Goal: Task Accomplishment & Management: Complete application form

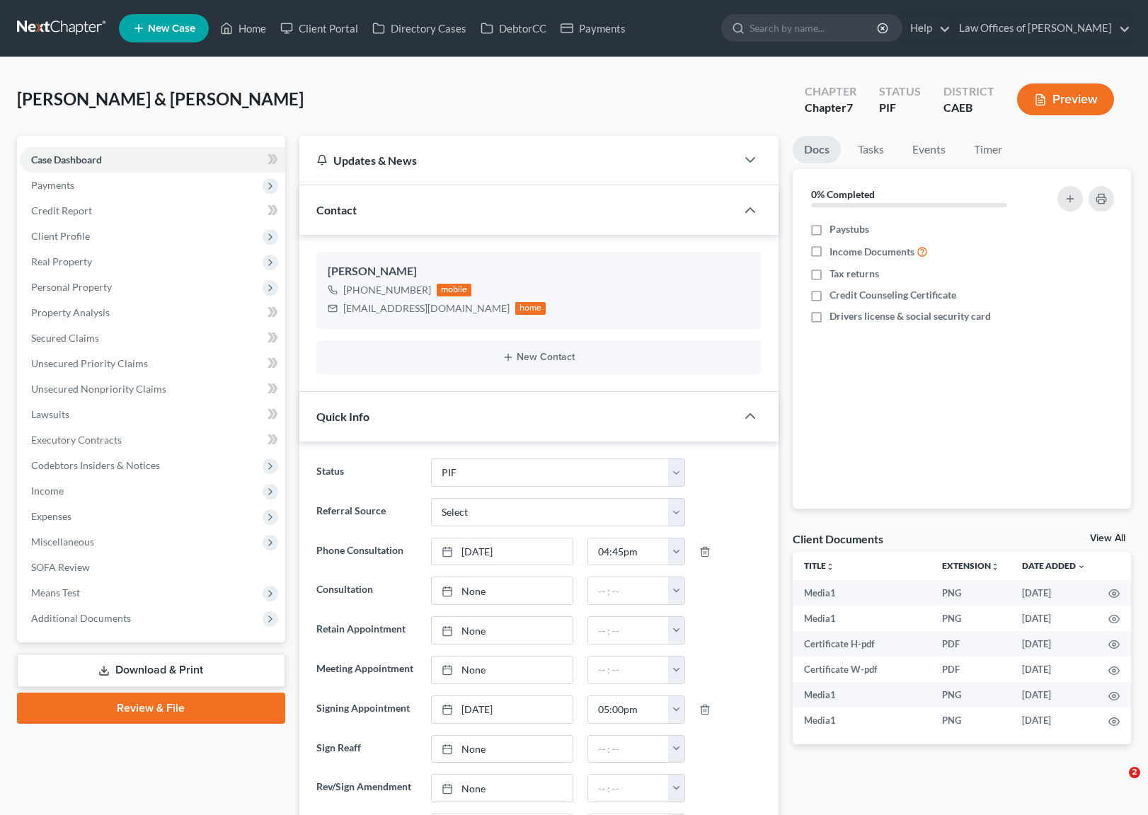
select select "11"
select select "0"
click at [259, 30] on link "Home" at bounding box center [243, 28] width 60 height 25
click at [250, 34] on link "Home" at bounding box center [243, 28] width 60 height 25
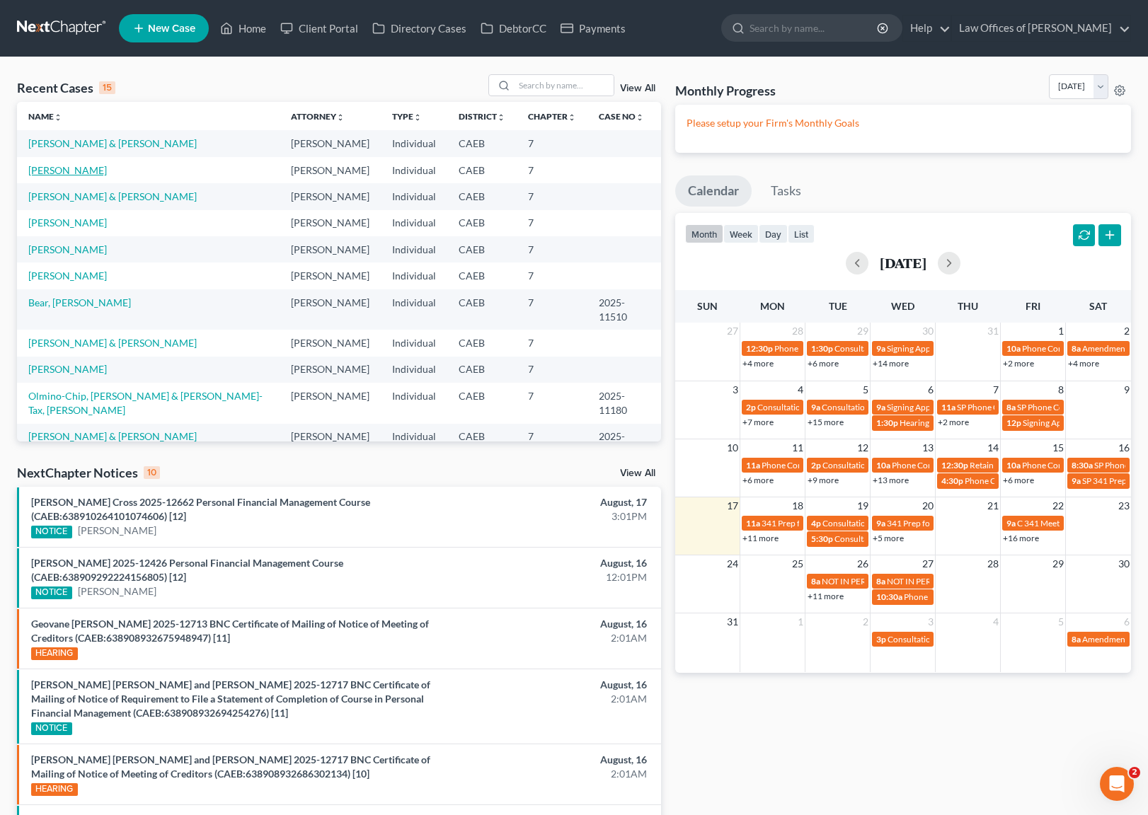
click at [99, 174] on link "[PERSON_NAME]" at bounding box center [67, 170] width 79 height 12
select select "6"
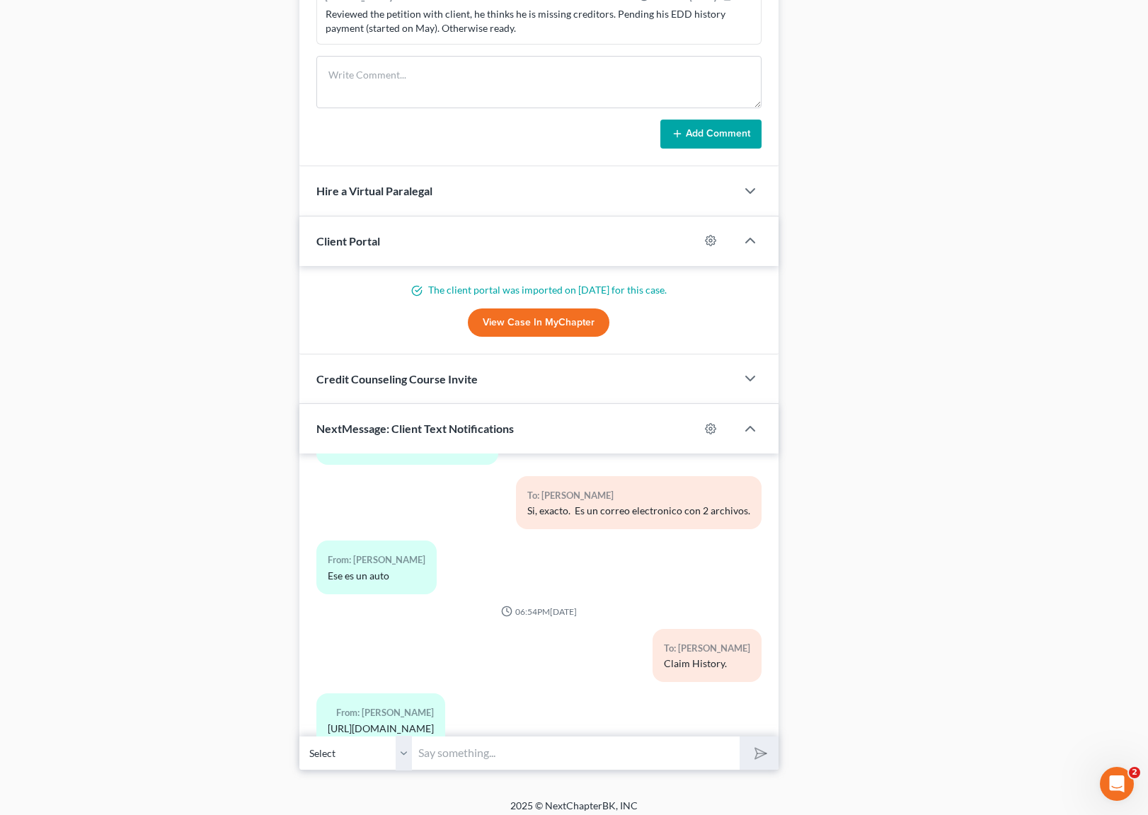
scroll to position [6665, 0]
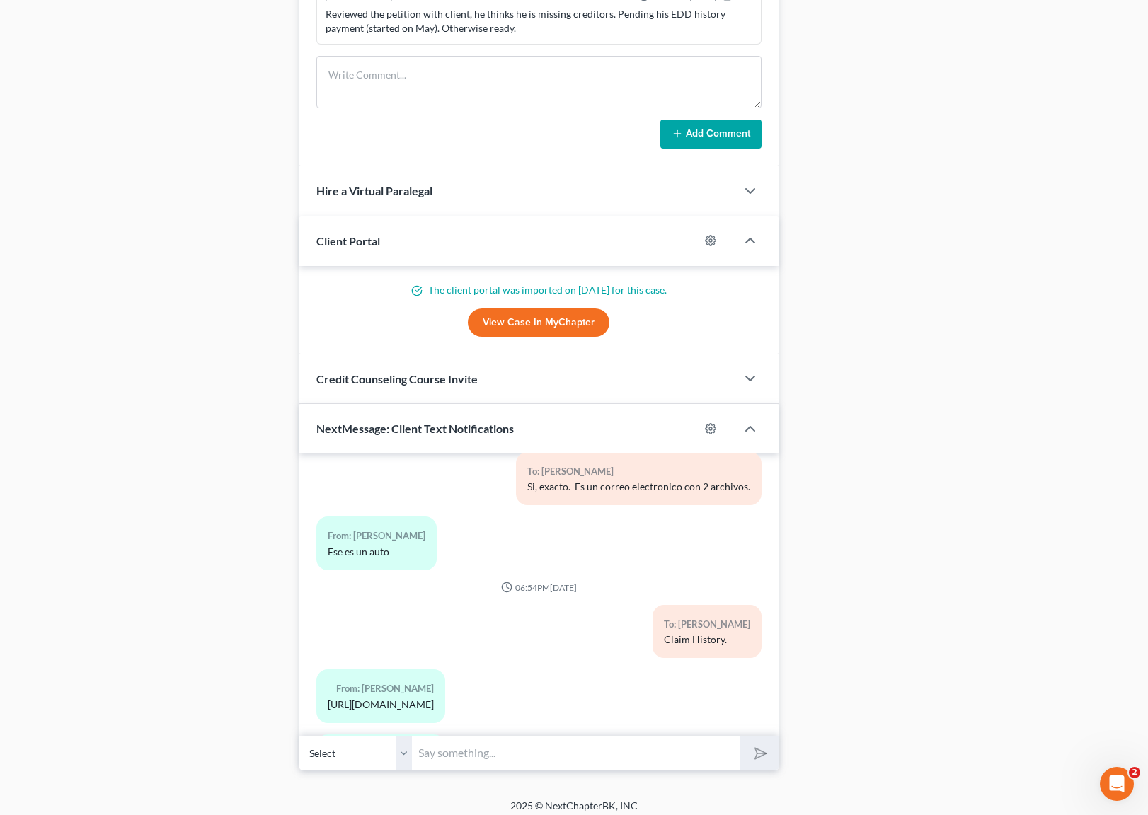
click at [440, 738] on input "text" at bounding box center [576, 753] width 327 height 35
type input "O"
type input "A"
type input "Anoche me quede pensando si usted le daba click a la cajita que dice payment hi…"
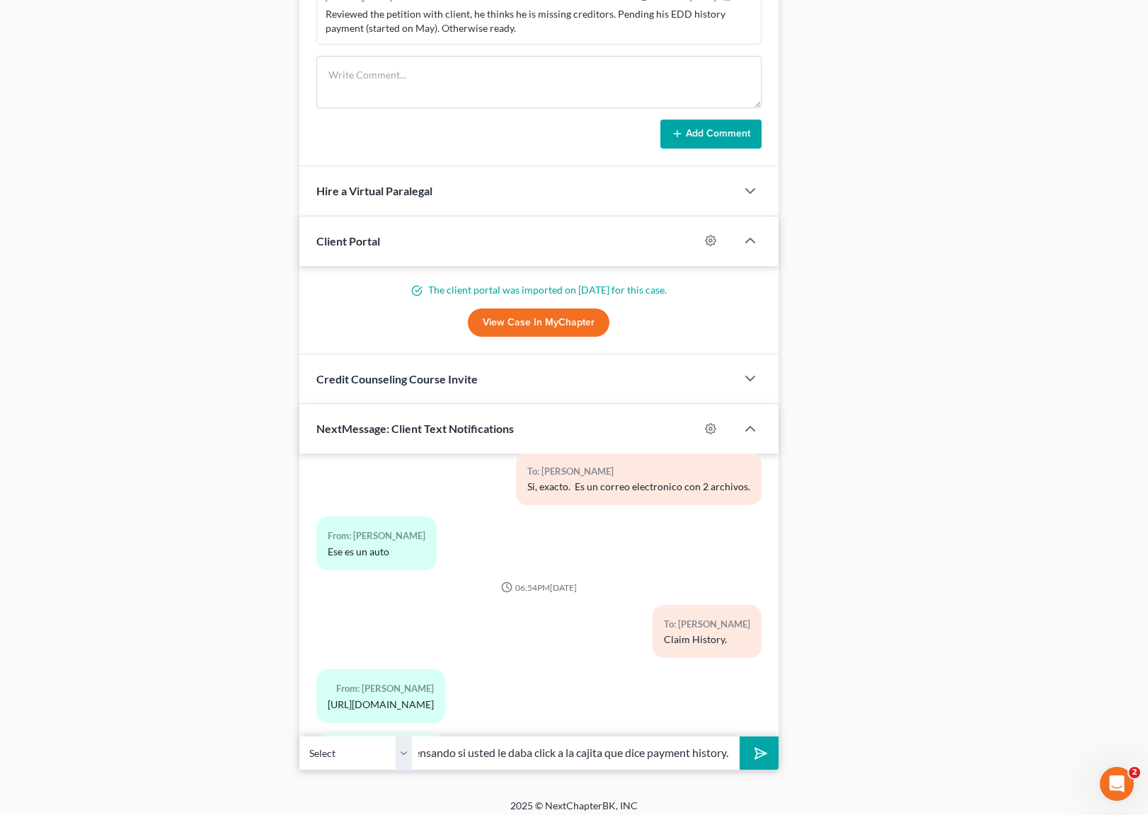
click at [739, 737] on button "submit" at bounding box center [758, 753] width 39 height 33
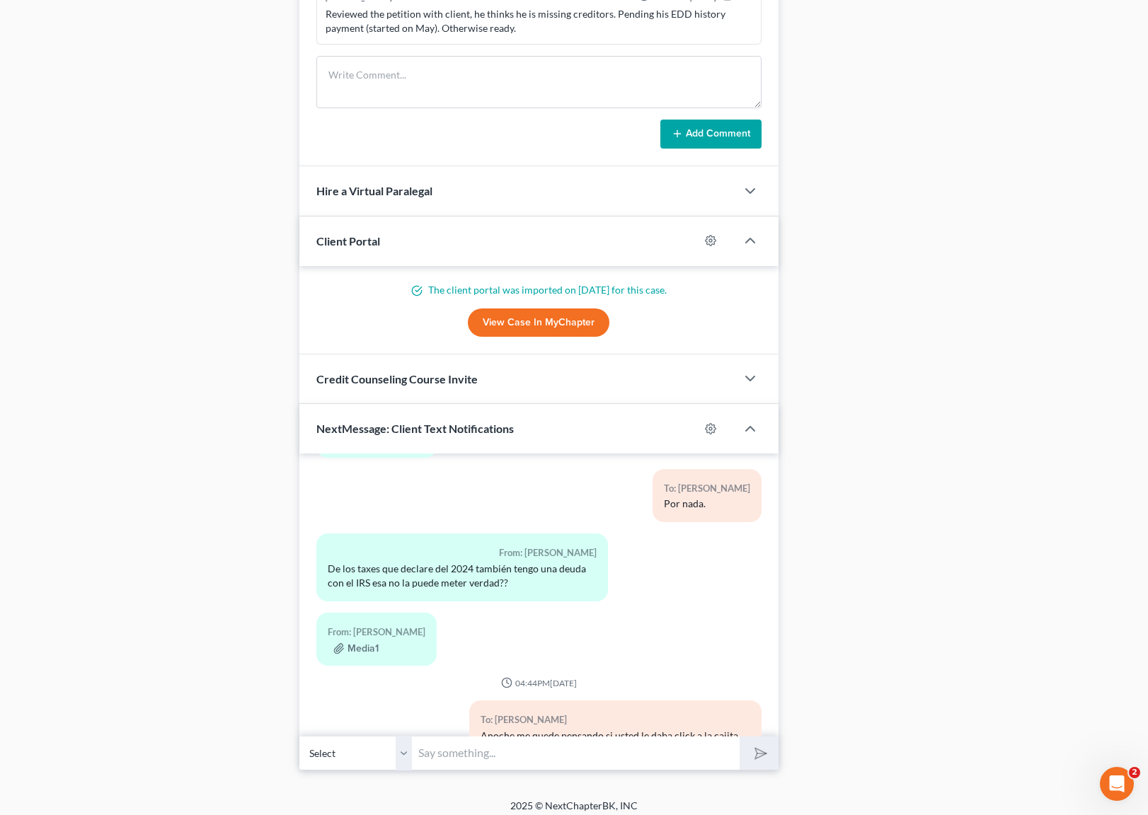
scroll to position [7550, 0]
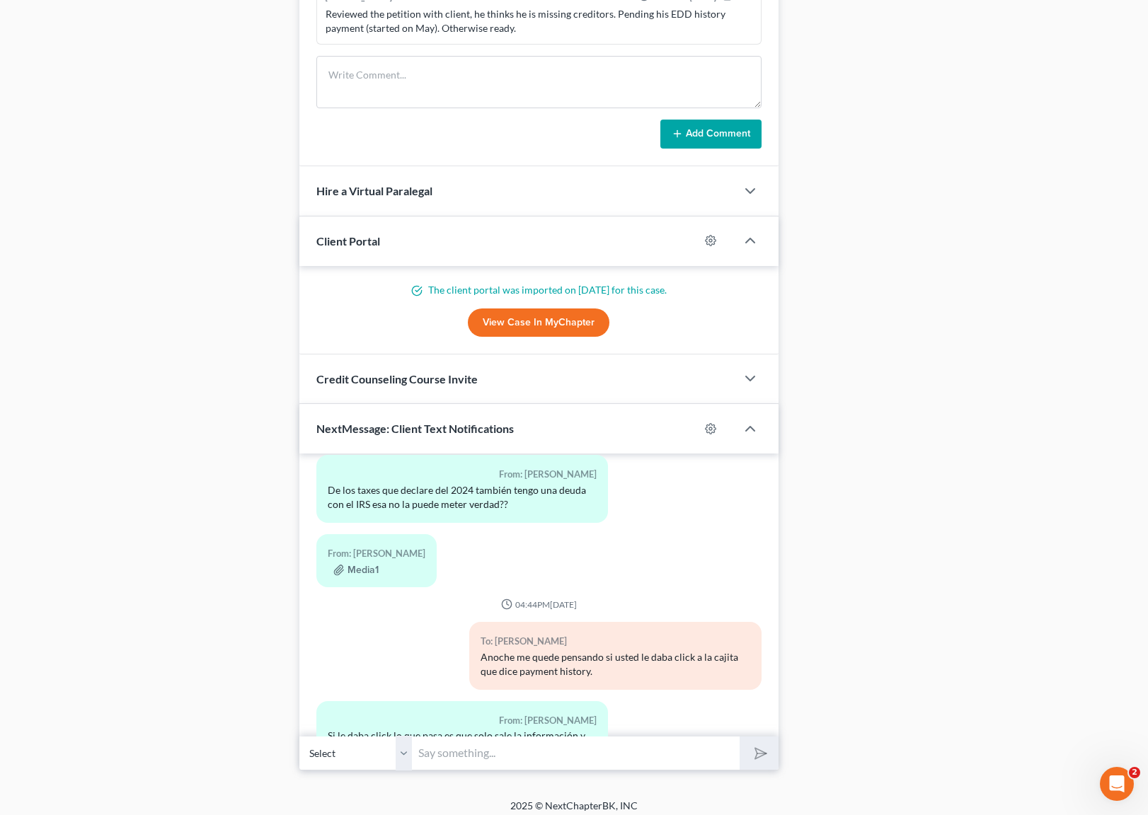
click at [464, 756] on input "text" at bounding box center [576, 753] width 327 height 35
type input "Que tipo de telefono tiene ?"
click at [739, 737] on button "submit" at bounding box center [758, 753] width 39 height 33
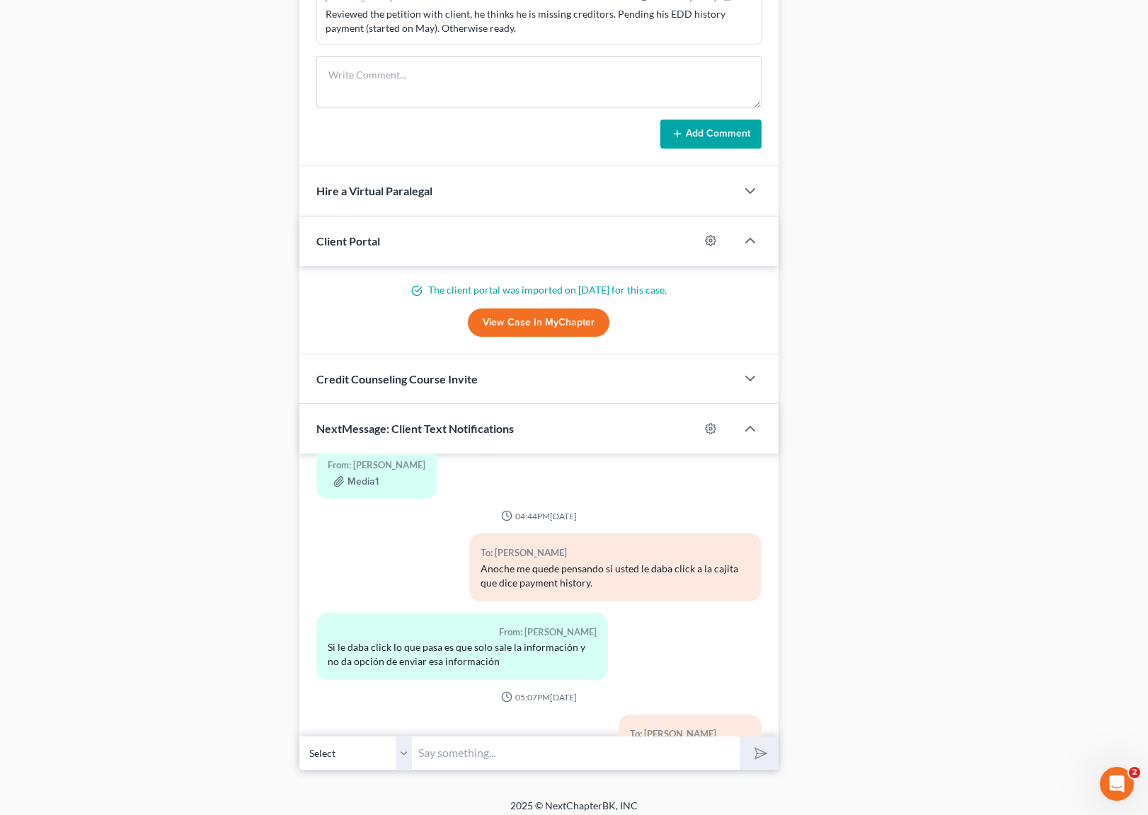
scroll to position [7702, 0]
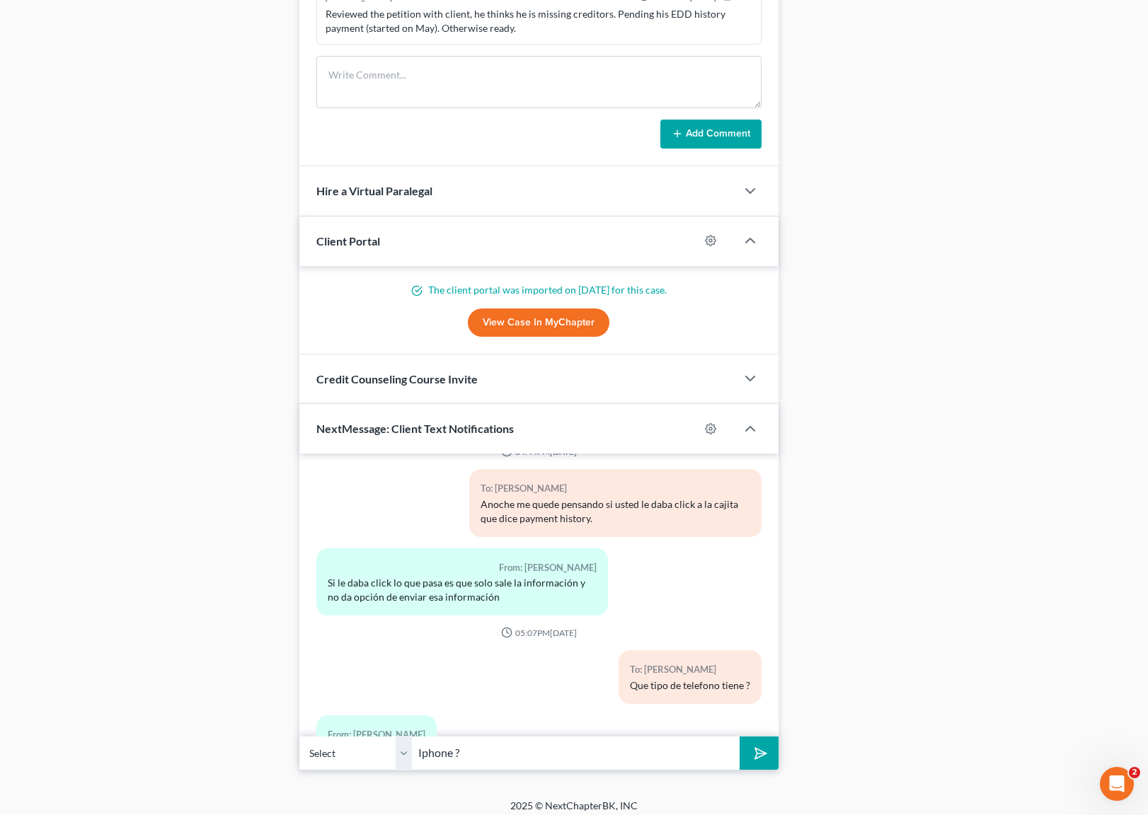
type input "Iphone ?"
click at [739, 737] on button "submit" at bounding box center [758, 753] width 39 height 33
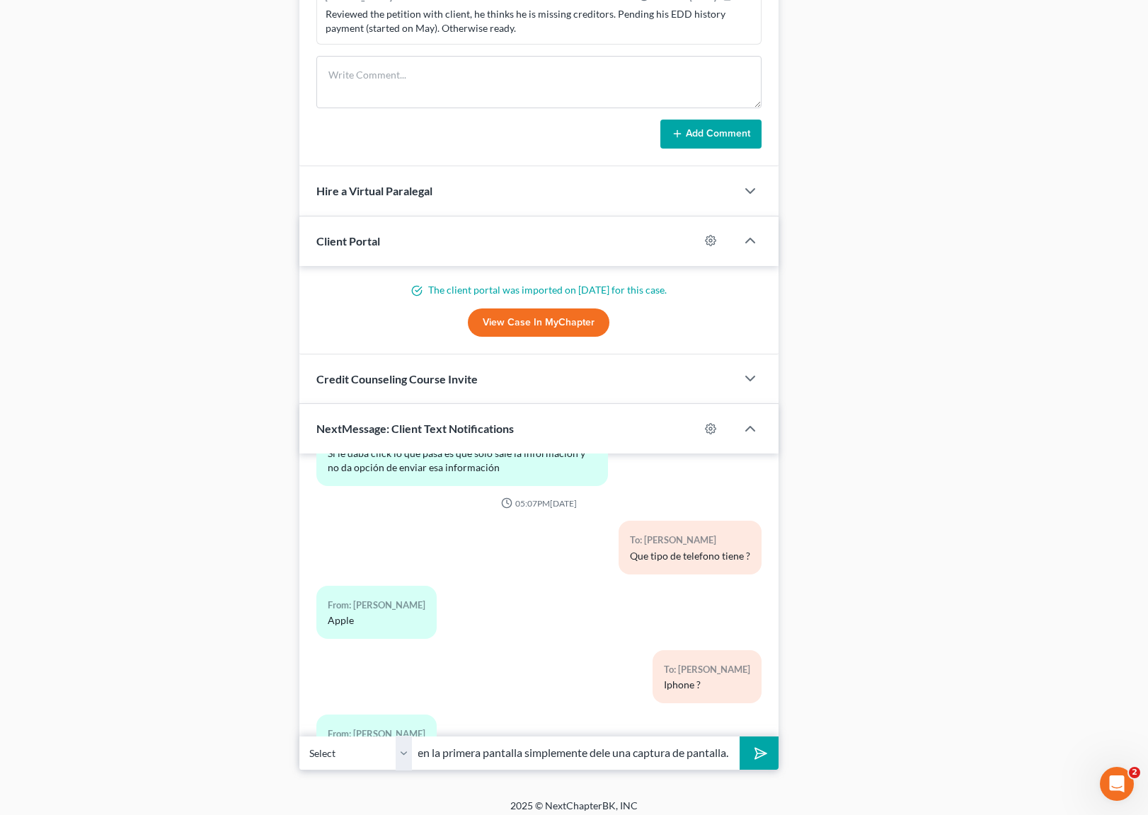
scroll to position [0, 56]
type input "Esta facil, en la primera pantalla simplemente dele una captura de pantalla."
click at [739, 737] on button "submit" at bounding box center [758, 753] width 39 height 33
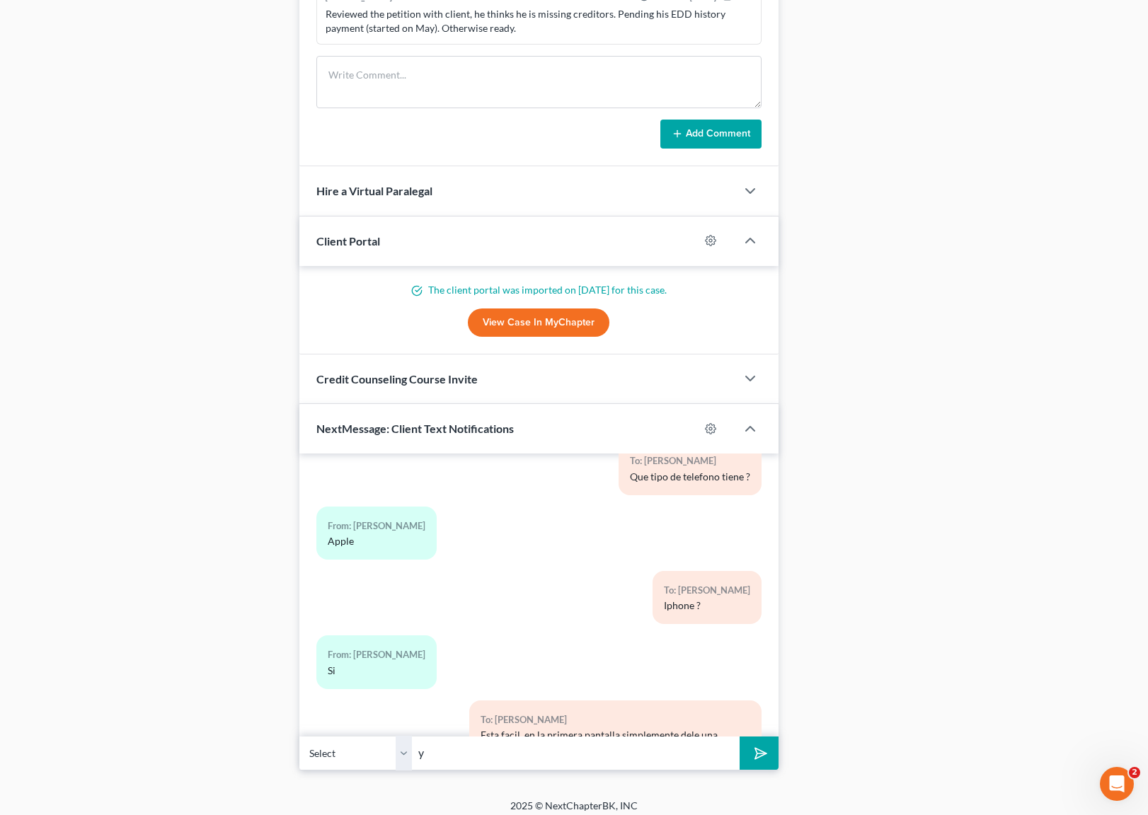
type input "y"
type input "Y luego siga a la siguiente pantalla y dele otra captura de pantalla. You creo …"
click at [739, 737] on button "submit" at bounding box center [758, 753] width 39 height 33
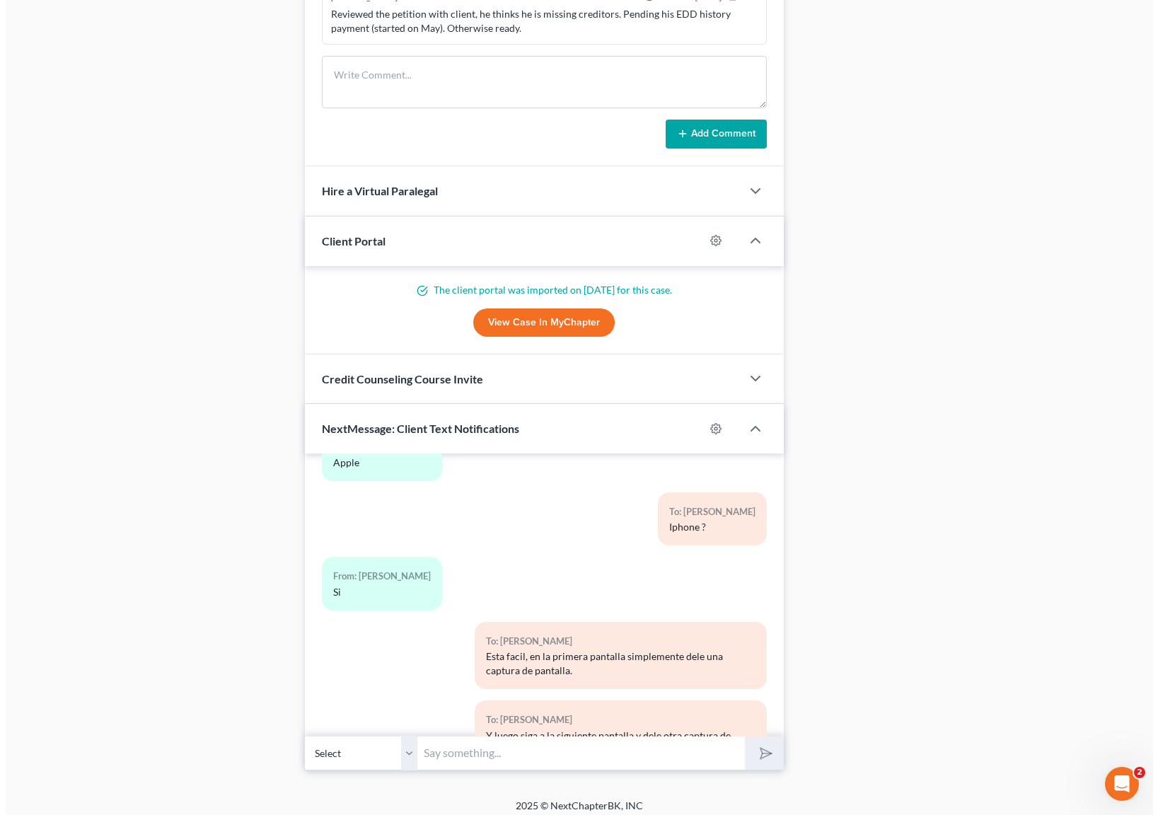
scroll to position [8054, 0]
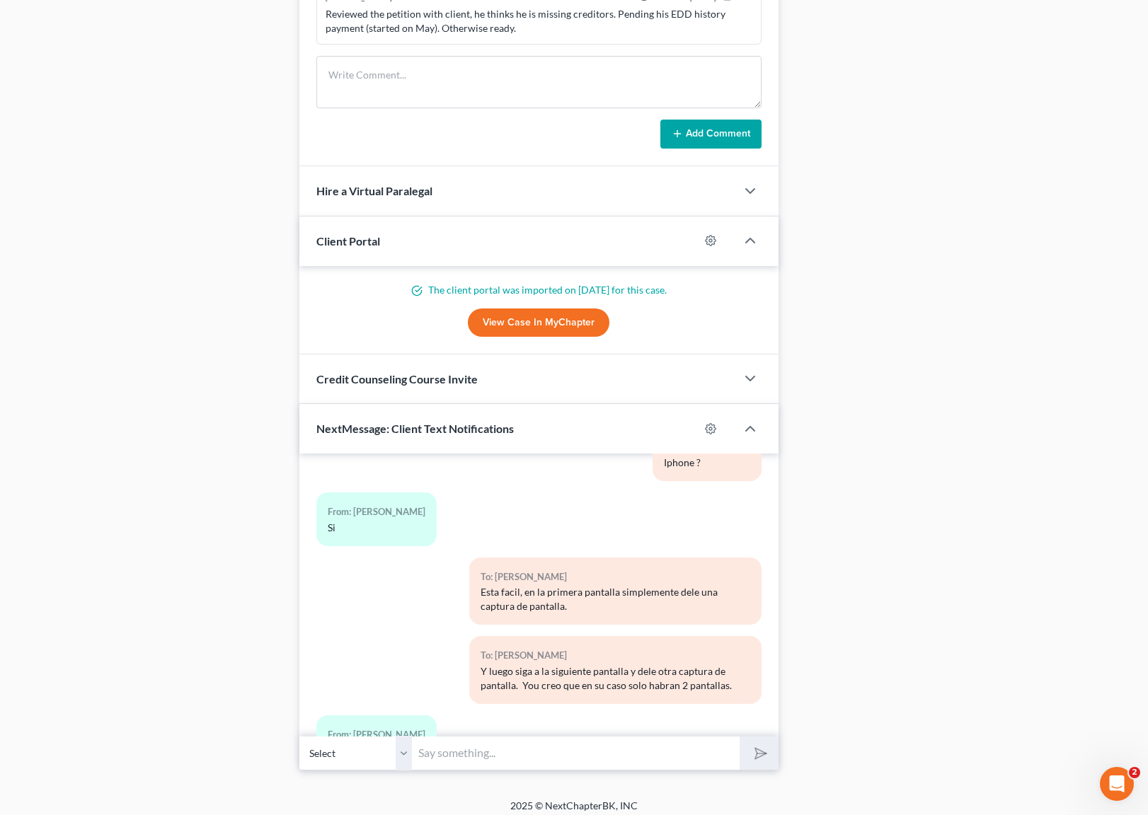
click at [365, 745] on button "Media1" at bounding box center [355, 750] width 45 height 11
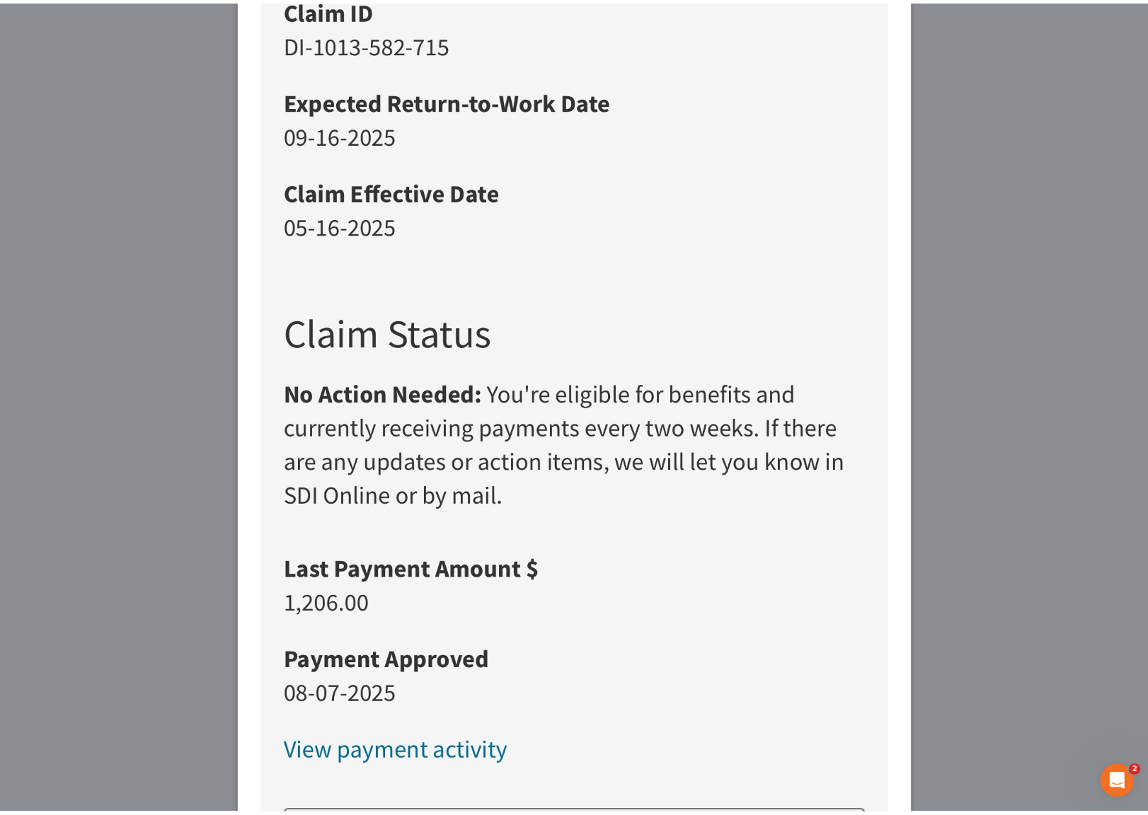
scroll to position [0, 0]
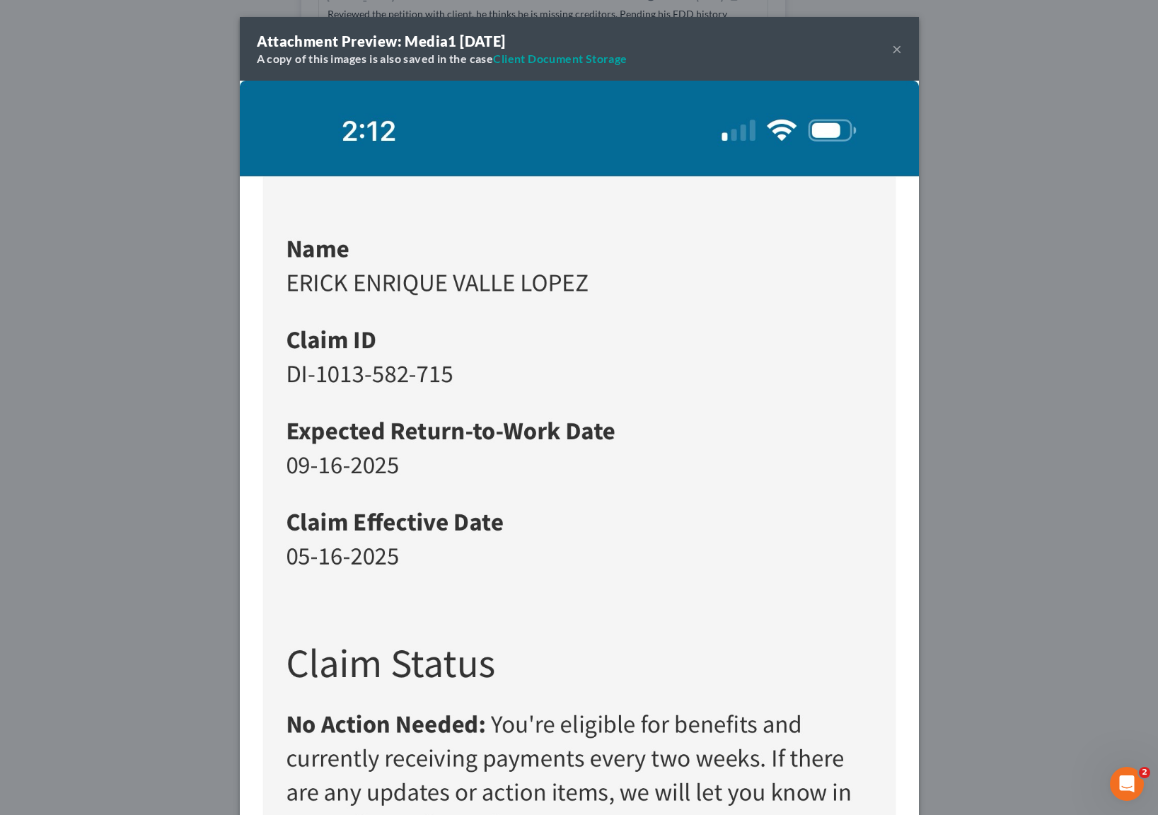
drag, startPoint x: 895, startPoint y: 50, endPoint x: 904, endPoint y: 61, distance: 14.2
click at [896, 50] on button "×" at bounding box center [897, 48] width 10 height 17
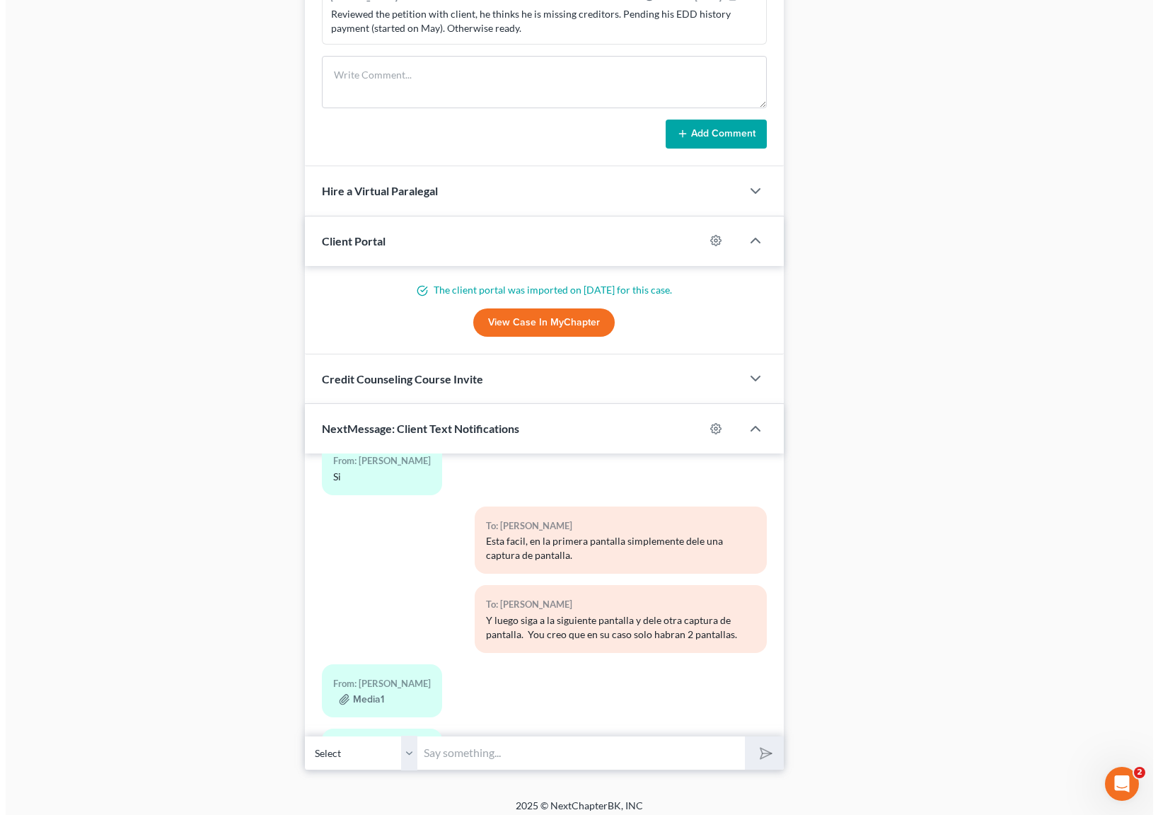
scroll to position [8119, 0]
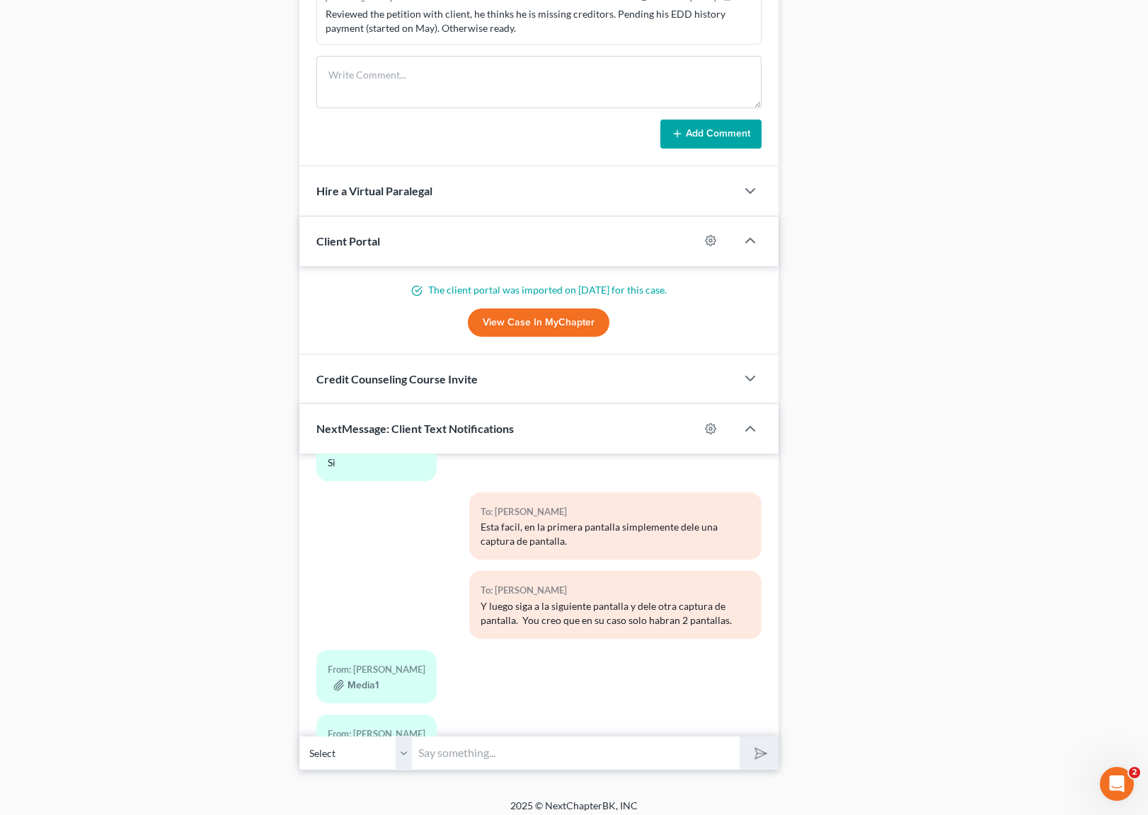
click at [357, 745] on button "Media1" at bounding box center [355, 750] width 45 height 11
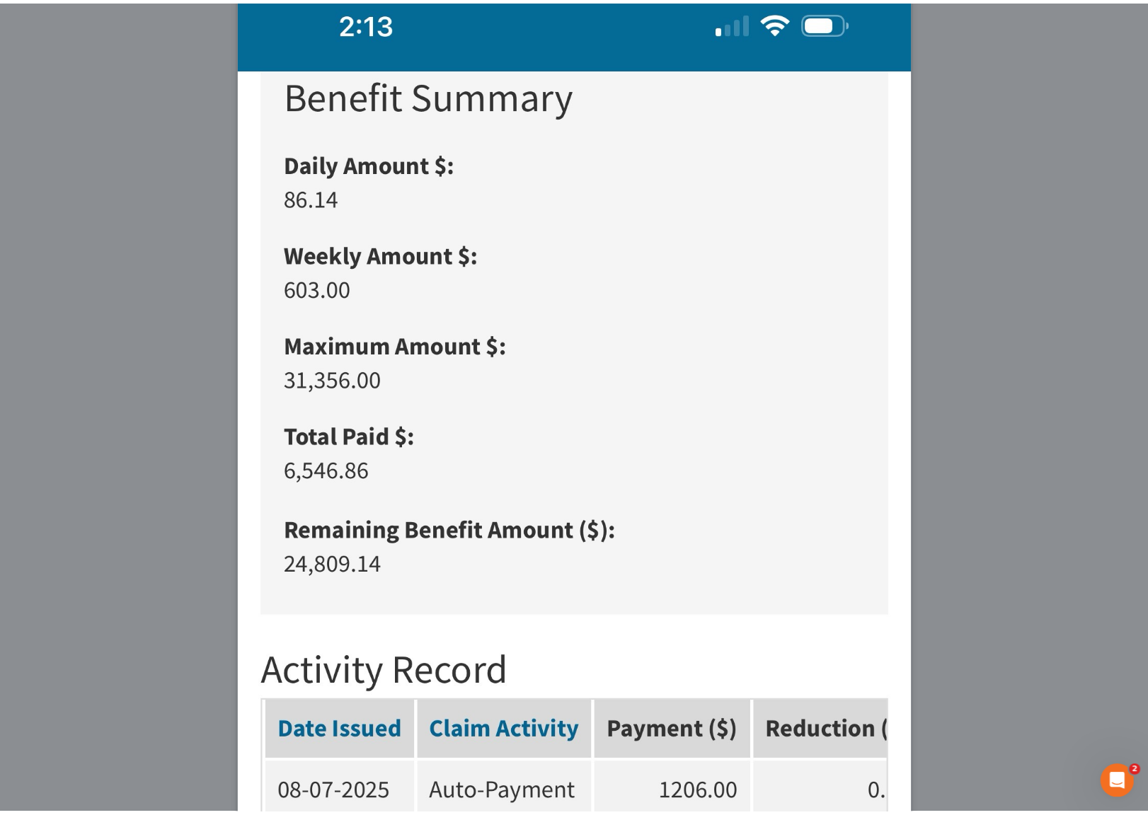
scroll to position [0, 0]
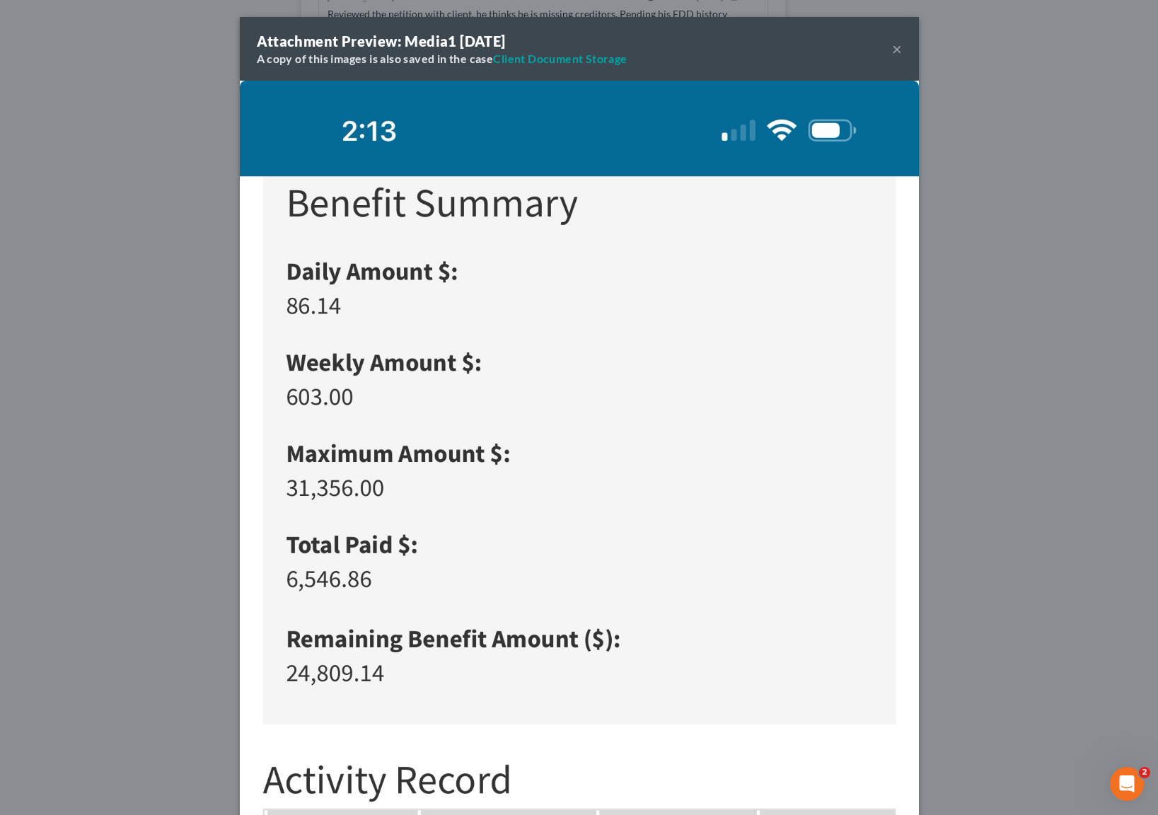
click at [892, 49] on button "×" at bounding box center [897, 48] width 10 height 17
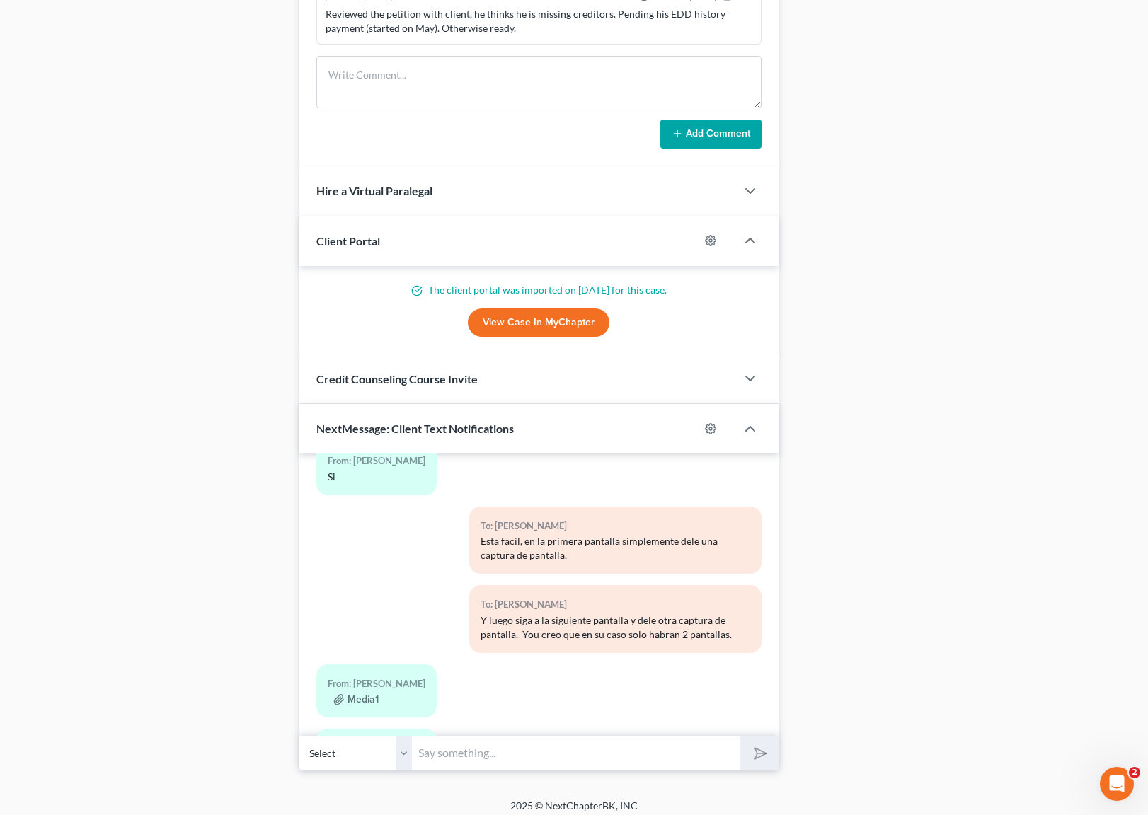
scroll to position [8119, 0]
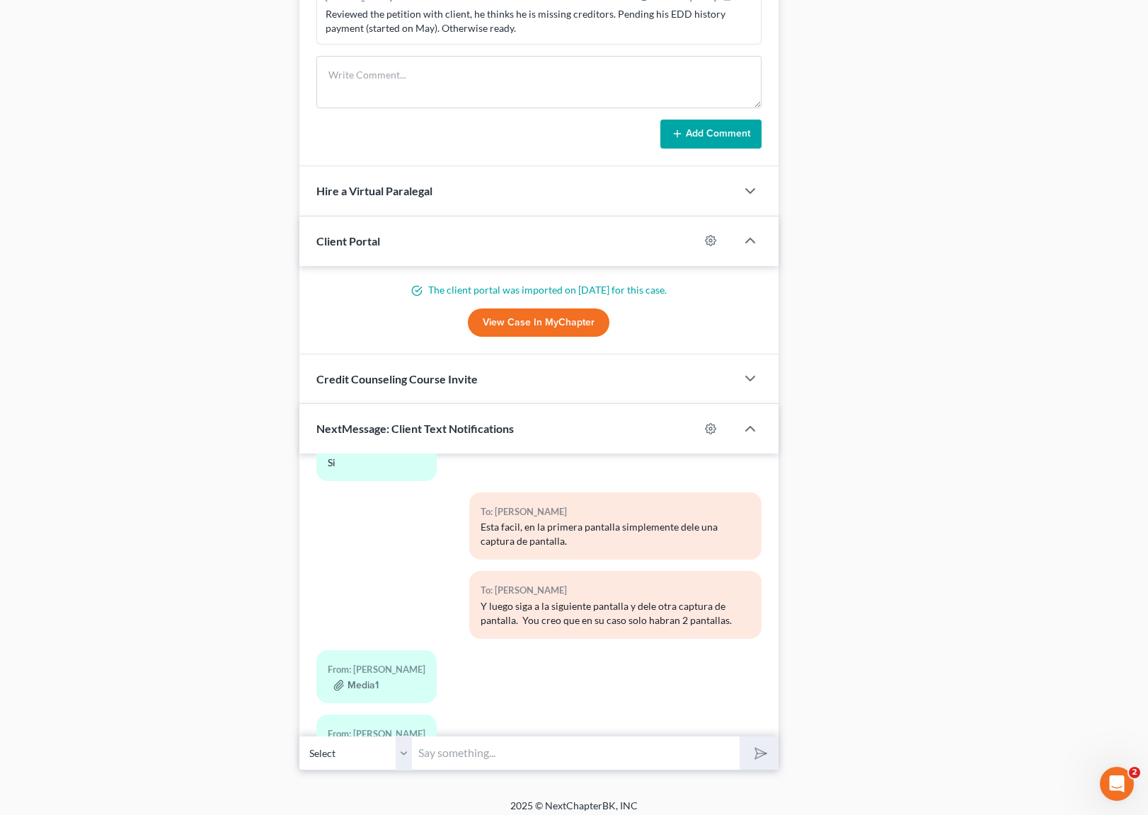
drag, startPoint x: 448, startPoint y: 744, endPoint x: 435, endPoint y: 659, distance: 85.2
click at [449, 744] on input "text" at bounding box center [576, 753] width 327 height 35
type input "Perfecto !"
click at [739, 737] on button "submit" at bounding box center [758, 753] width 39 height 33
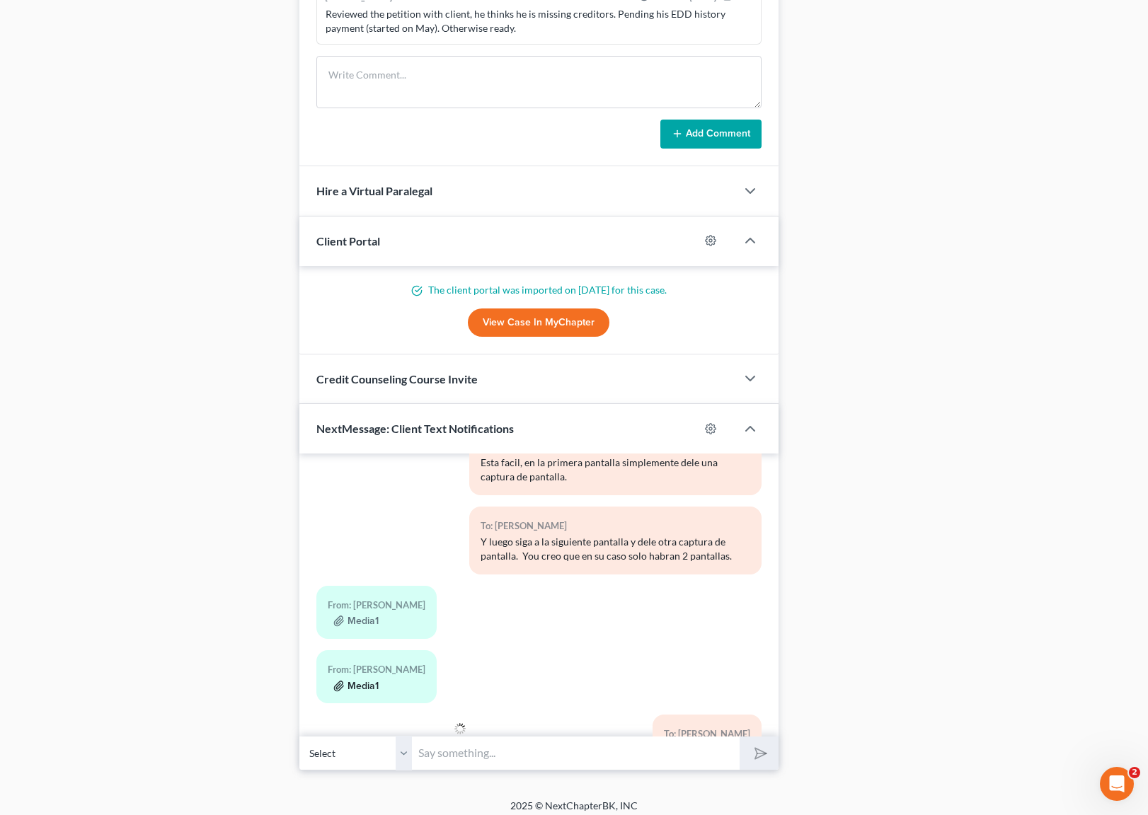
click at [370, 681] on button "Media1" at bounding box center [355, 686] width 45 height 11
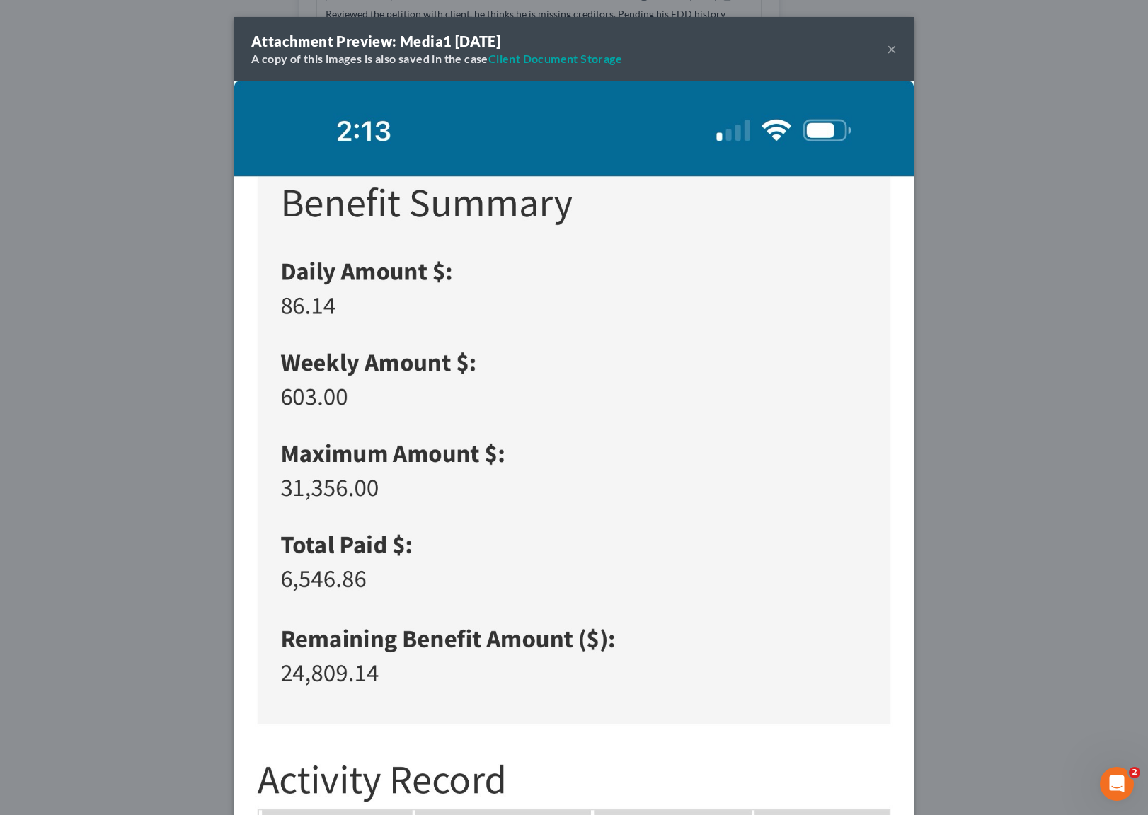
scroll to position [8169, 0]
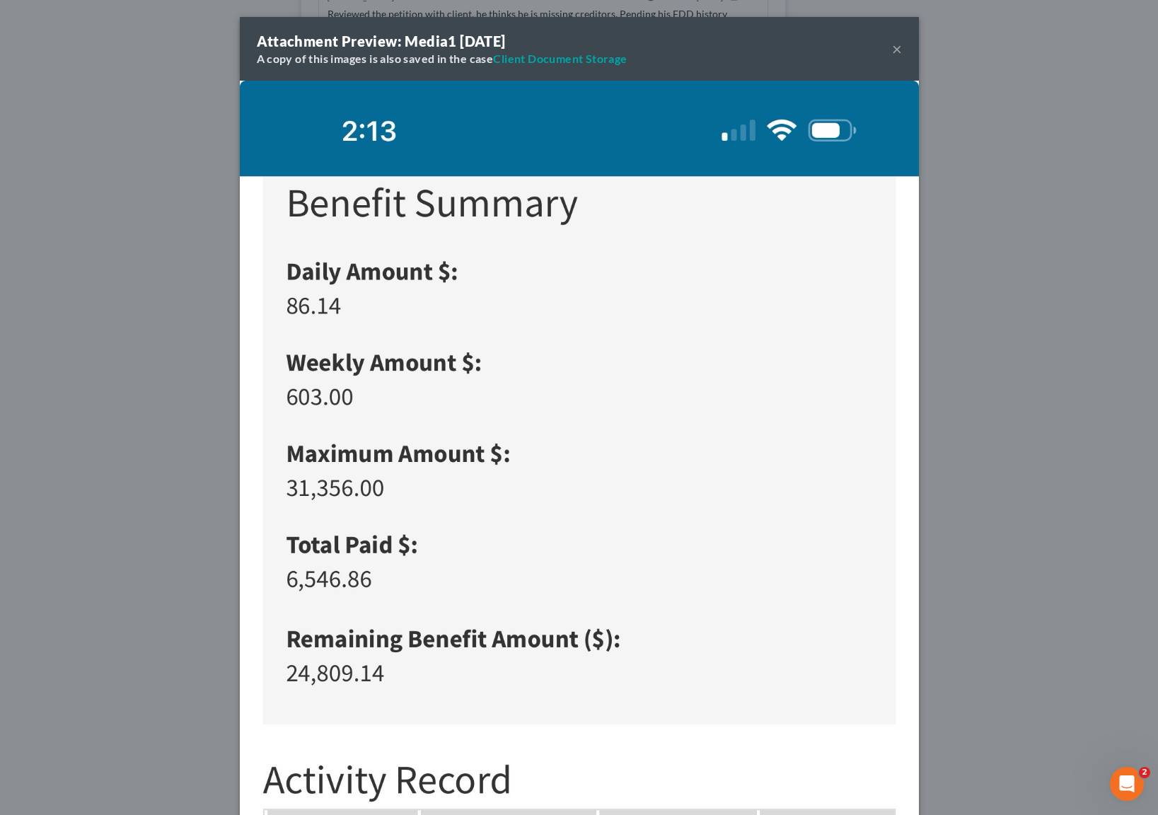
click at [894, 48] on button "×" at bounding box center [897, 48] width 10 height 17
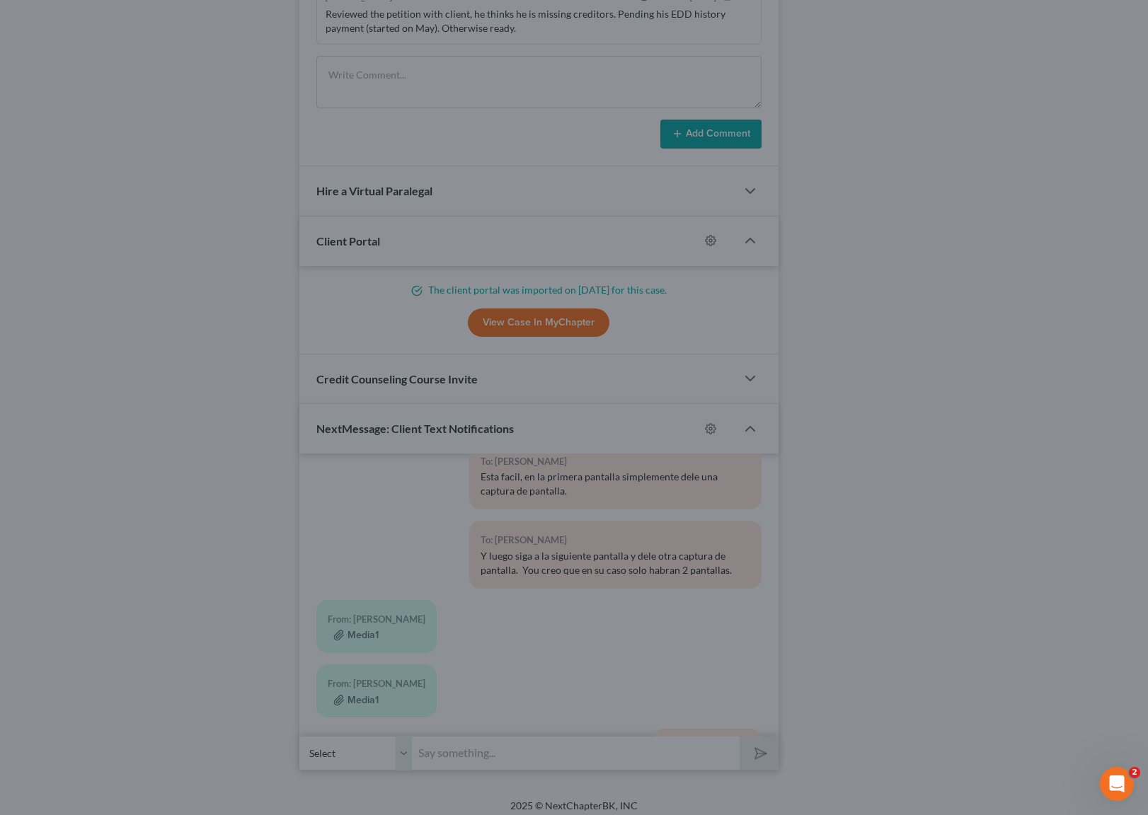
scroll to position [8184, 0]
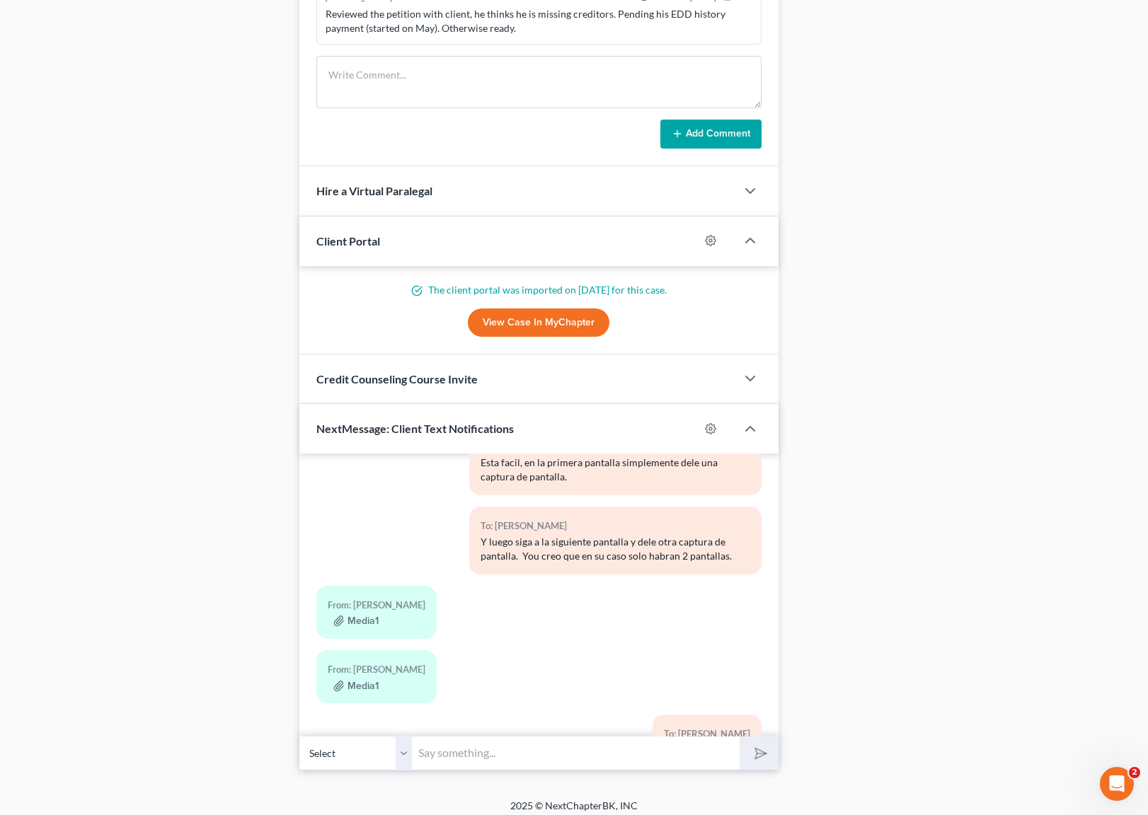
click at [475, 757] on input "text" at bounding box center [576, 753] width 327 height 35
type input "l"
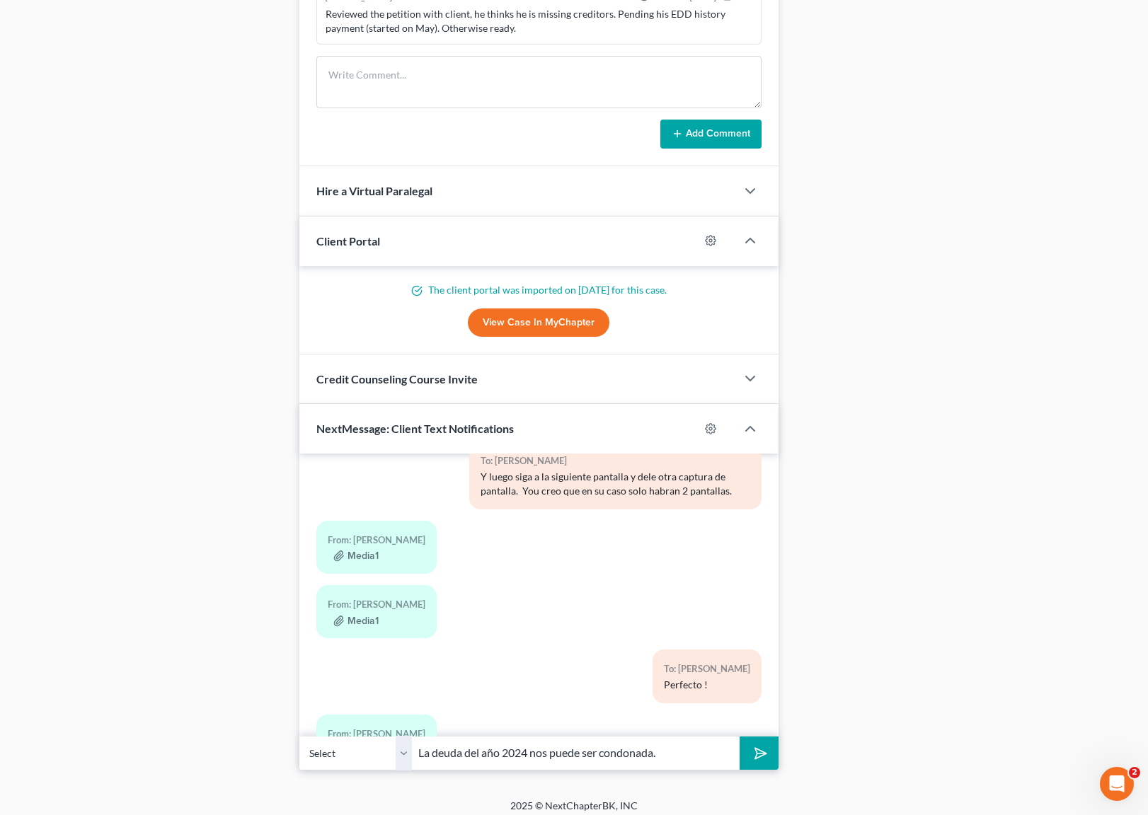
type input "La deuda del año 2024 nos puede ser condonada."
click at [739, 737] on button "submit" at bounding box center [758, 753] width 39 height 33
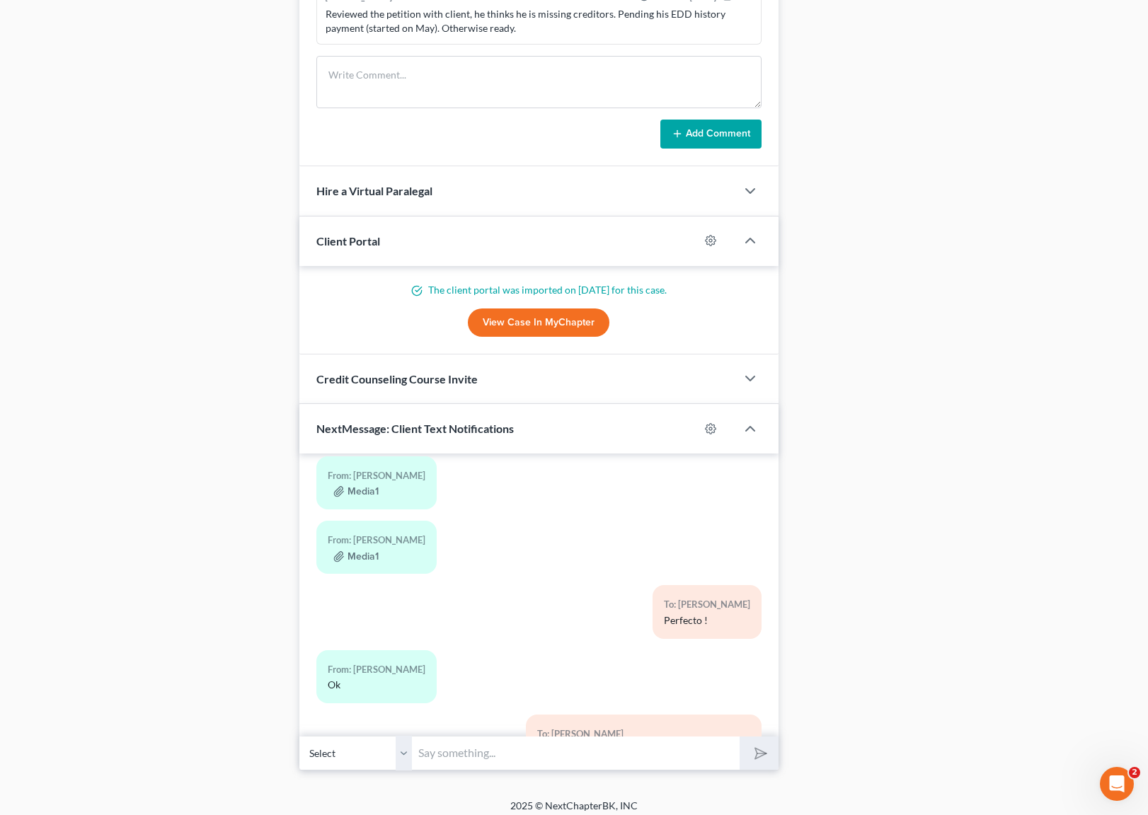
scroll to position [8377, 0]
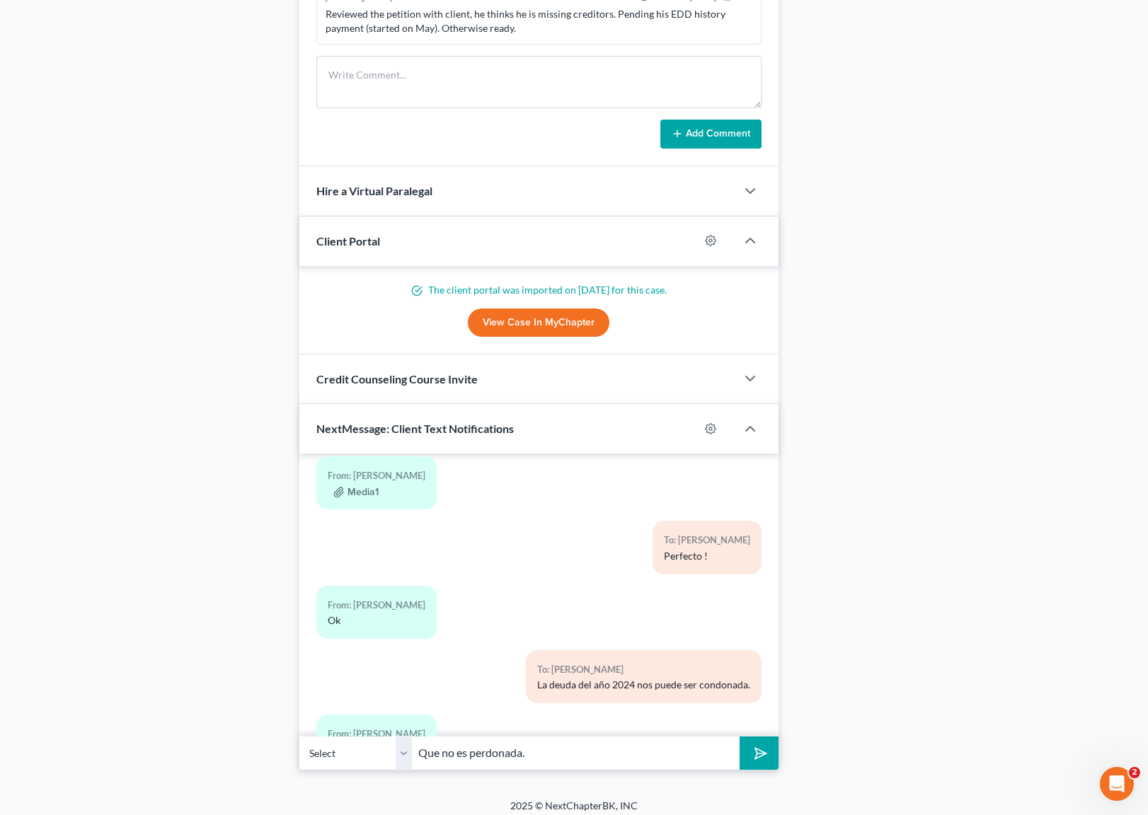
type input "Que no es perdonada."
click at [739, 737] on button "submit" at bounding box center [758, 753] width 39 height 33
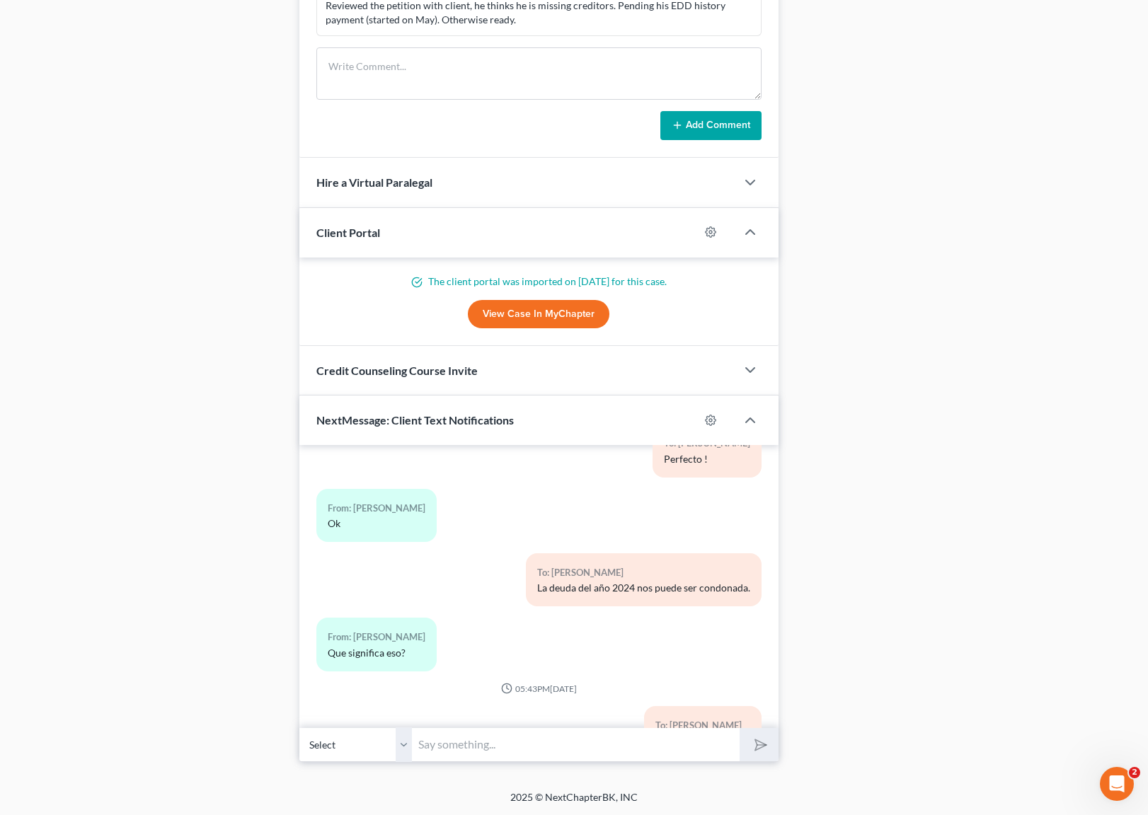
scroll to position [8530, 0]
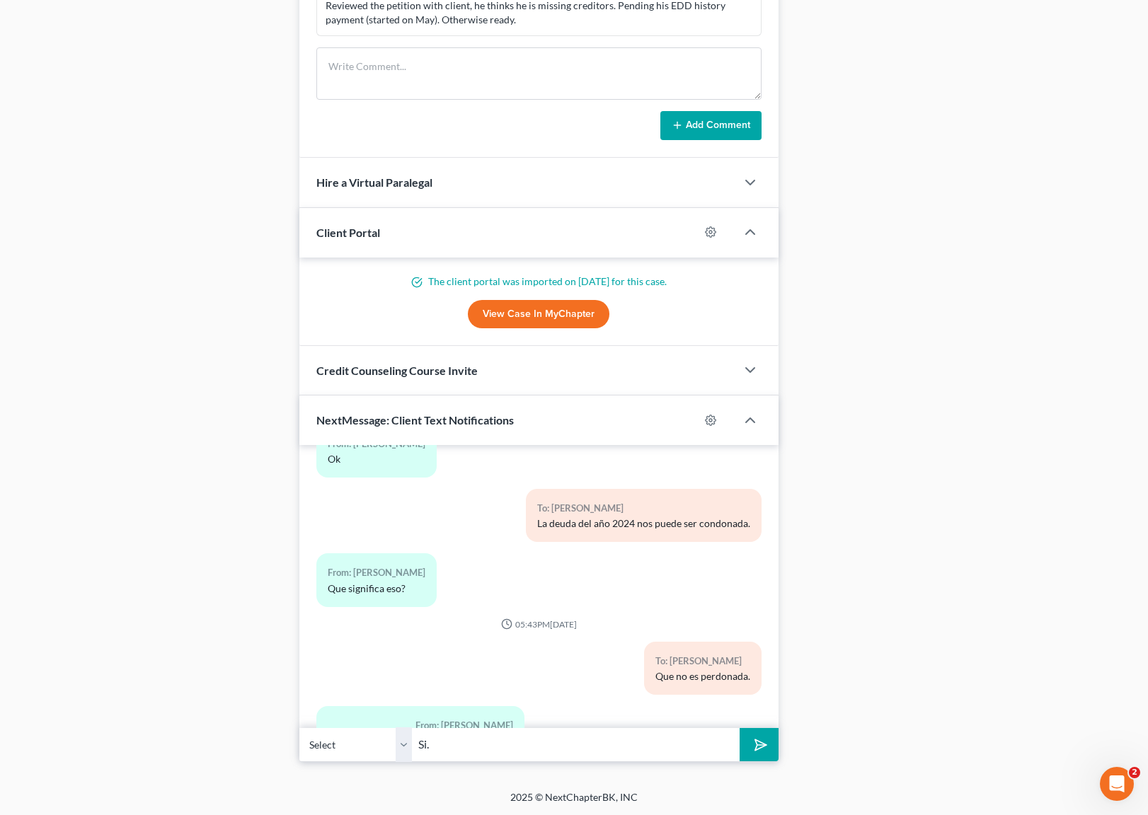
type input "Si."
click at [739, 728] on button "submit" at bounding box center [758, 744] width 39 height 33
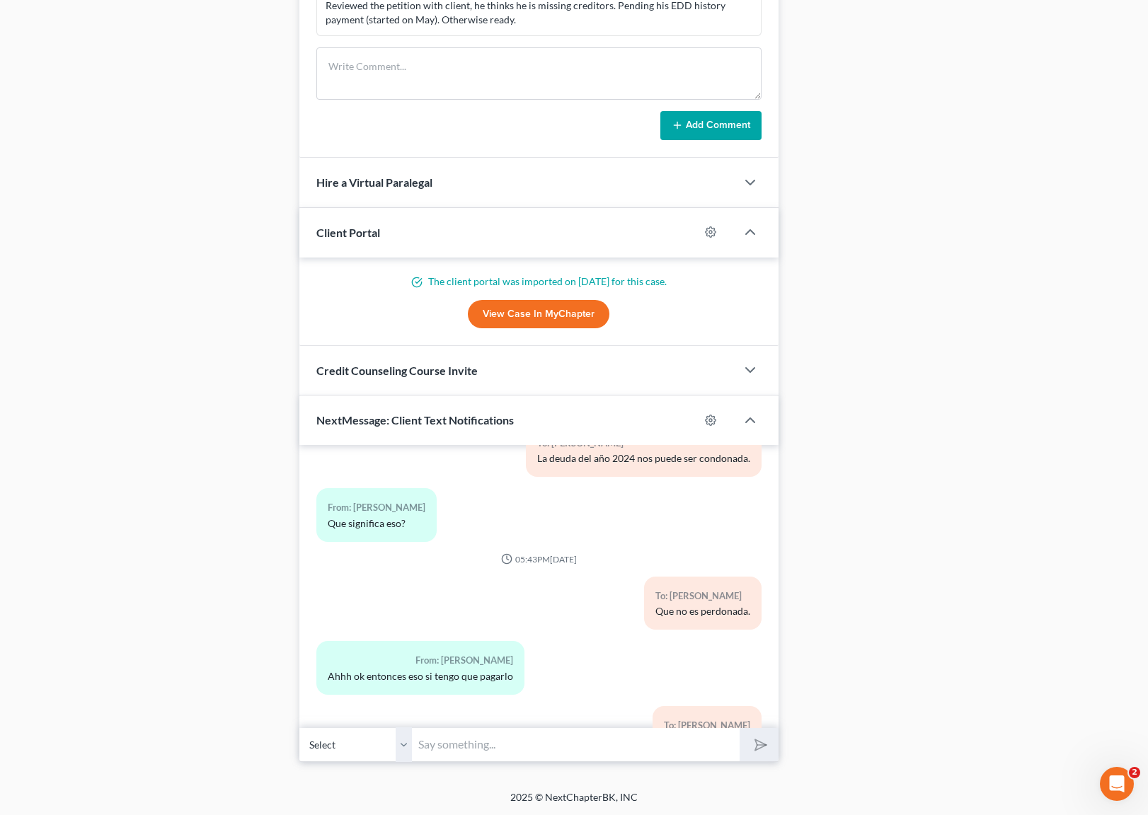
scroll to position [8660, 0]
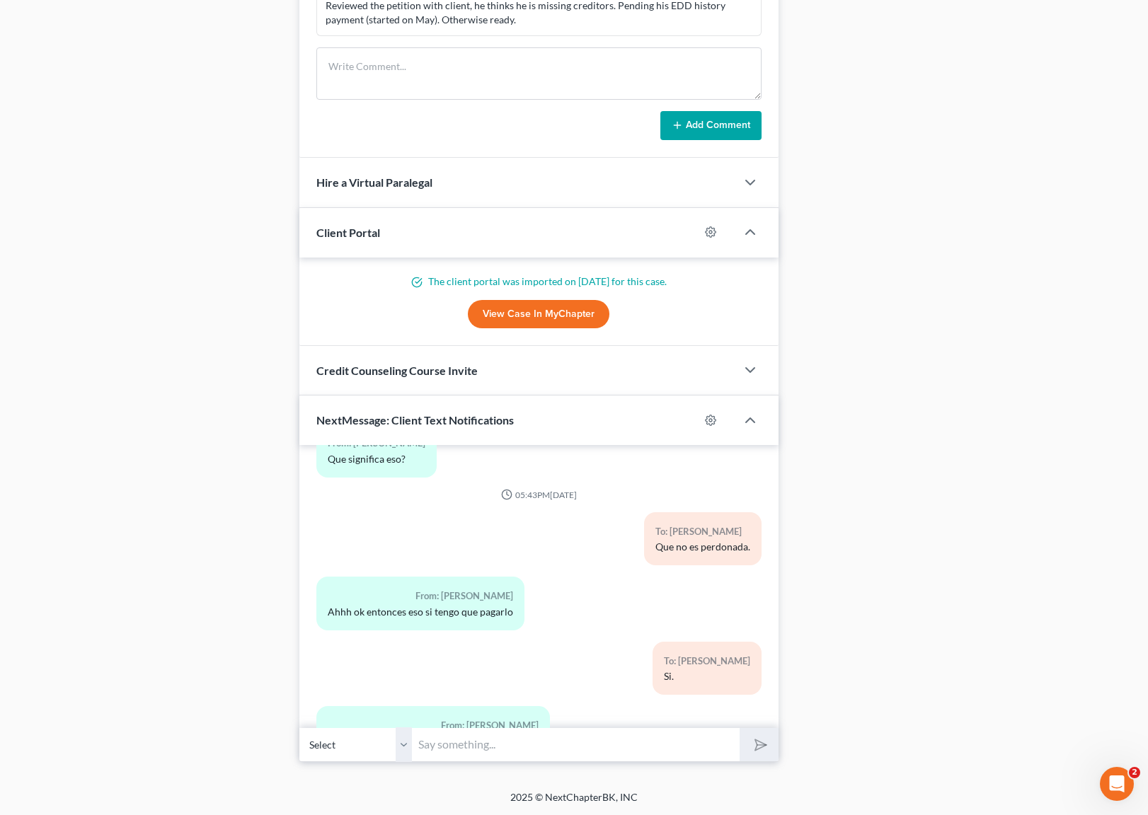
click at [359, 577] on div "From: [PERSON_NAME] ok entonces eso si tengo que pagarlo" at bounding box center [420, 603] width 208 height 53
click at [480, 742] on input "text" at bounding box center [576, 744] width 327 height 35
type input "Esa si."
click at [739, 728] on button "submit" at bounding box center [758, 744] width 39 height 33
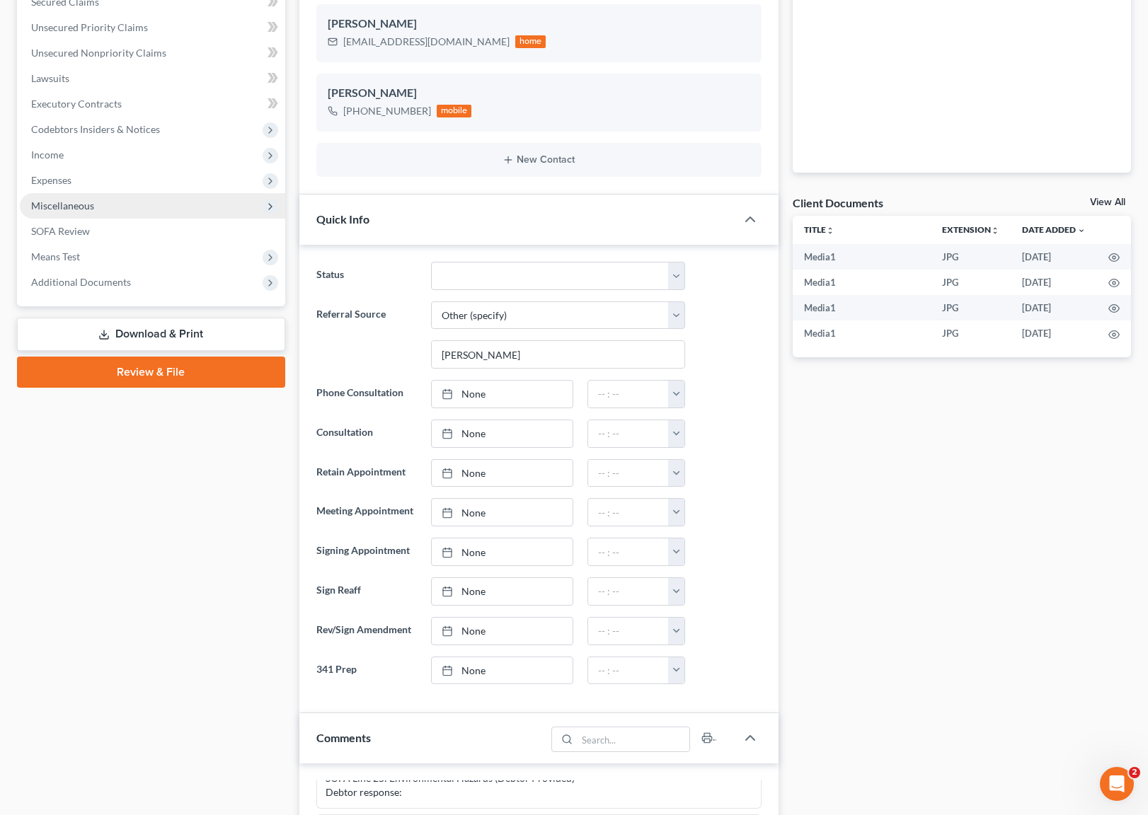
scroll to position [335, 0]
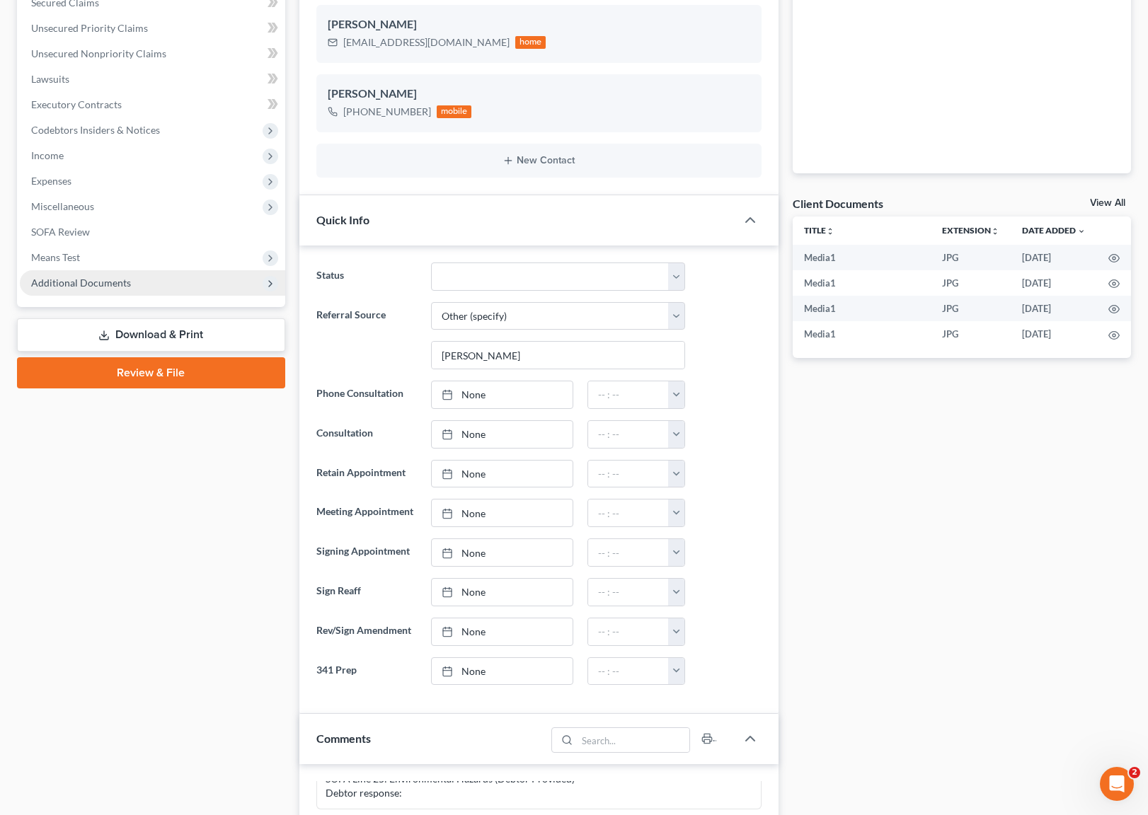
click at [173, 282] on span "Additional Documents" at bounding box center [152, 282] width 265 height 25
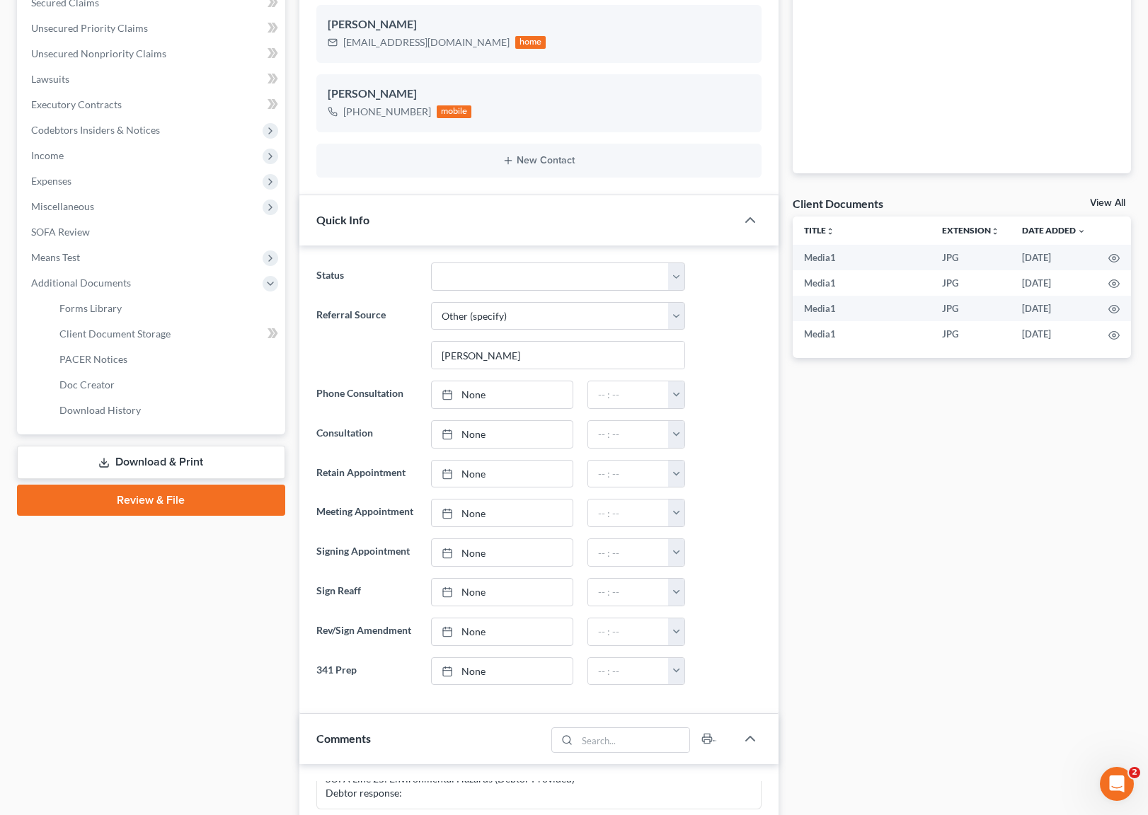
click at [204, 455] on link "Download & Print" at bounding box center [151, 462] width 268 height 33
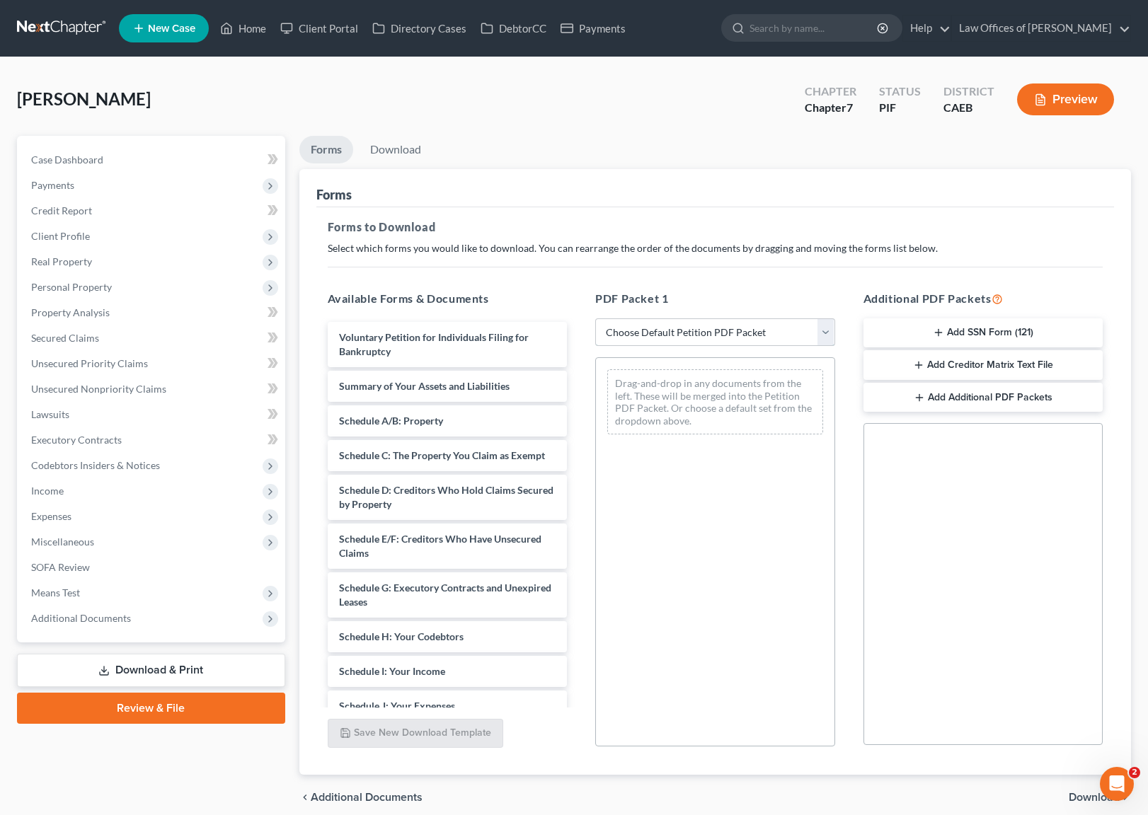
click at [826, 333] on select "Choose Default Petition PDF Packet Complete Bankruptcy Petition (all forms and …" at bounding box center [715, 332] width 240 height 28
select select "3"
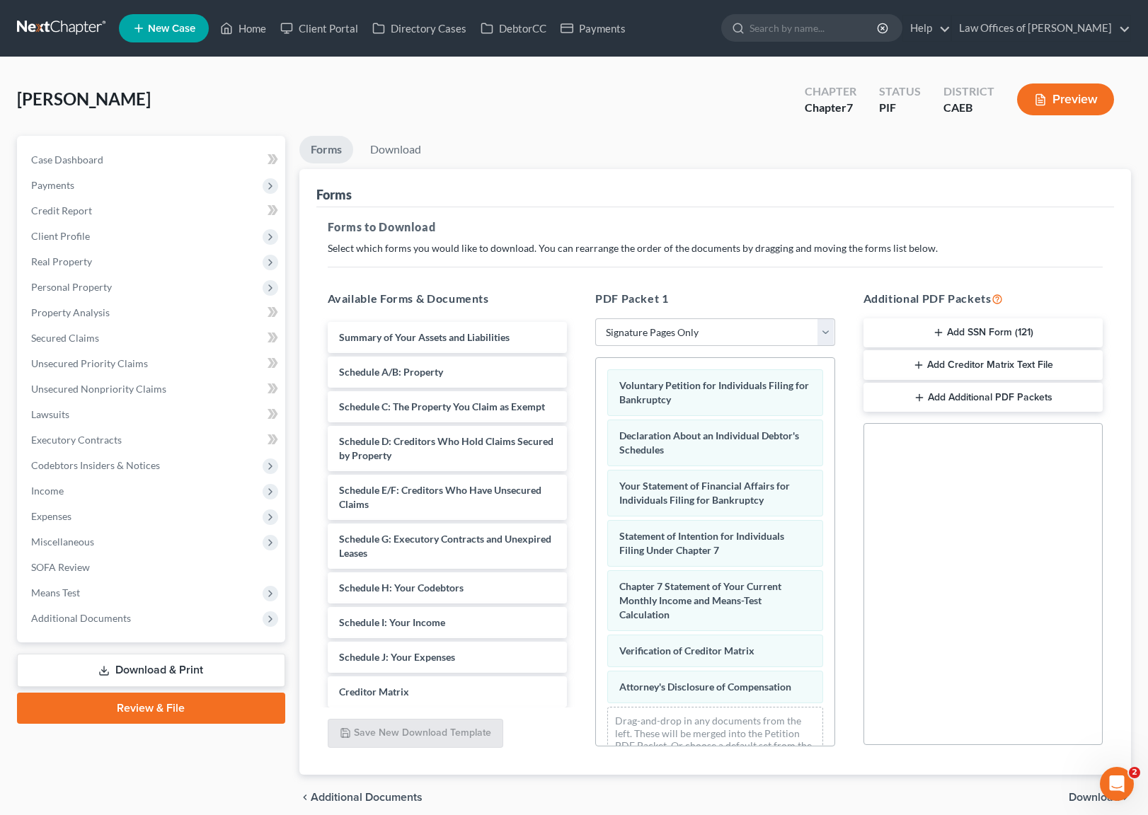
click at [1081, 800] on span "Download" at bounding box center [1093, 797] width 51 height 11
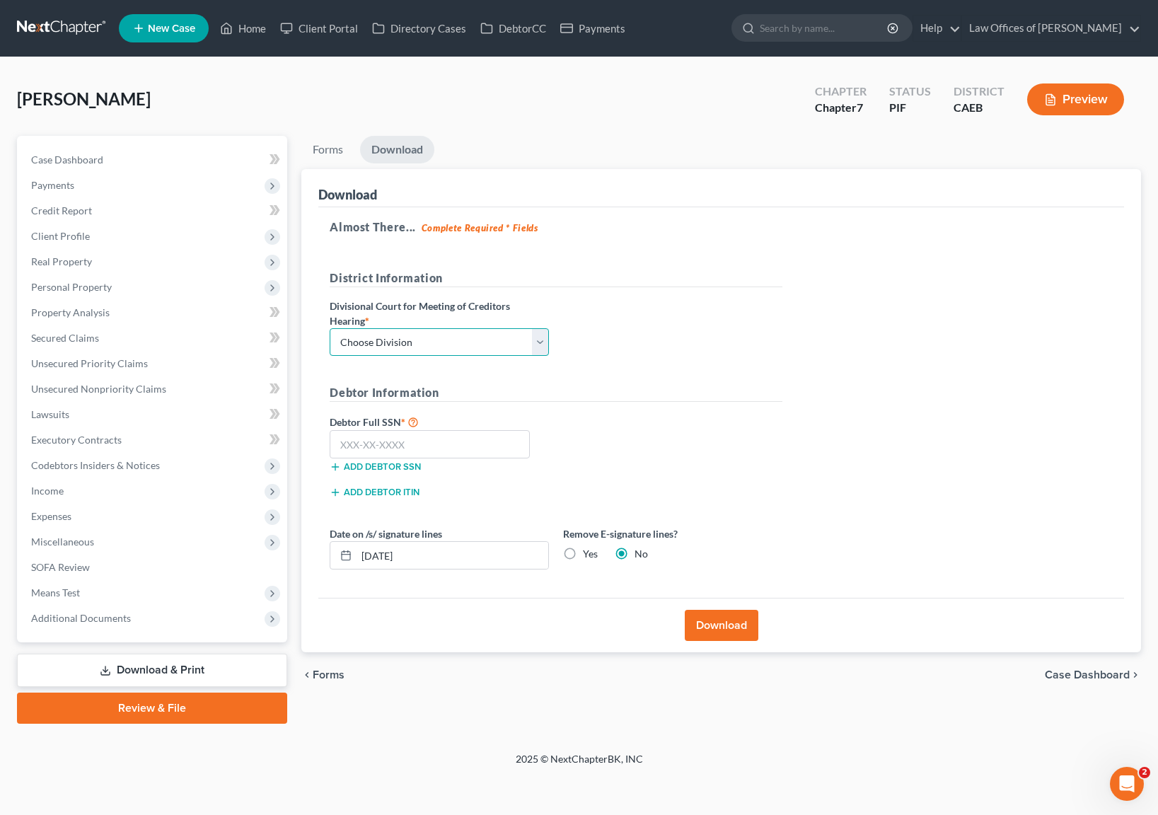
click at [532, 337] on select "Choose Division Fresno Modesto [GEOGRAPHIC_DATA]" at bounding box center [439, 342] width 219 height 28
select select "0"
click at [444, 437] on input "text" at bounding box center [430, 444] width 200 height 28
type input "111-11-1111"
click at [737, 620] on button "Download" at bounding box center [722, 625] width 74 height 31
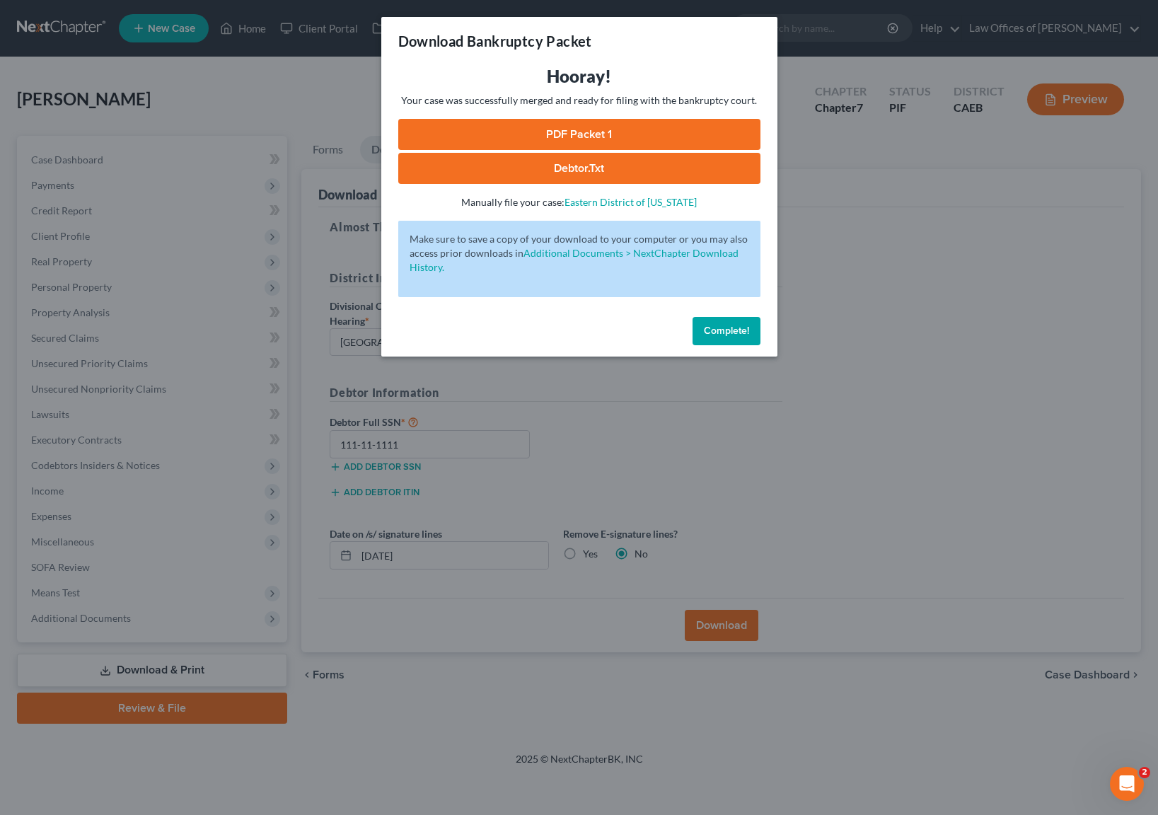
click at [689, 134] on link "PDF Packet 1" at bounding box center [579, 134] width 362 height 31
click at [730, 326] on span "Complete!" at bounding box center [726, 331] width 45 height 12
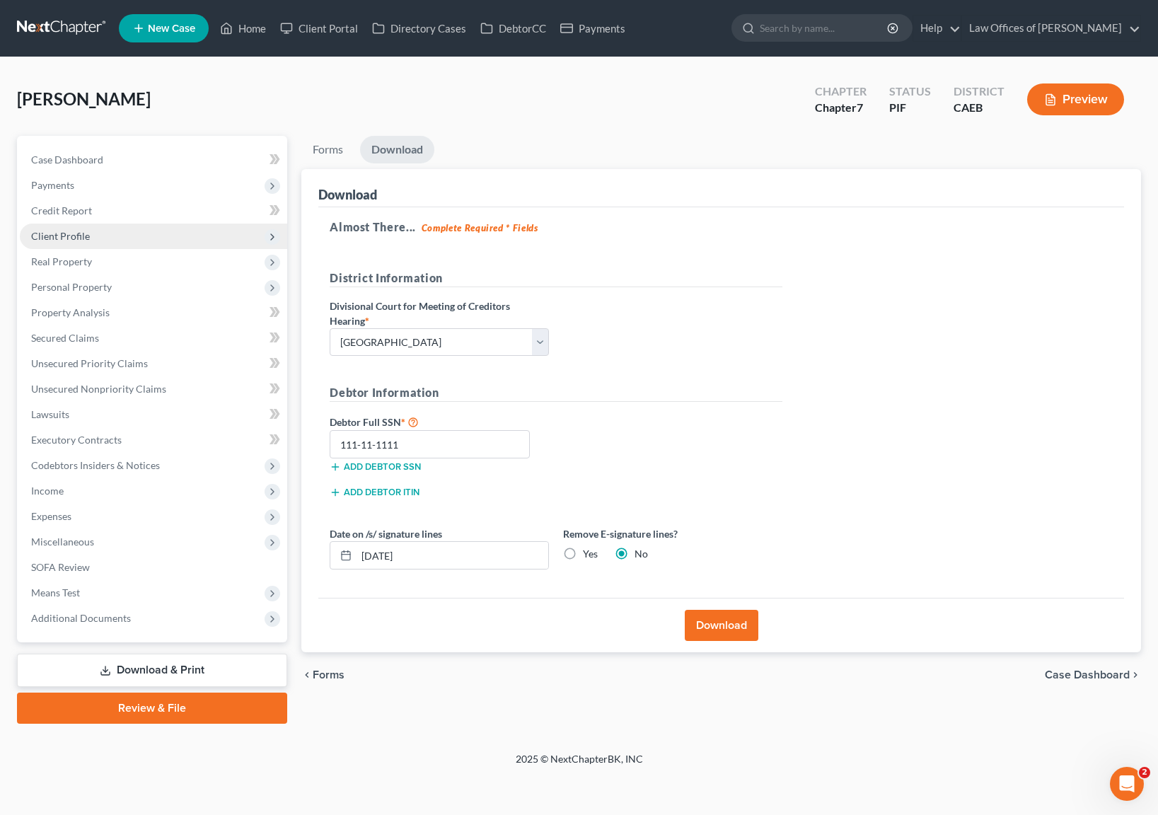
click at [93, 230] on span "Client Profile" at bounding box center [153, 236] width 267 height 25
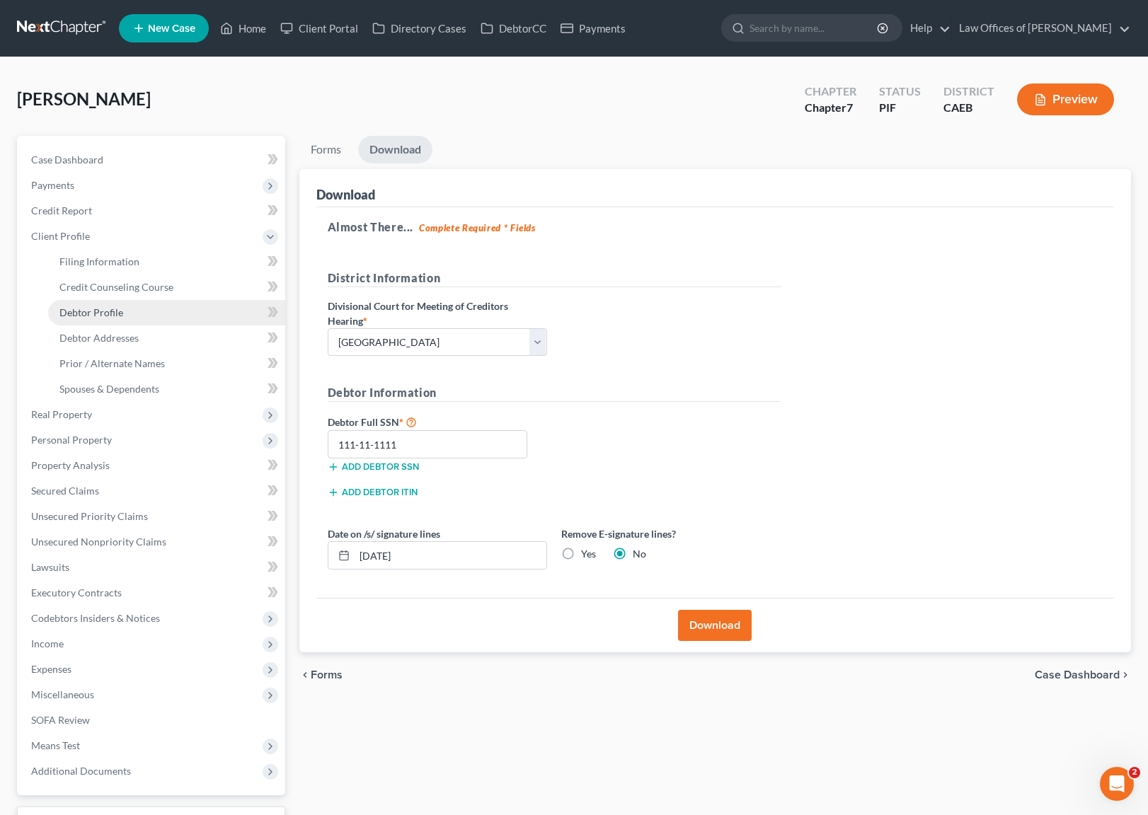
click at [133, 316] on link "Debtor Profile" at bounding box center [166, 312] width 237 height 25
select select "0"
select select "4"
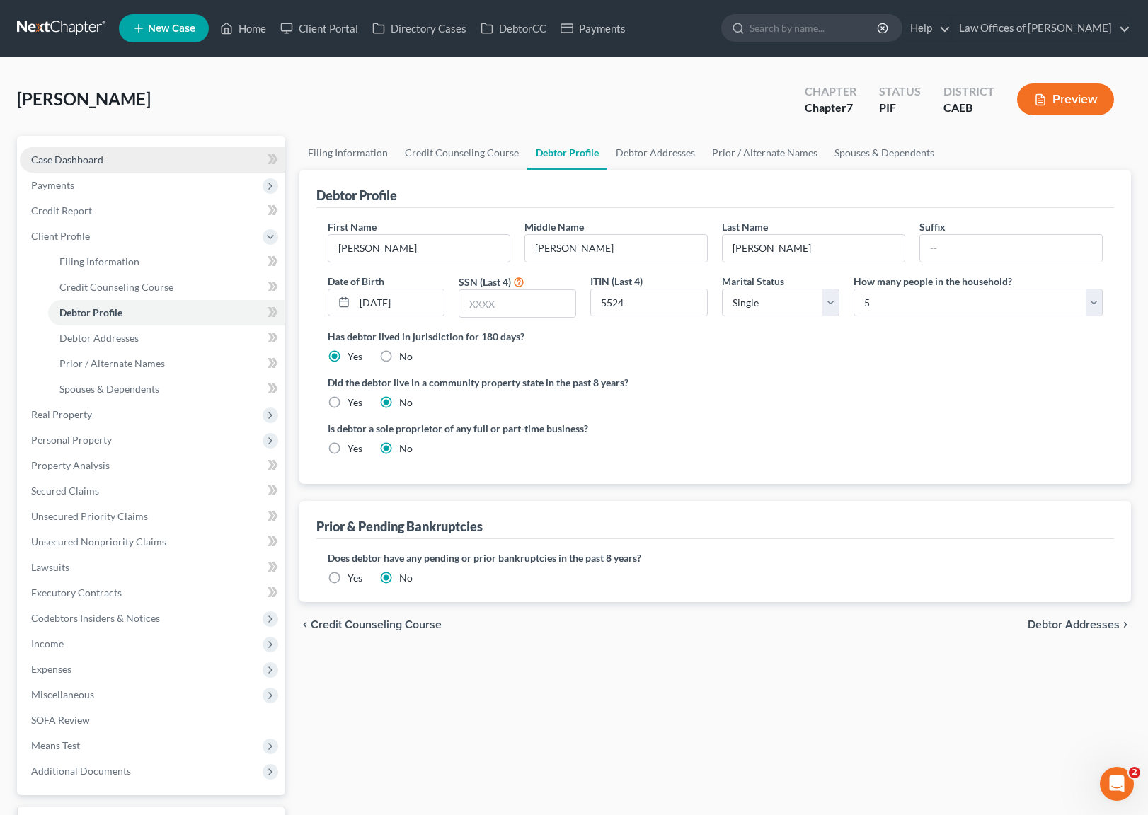
click at [113, 162] on link "Case Dashboard" at bounding box center [152, 159] width 265 height 25
select select "6"
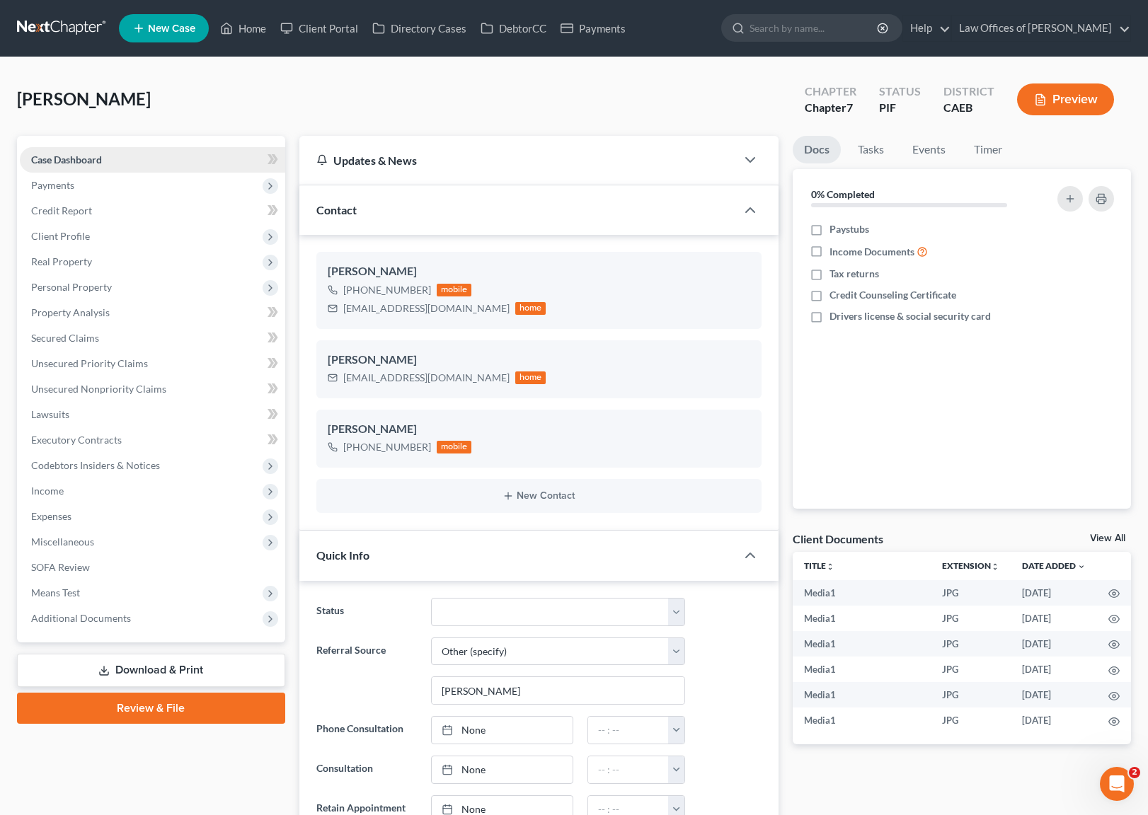
scroll to position [8789, 0]
drag, startPoint x: 342, startPoint y: 307, endPoint x: 461, endPoint y: 309, distance: 118.9
click at [461, 309] on div "[EMAIL_ADDRESS][DOMAIN_NAME] home" at bounding box center [437, 308] width 219 height 18
copy div "[EMAIL_ADDRESS][DOMAIN_NAME]"
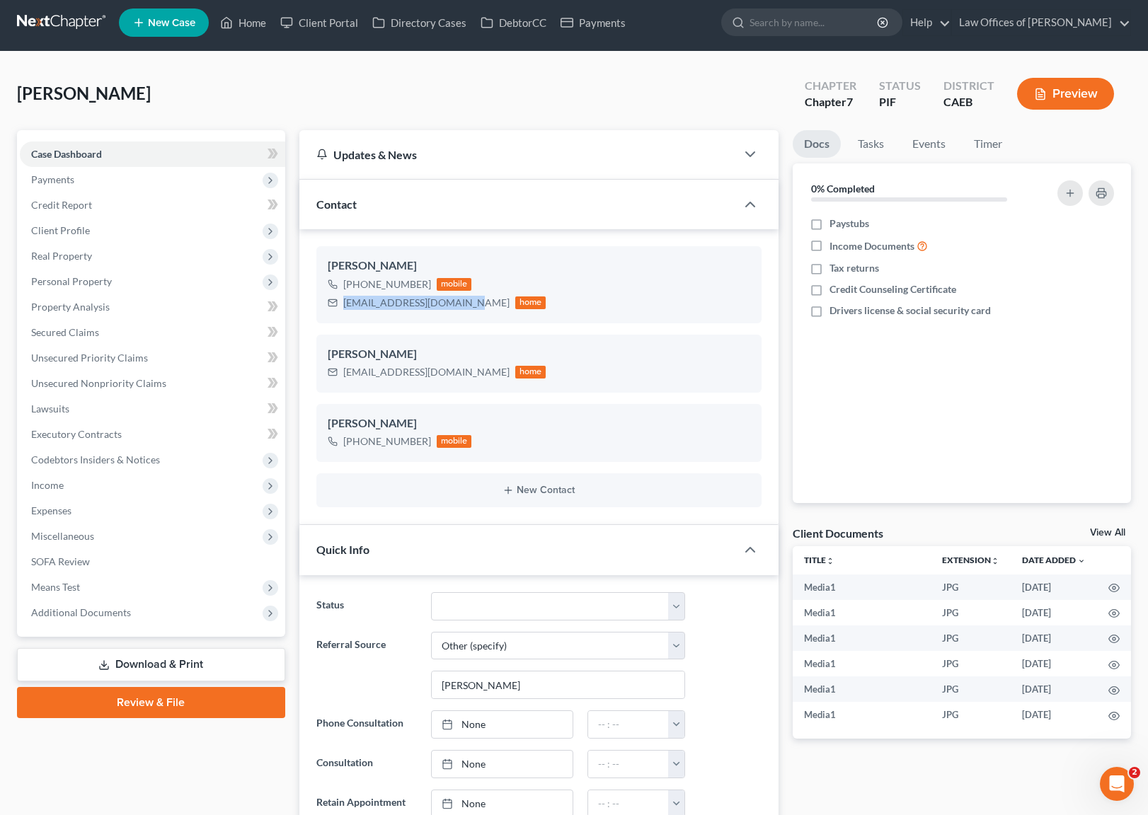
scroll to position [6, 0]
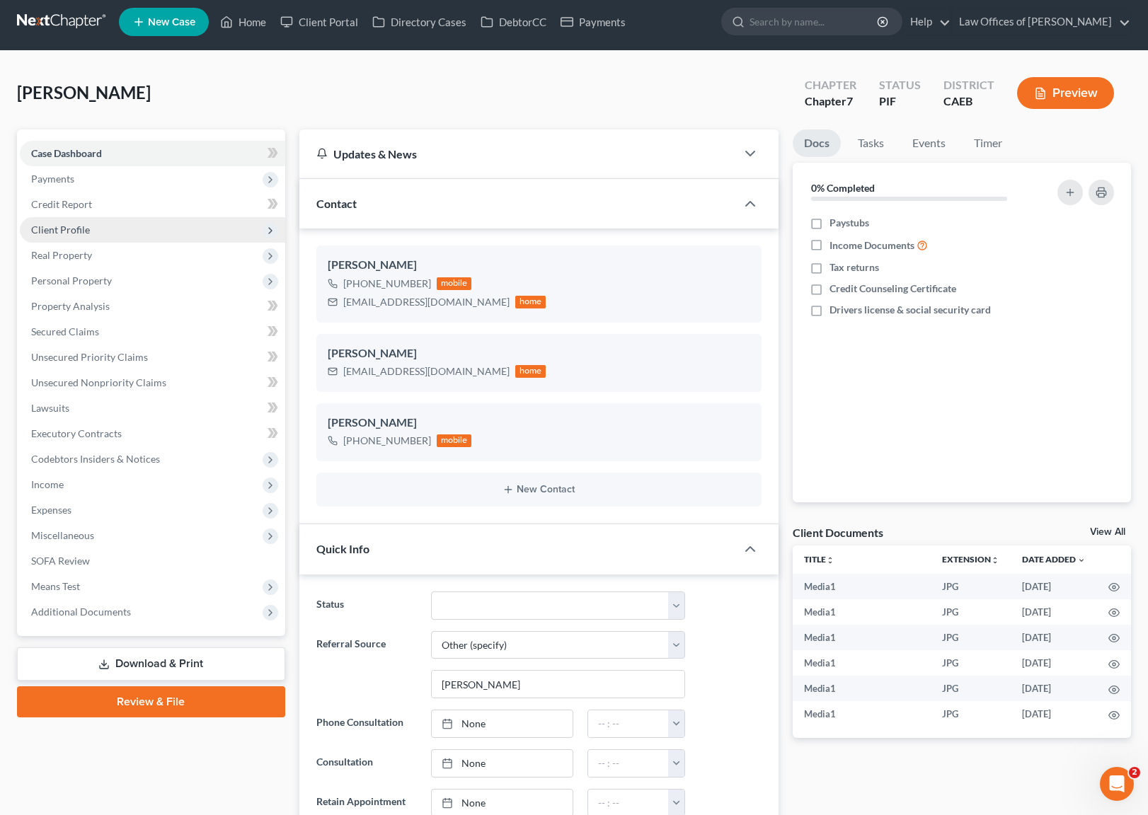
click at [101, 233] on span "Client Profile" at bounding box center [152, 229] width 265 height 25
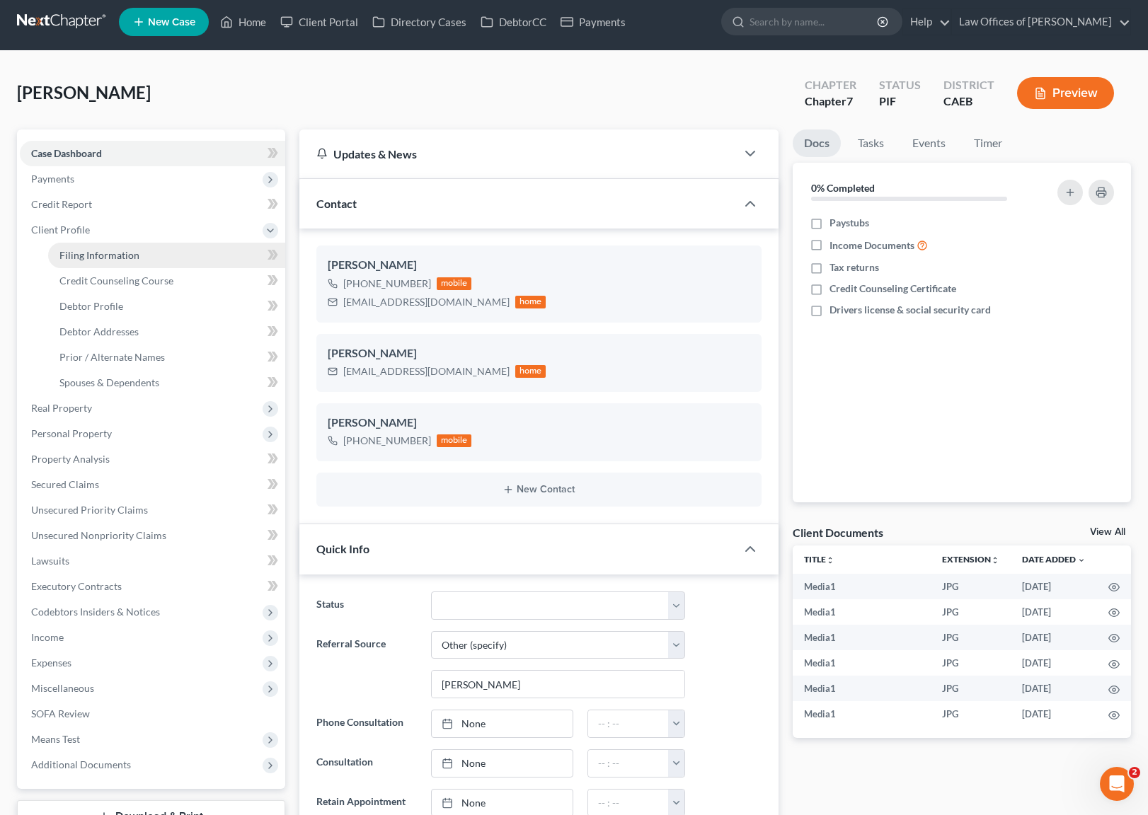
click at [117, 256] on span "Filing Information" at bounding box center [99, 255] width 80 height 12
select select "1"
select select "0"
select select "8"
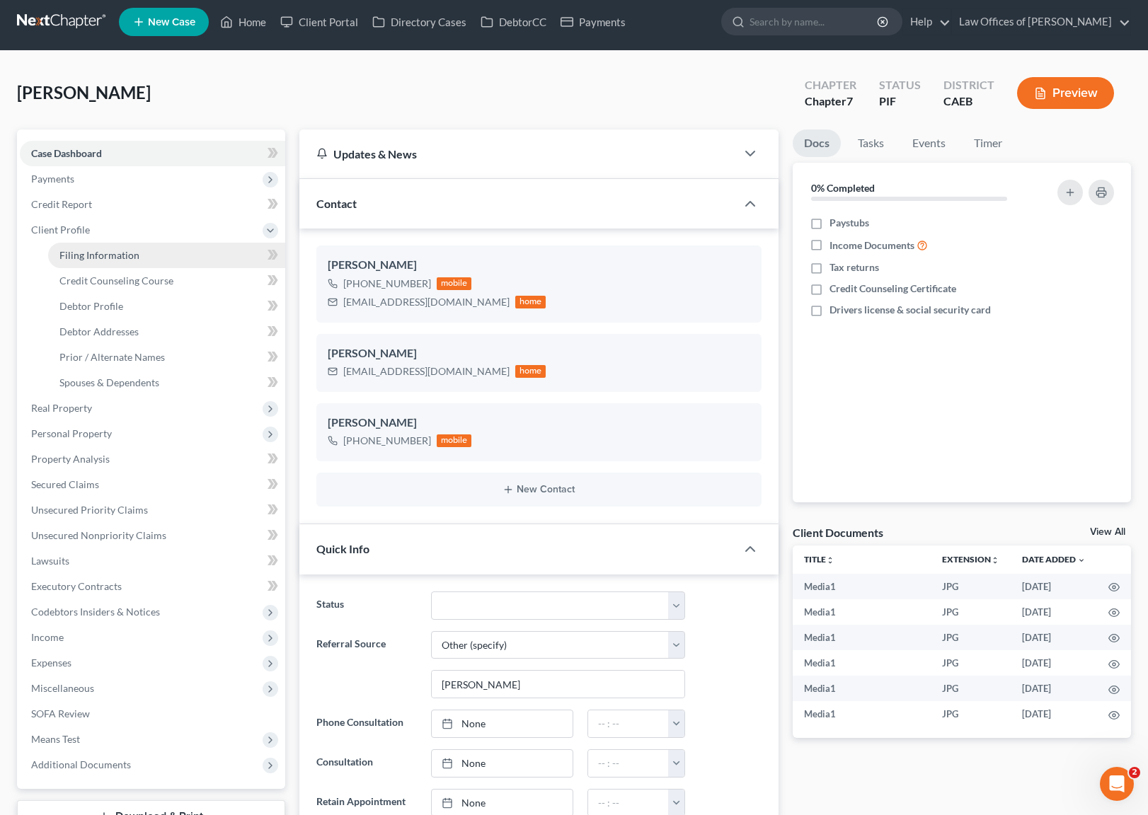
select select "0"
select select "4"
select select "0"
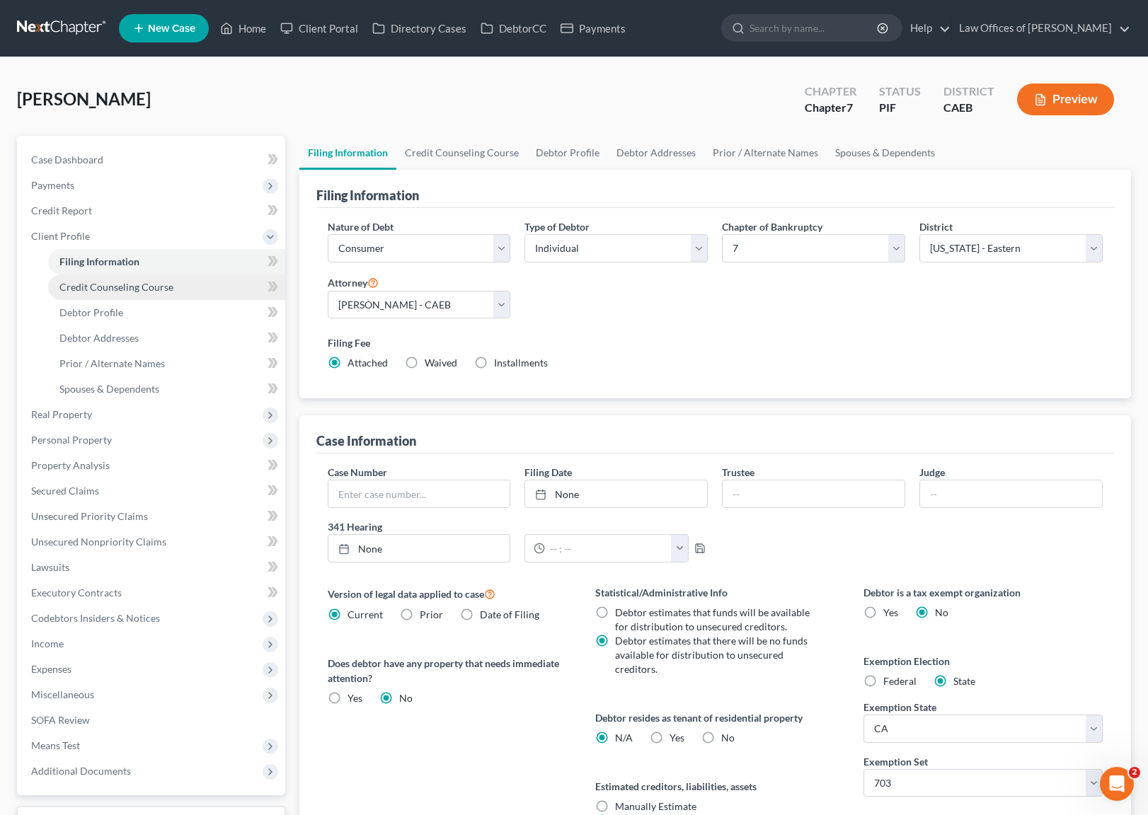
click at [132, 282] on span "Credit Counseling Course" at bounding box center [116, 287] width 114 height 12
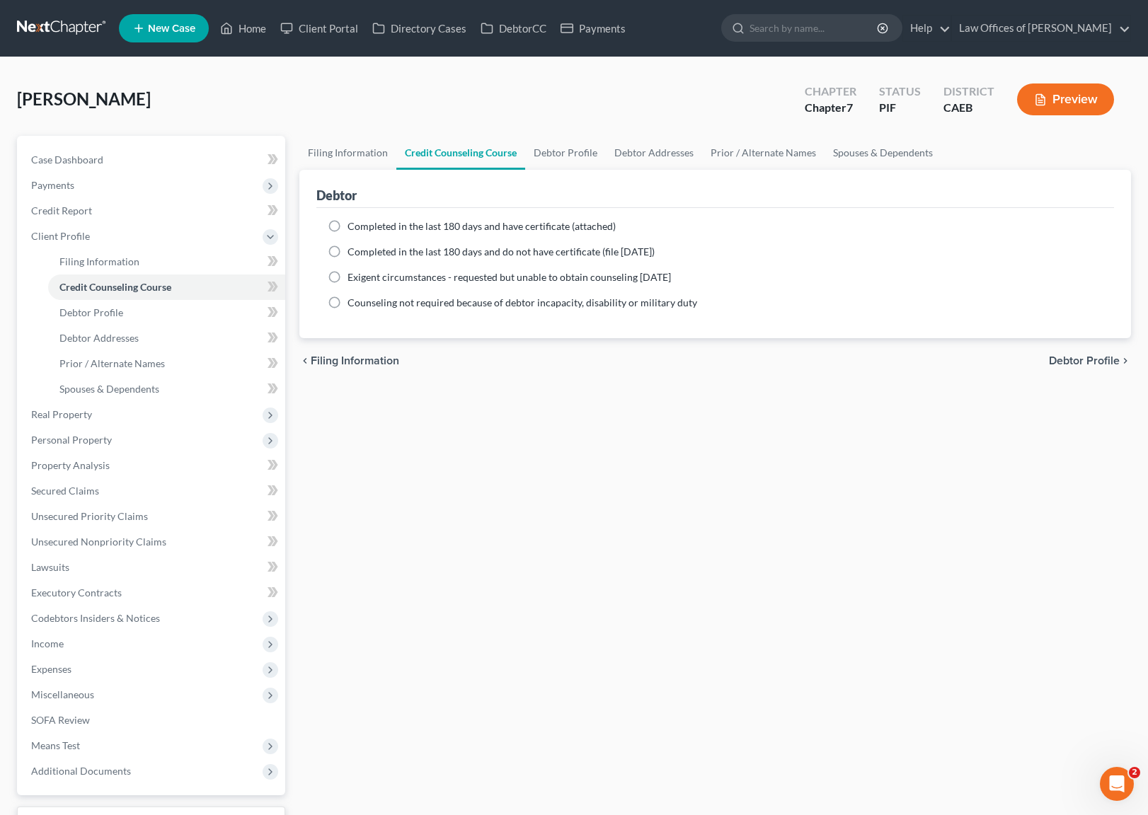
drag, startPoint x: 330, startPoint y: 222, endPoint x: 337, endPoint y: 240, distance: 18.8
click at [347, 222] on label "Completed in the last 180 days and have certificate (attached)" at bounding box center [481, 226] width 268 height 14
click at [353, 222] on input "Completed in the last 180 days and have certificate (attached)" at bounding box center [357, 223] width 9 height 9
radio input "true"
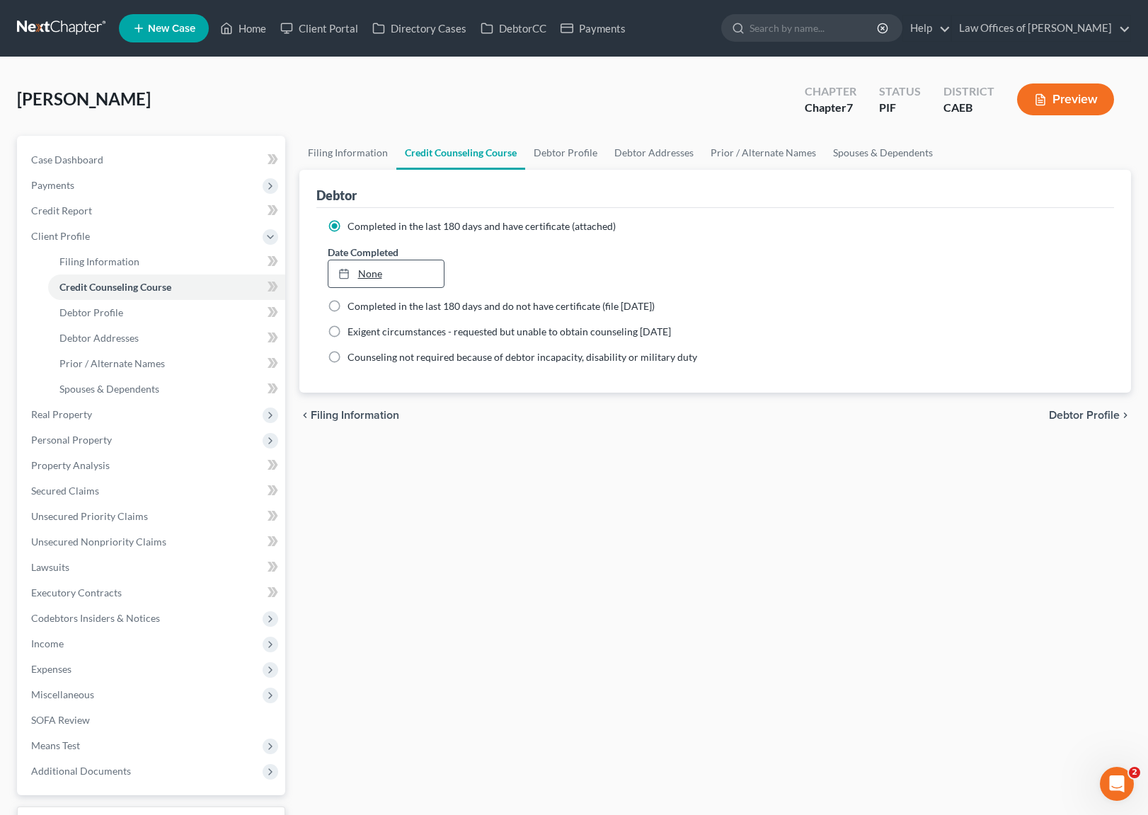
type input "[DATE]"
click at [359, 269] on link "None" at bounding box center [386, 273] width 116 height 27
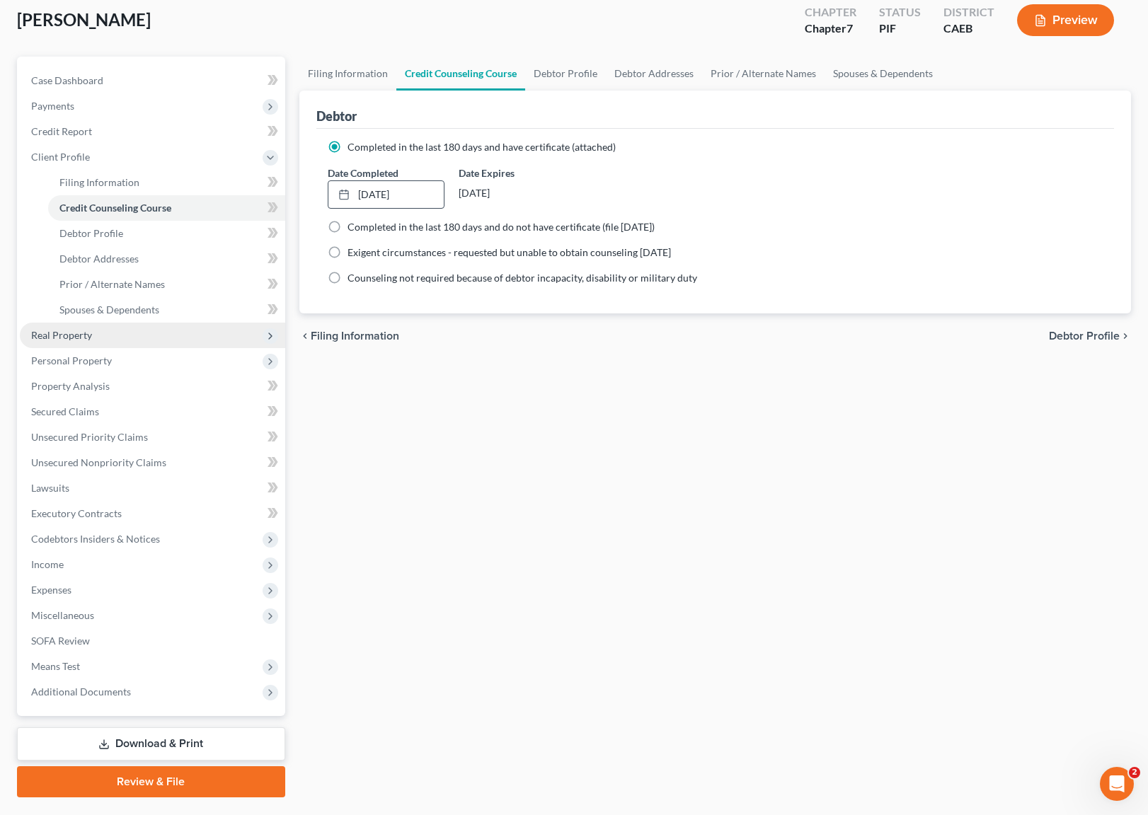
scroll to position [114, 0]
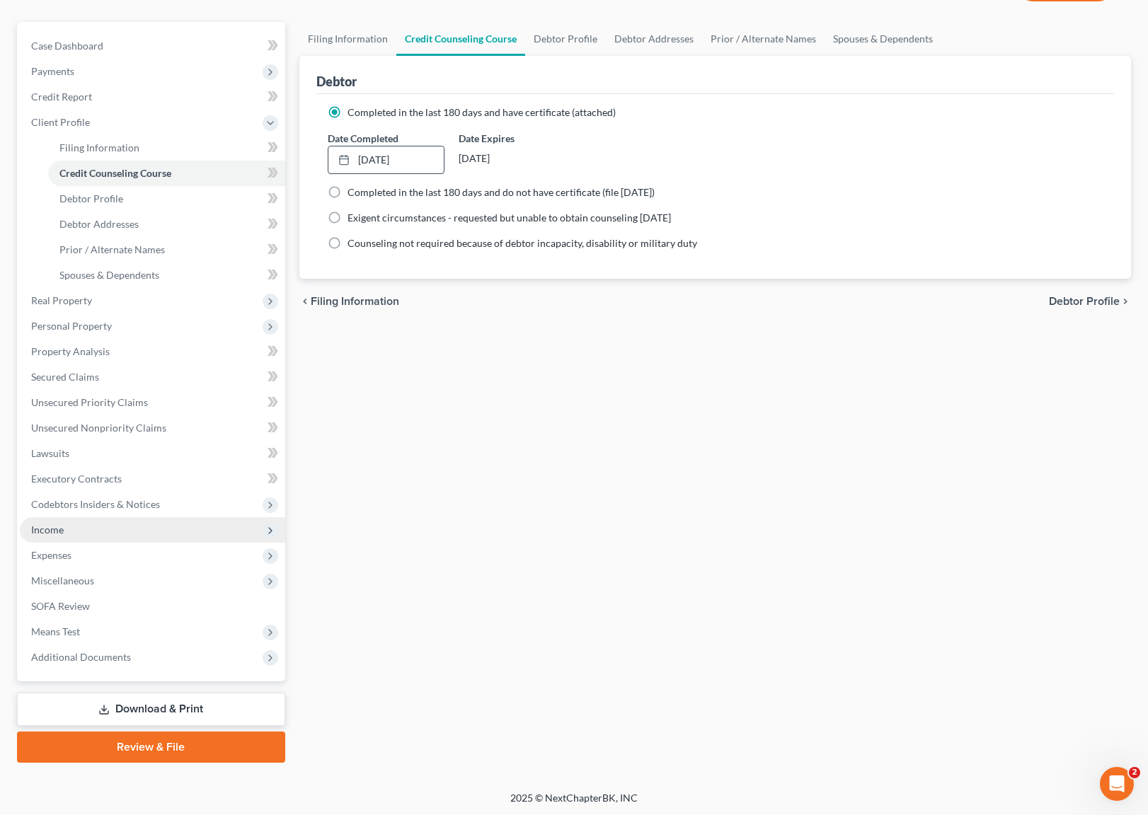
click at [102, 526] on span "Income" at bounding box center [152, 529] width 265 height 25
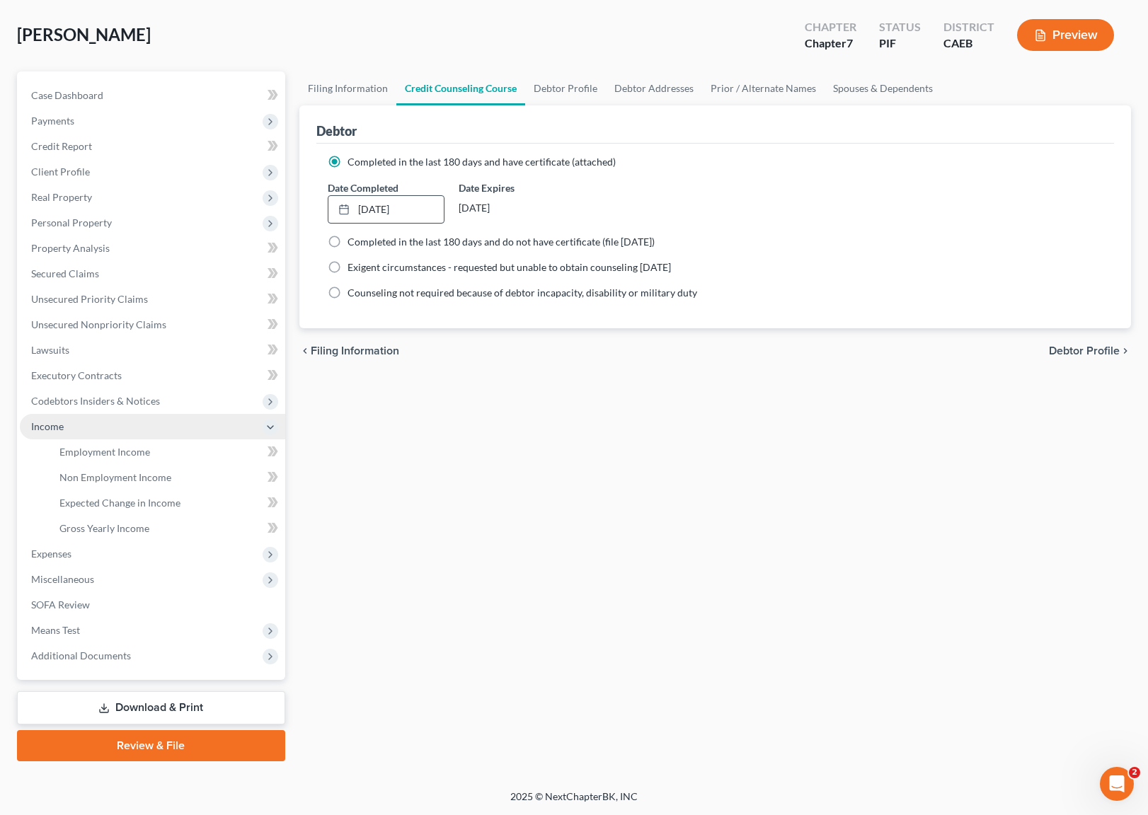
scroll to position [63, 0]
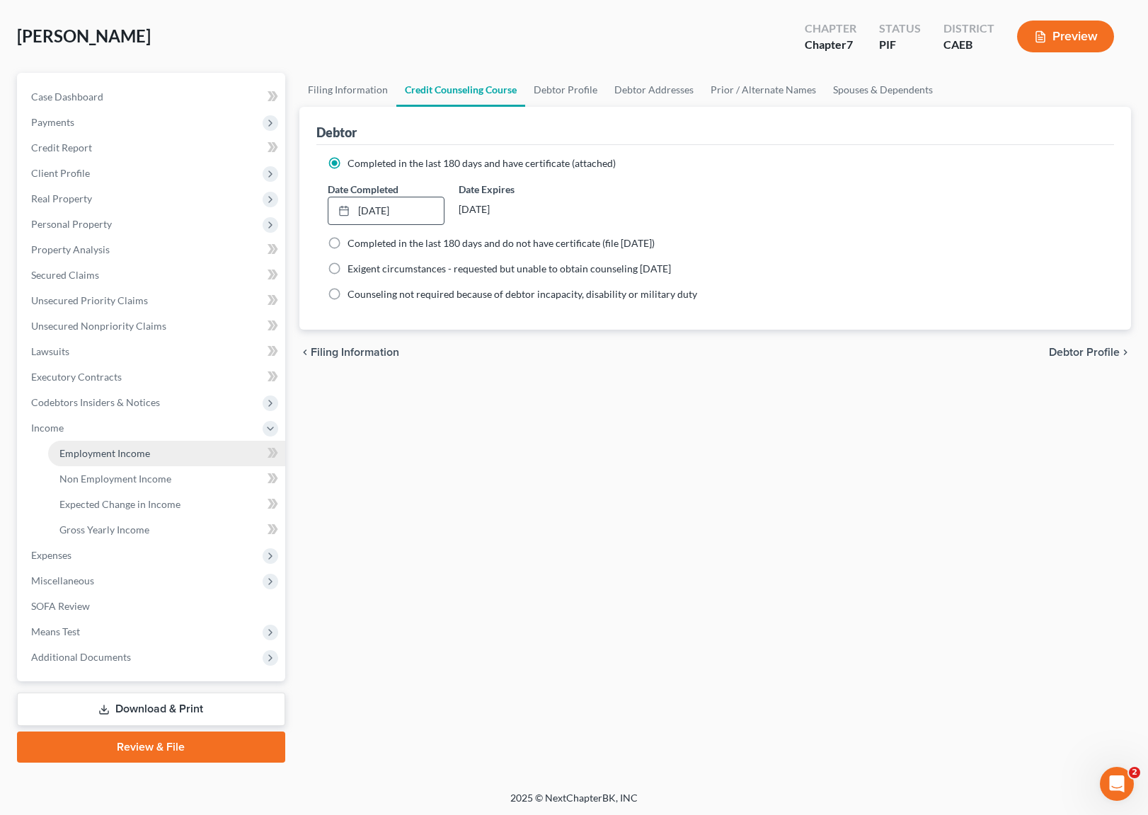
click at [156, 456] on link "Employment Income" at bounding box center [166, 453] width 237 height 25
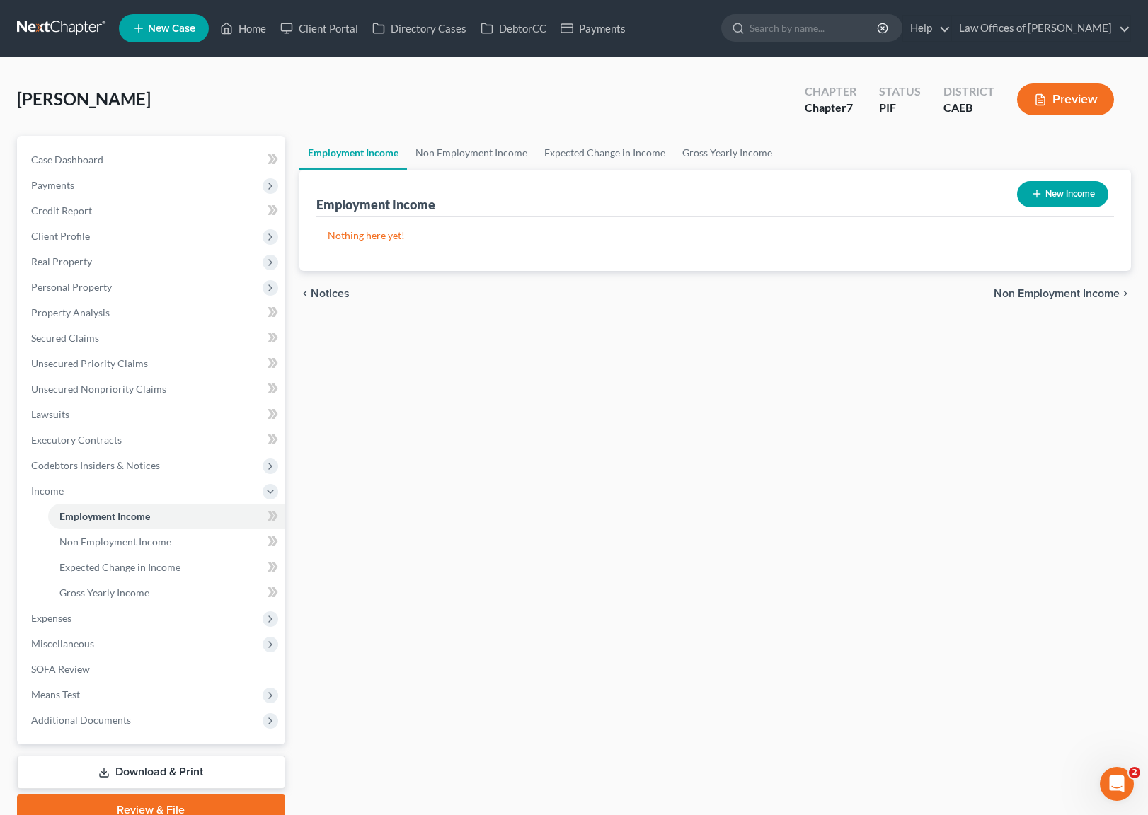
click at [1044, 185] on button "New Income" at bounding box center [1062, 194] width 91 height 26
select select "0"
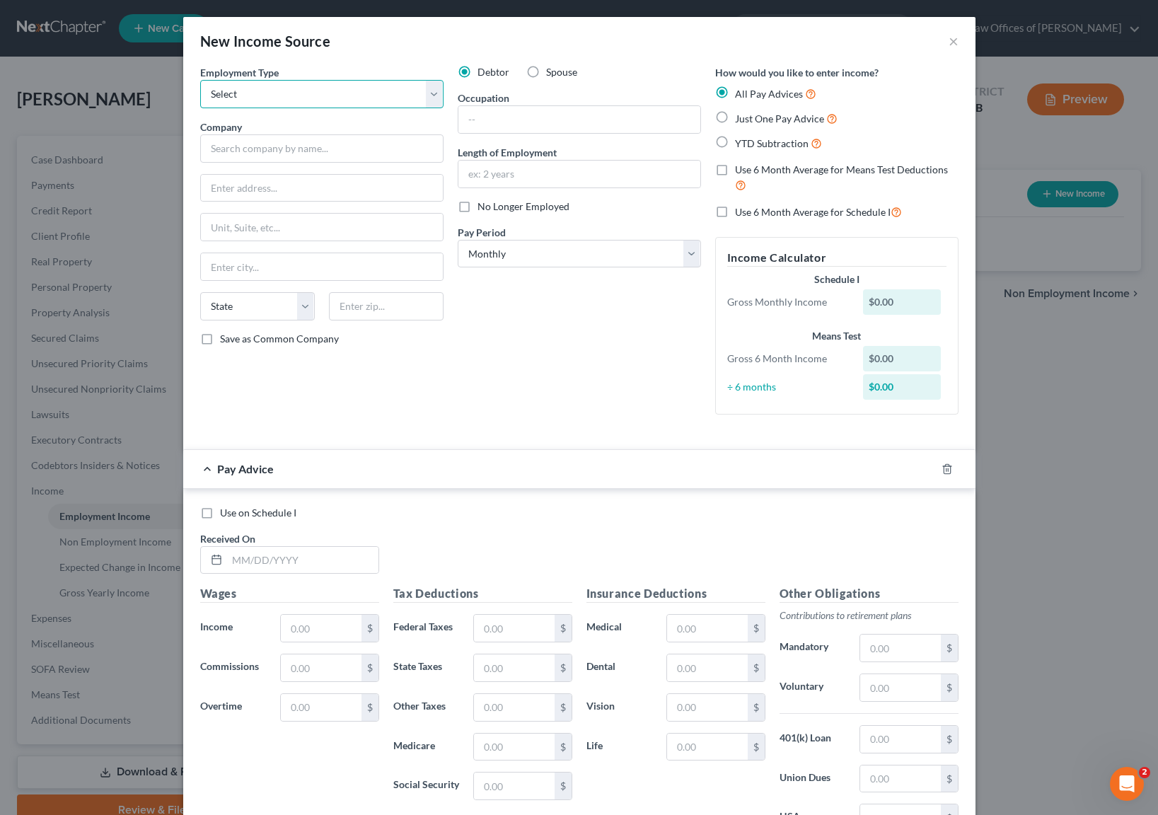
click at [425, 93] on select "Select Full or [DEMOGRAPHIC_DATA] Employment Self Employment" at bounding box center [321, 94] width 243 height 28
click at [429, 93] on select "Select Full or [DEMOGRAPHIC_DATA] Employment Self Employment" at bounding box center [321, 94] width 243 height 28
select select "0"
click at [279, 143] on input "text" at bounding box center [321, 148] width 243 height 28
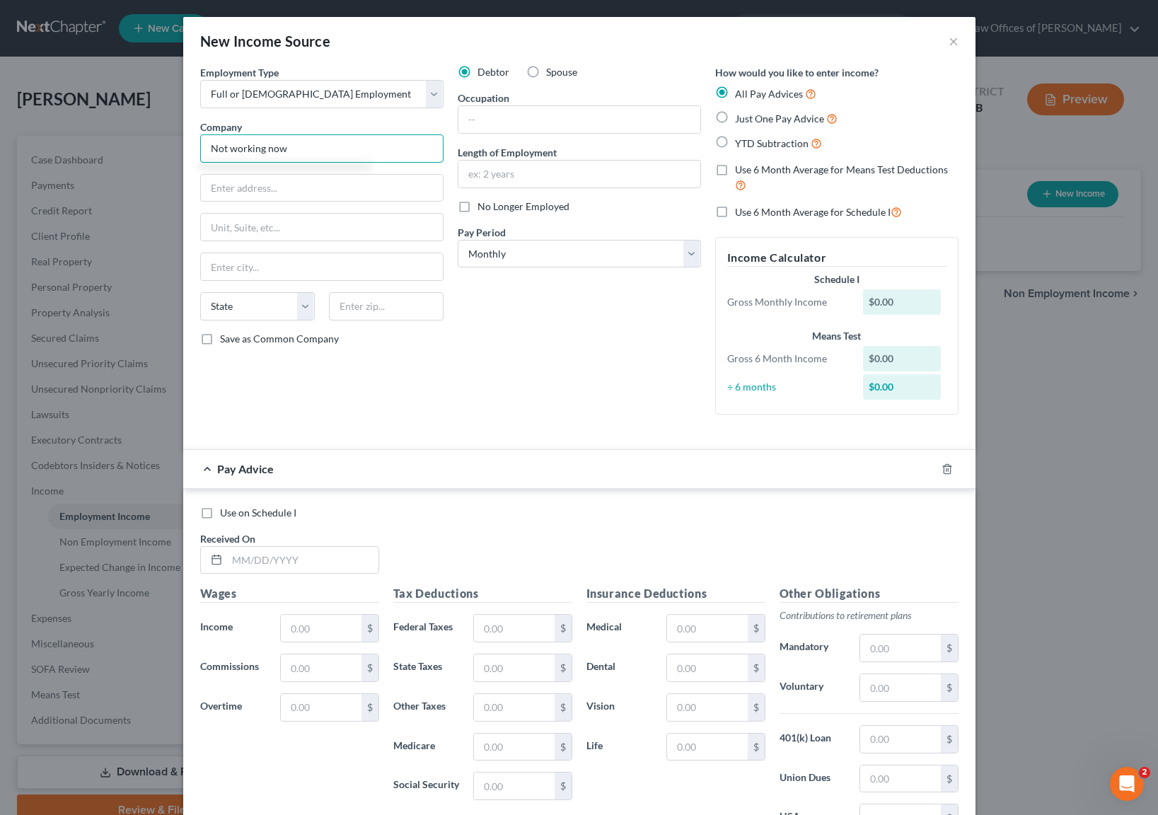
type input "Not working now"
click at [478, 207] on label "No Longer Employed" at bounding box center [524, 207] width 92 height 14
click at [483, 207] on input "No Longer Employed" at bounding box center [487, 204] width 9 height 9
checkbox input "true"
click at [735, 139] on label "YTD Subtraction" at bounding box center [778, 143] width 87 height 16
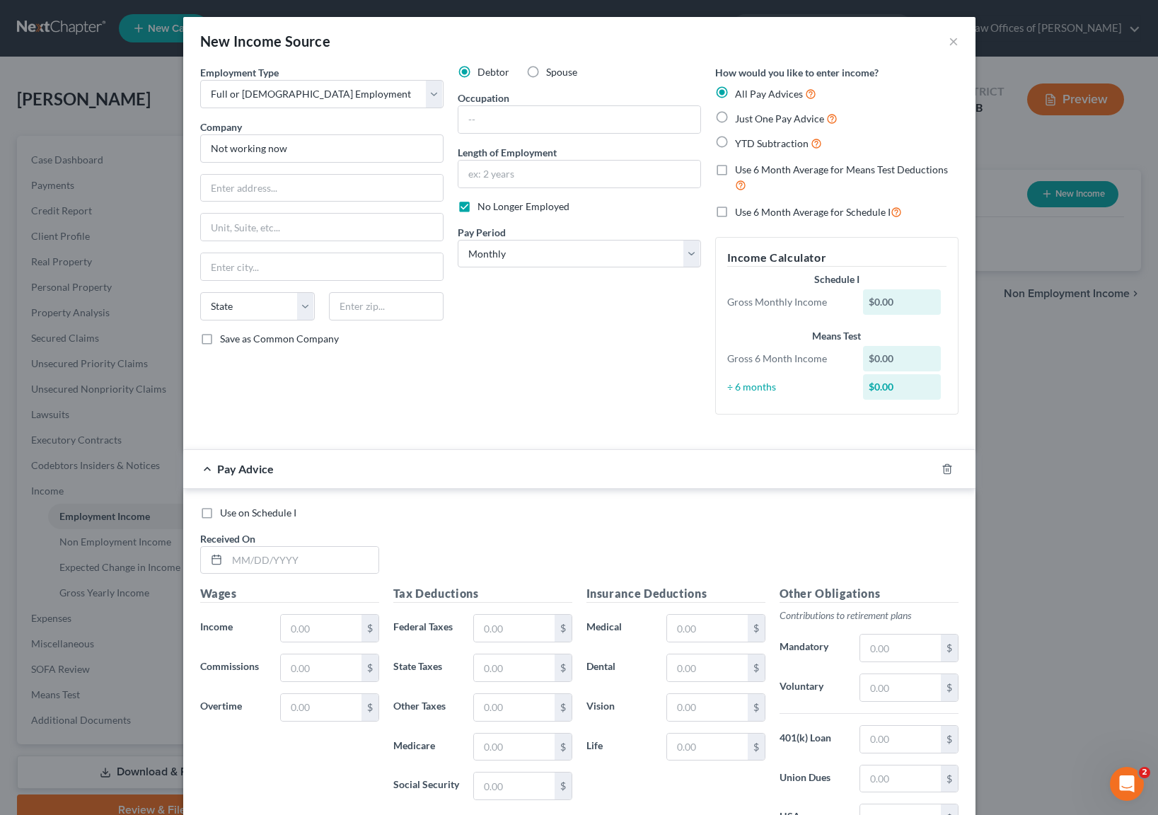
click at [741, 139] on input "YTD Subtraction" at bounding box center [745, 139] width 9 height 9
radio input "true"
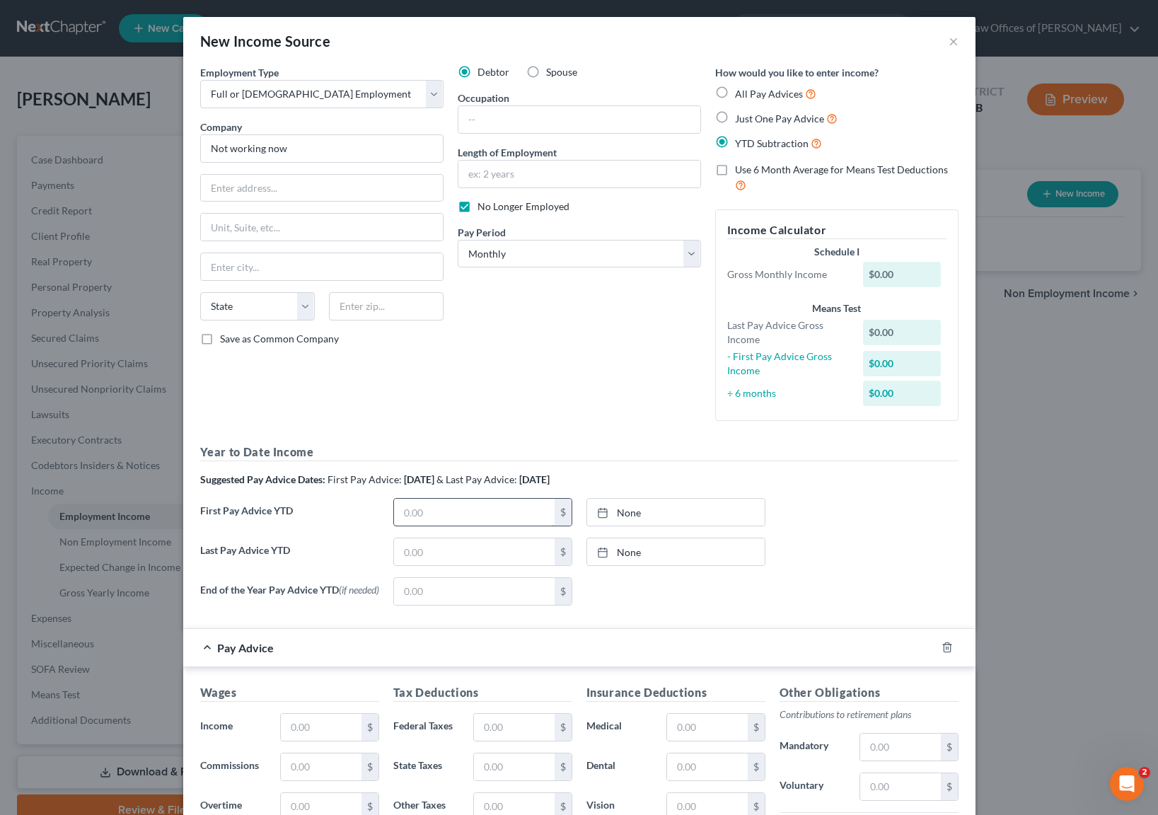
drag, startPoint x: 459, startPoint y: 512, endPoint x: 464, endPoint y: 524, distance: 13.0
click at [459, 512] on input "text" at bounding box center [474, 512] width 161 height 27
drag, startPoint x: 437, startPoint y: 552, endPoint x: 470, endPoint y: 550, distance: 32.6
click at [437, 552] on input "text" at bounding box center [474, 551] width 161 height 27
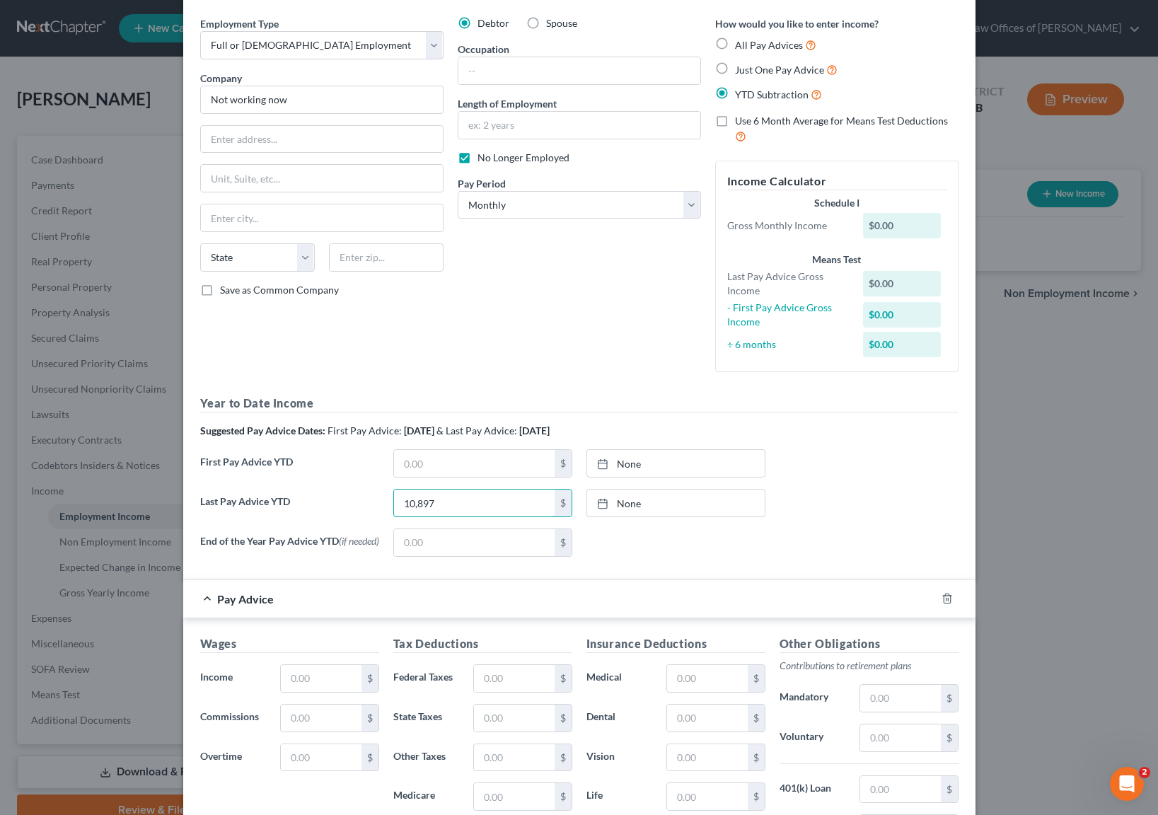
scroll to position [49, 0]
type input "10,897"
click at [944, 600] on icon "button" at bounding box center [947, 598] width 6 height 9
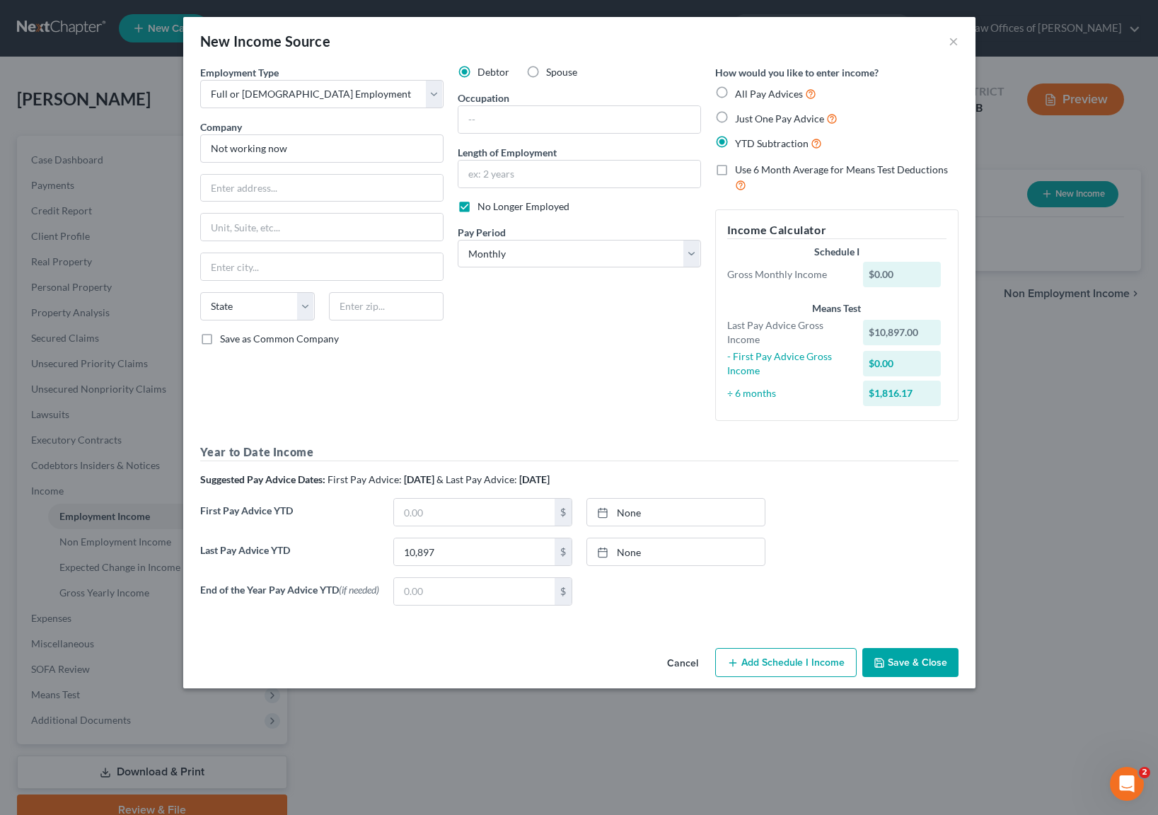
scroll to position [0, 0]
click at [913, 668] on button "Save & Close" at bounding box center [911, 663] width 96 height 30
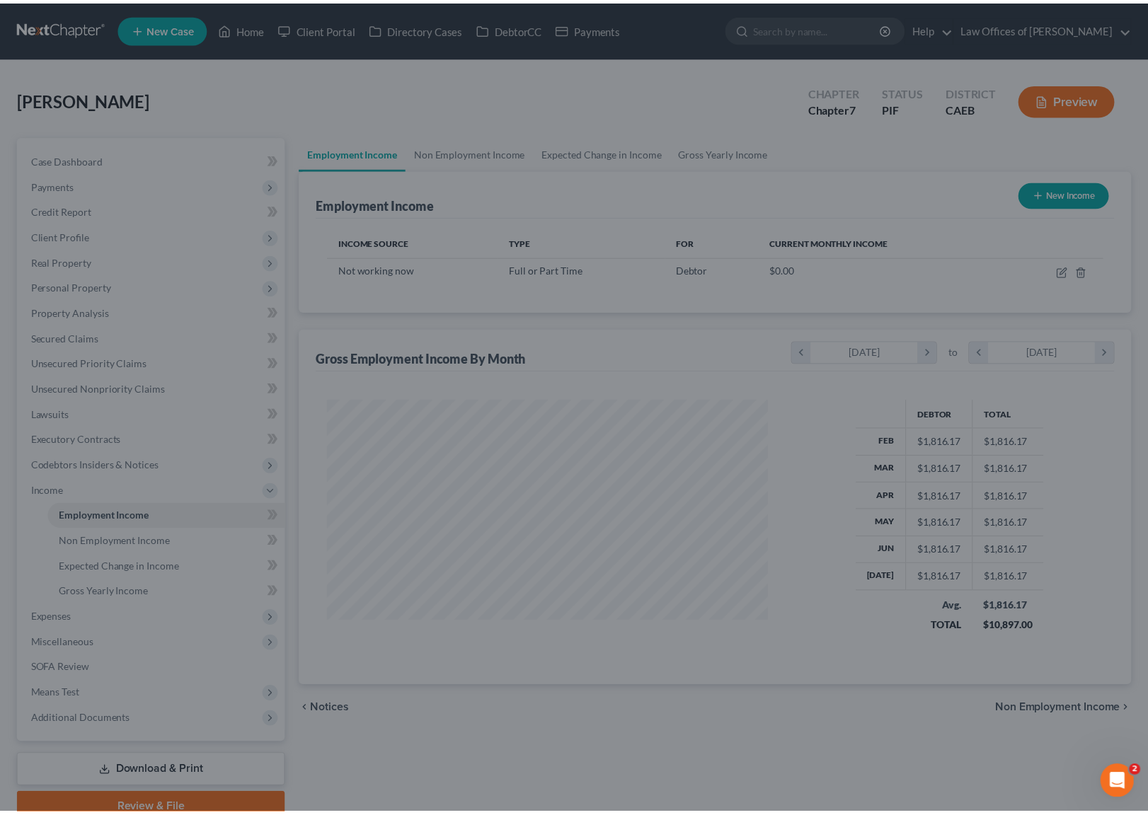
scroll to position [253, 468]
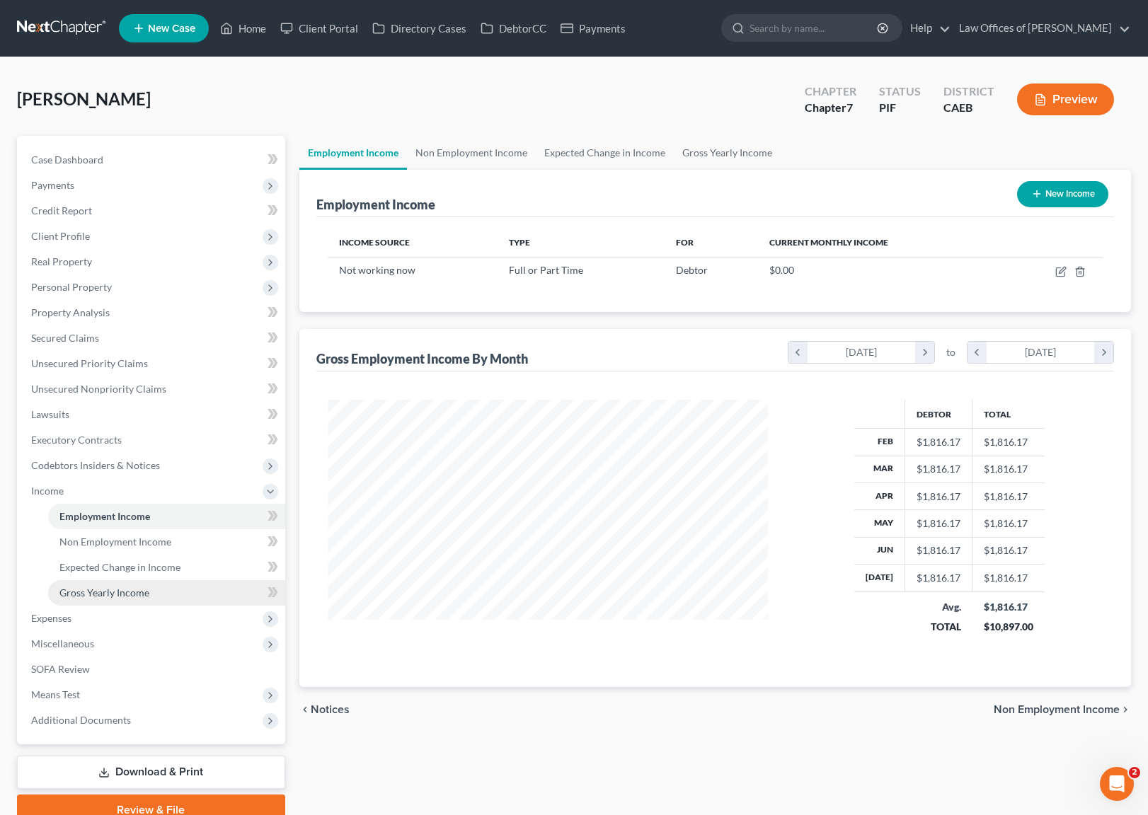
click at [107, 594] on span "Gross Yearly Income" at bounding box center [104, 593] width 90 height 12
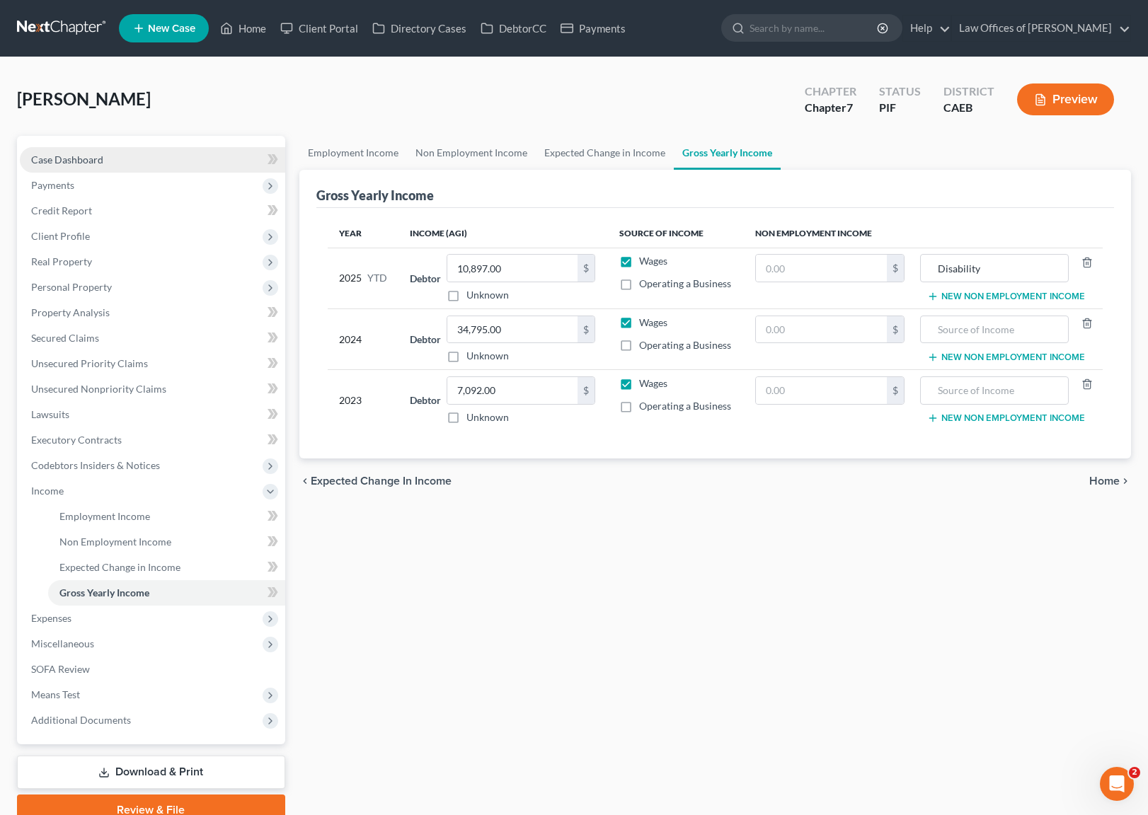
click at [77, 163] on span "Case Dashboard" at bounding box center [67, 160] width 72 height 12
select select "6"
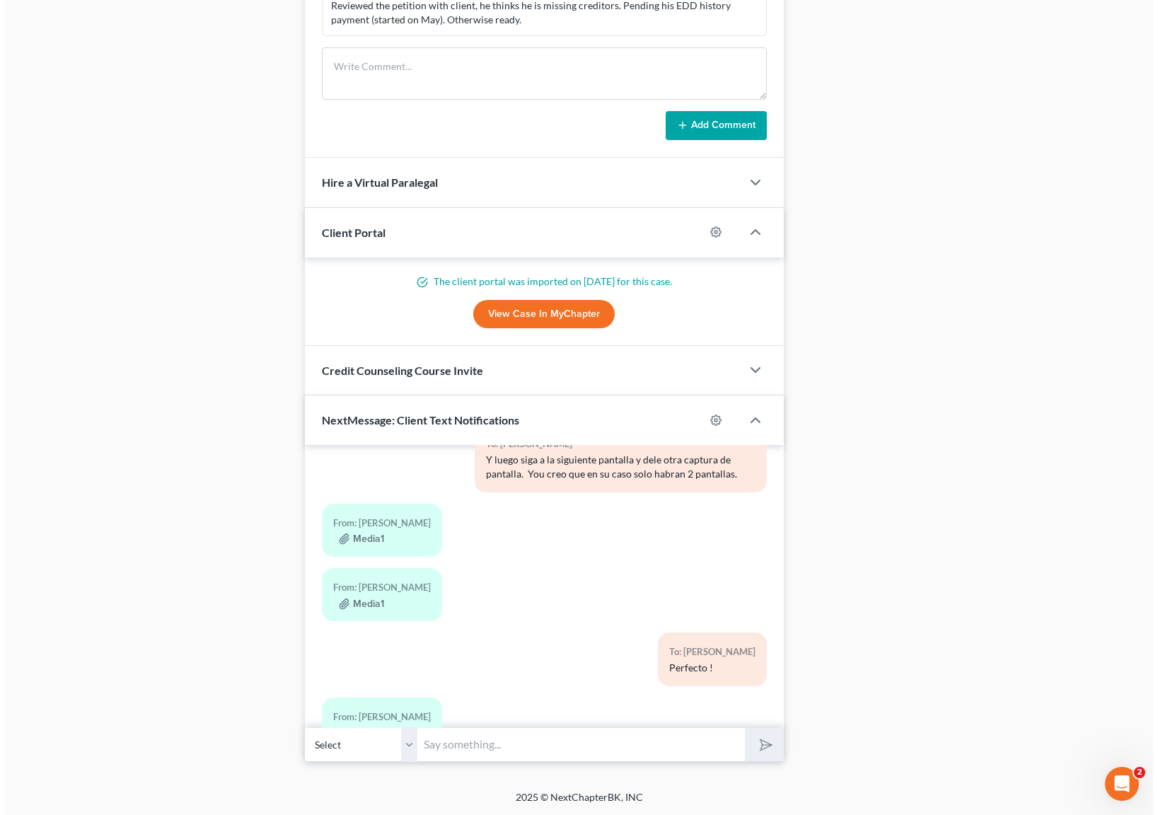
scroll to position [8256, 0]
click at [365, 600] on button "Media1" at bounding box center [355, 605] width 45 height 11
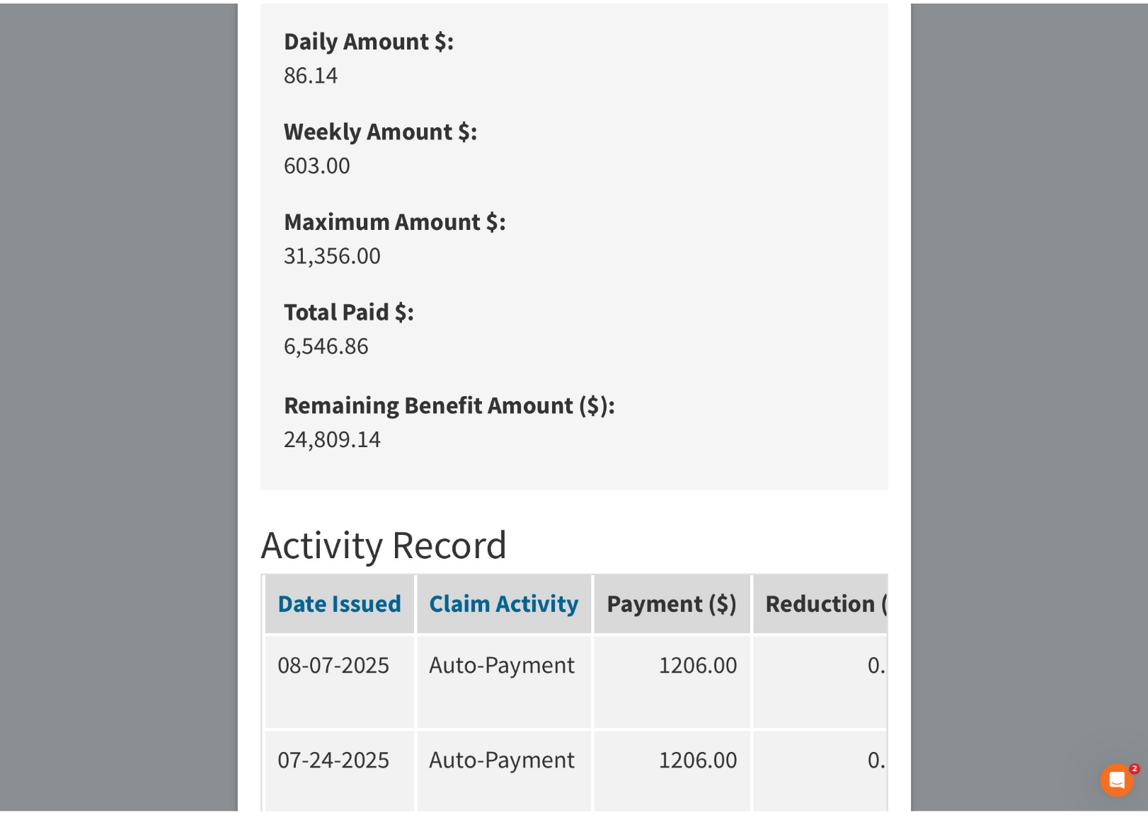
scroll to position [40, 0]
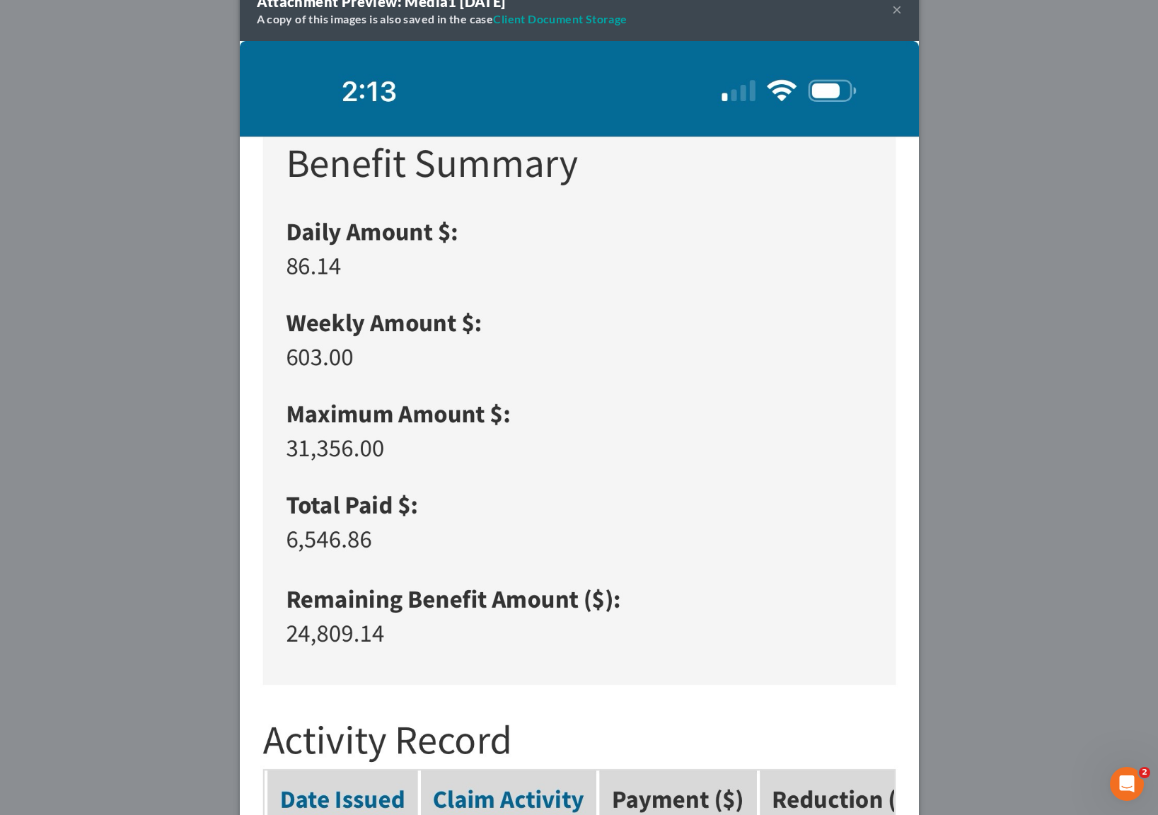
click at [892, 11] on button "×" at bounding box center [897, 9] width 10 height 17
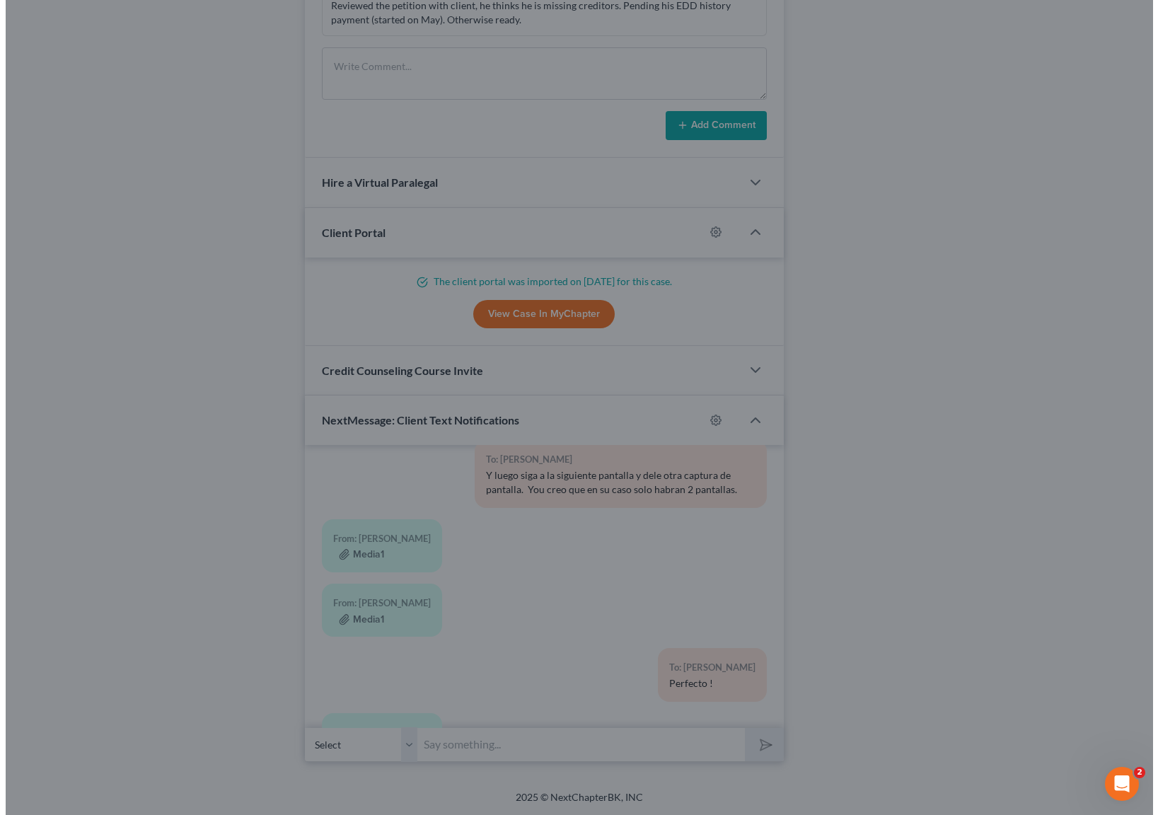
scroll to position [8256, 0]
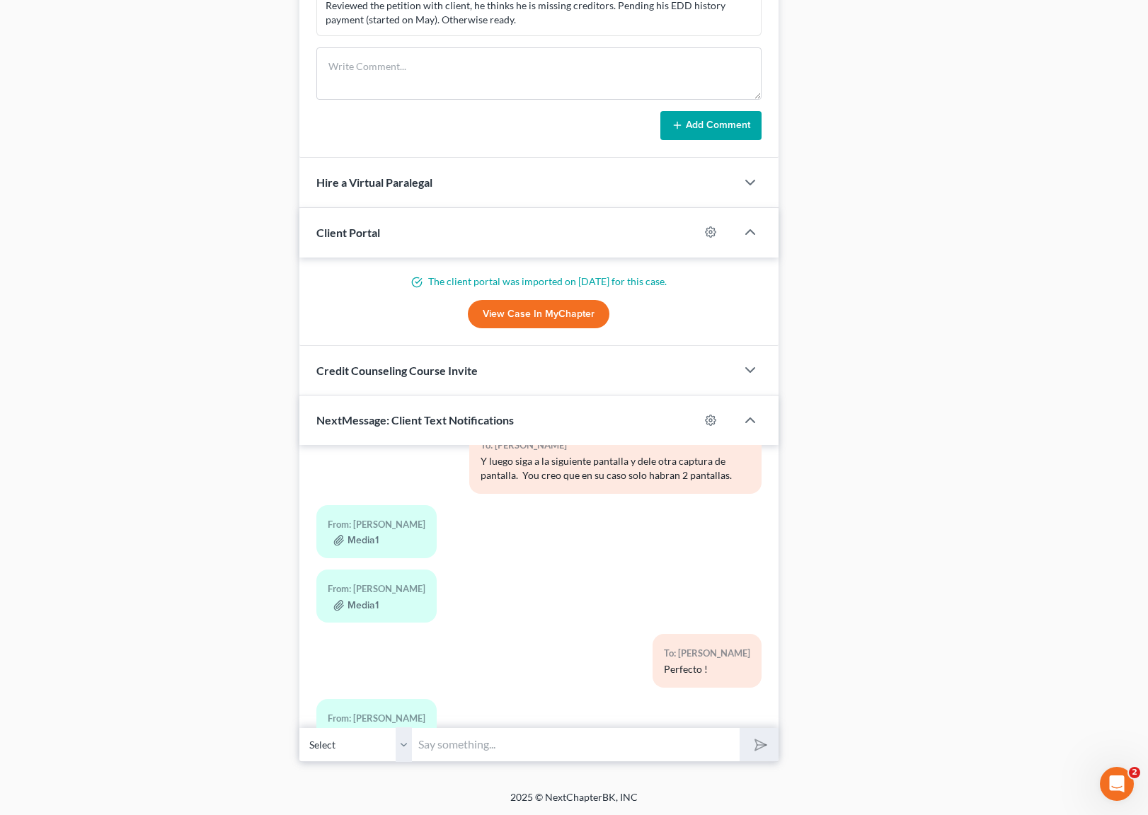
click at [369, 600] on button "Media1" at bounding box center [355, 605] width 45 height 11
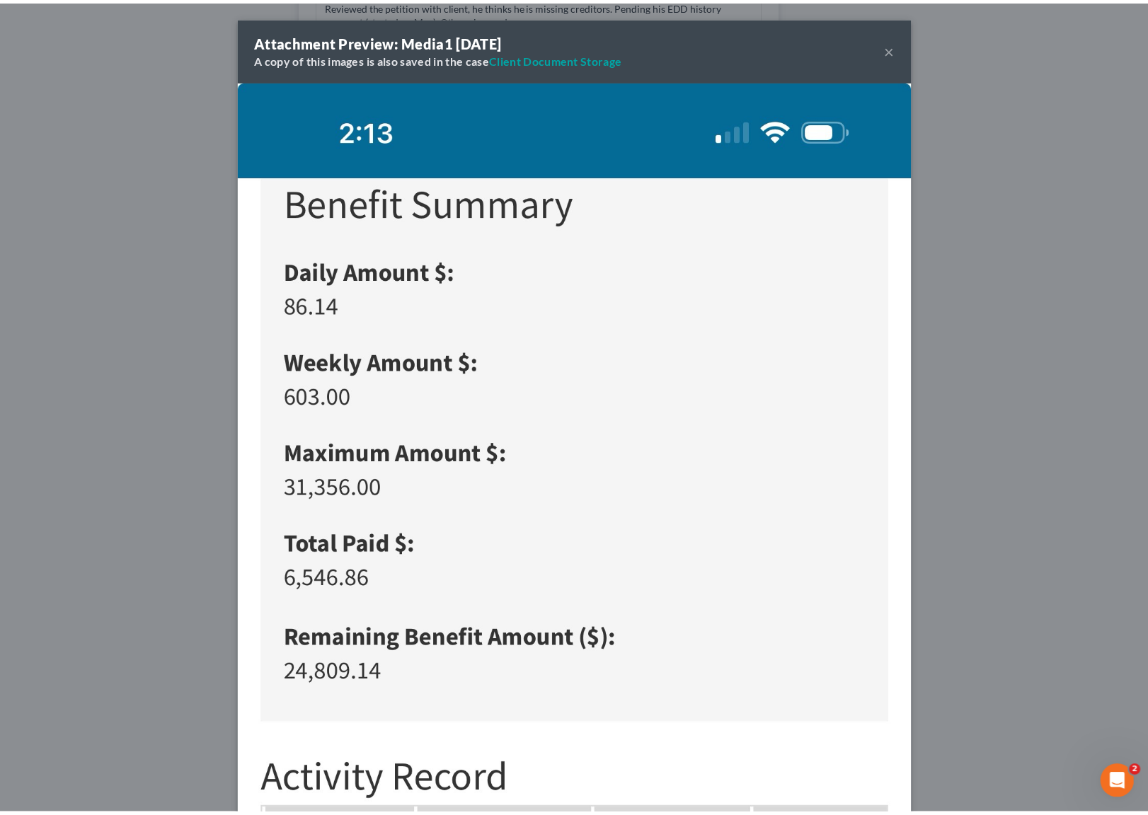
scroll to position [8242, 0]
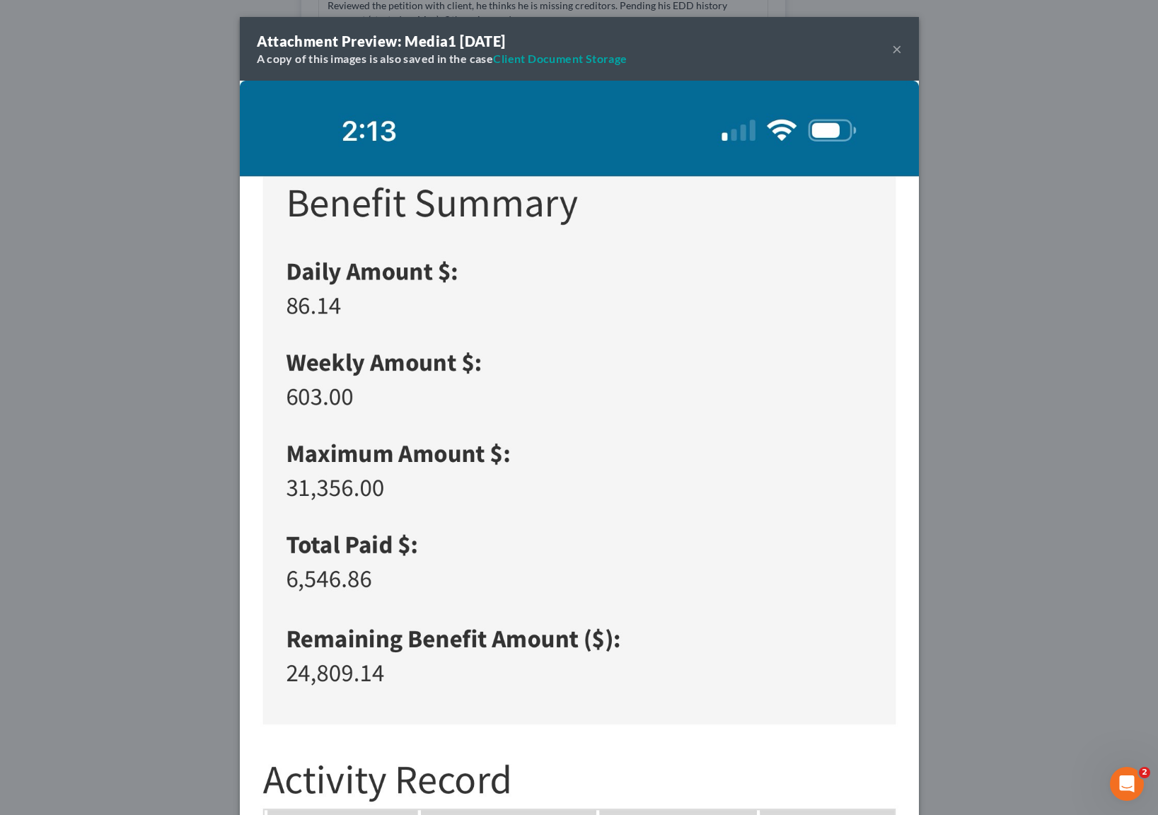
click at [1075, 48] on div "Attachment Preview: Media1 [DATE] A copy of this images is also saved in the ca…" at bounding box center [579, 407] width 1158 height 815
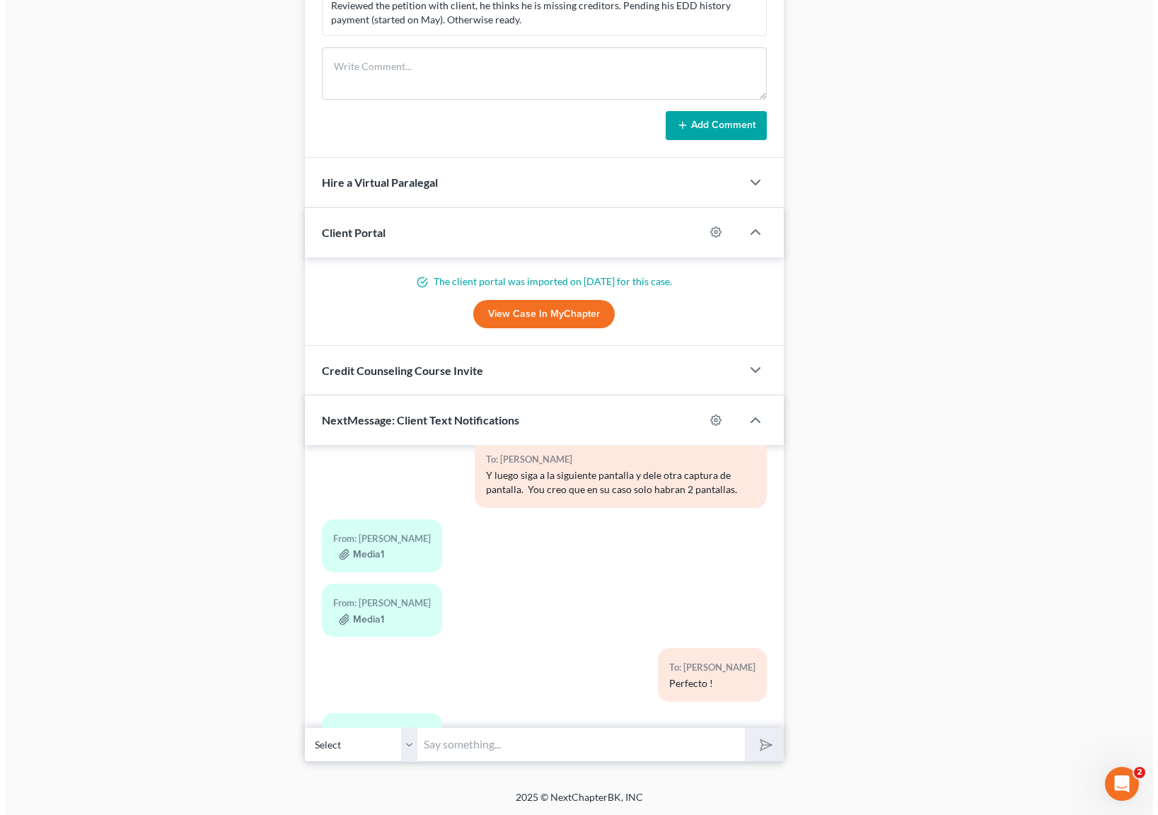
scroll to position [8256, 0]
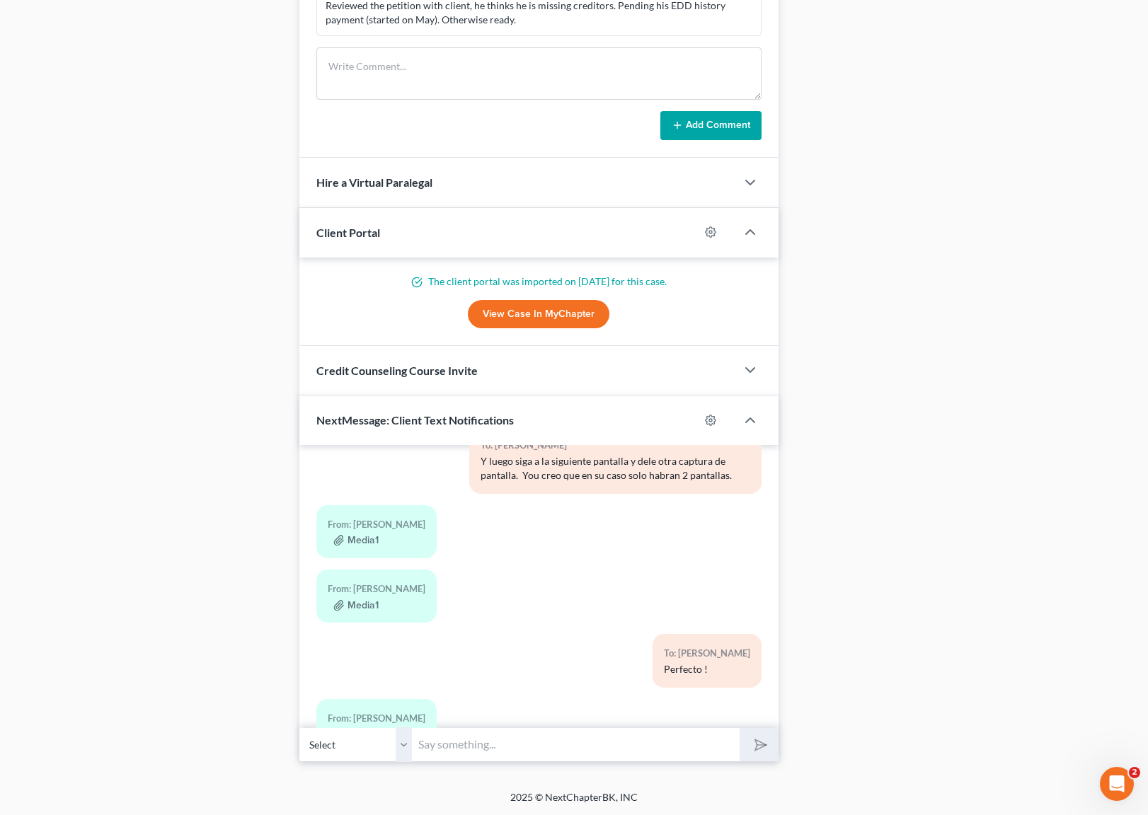
click at [364, 600] on button "Media1" at bounding box center [355, 605] width 45 height 11
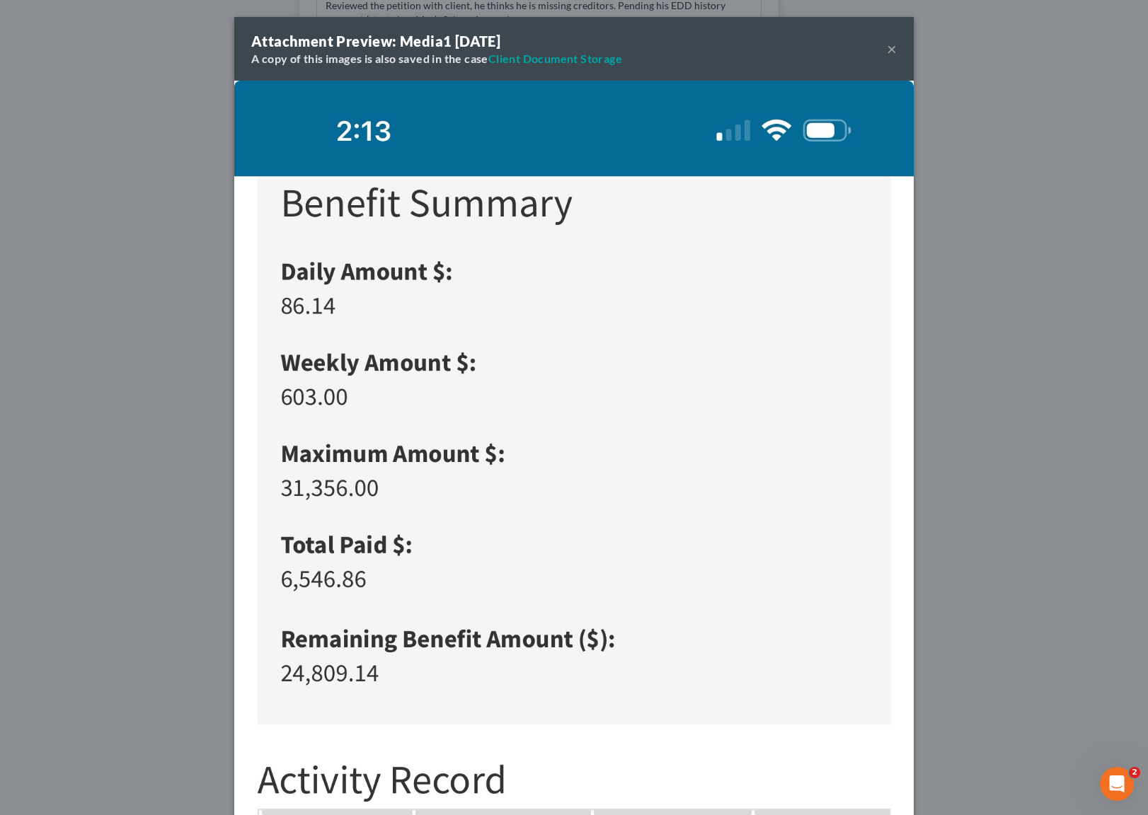
scroll to position [8242, 0]
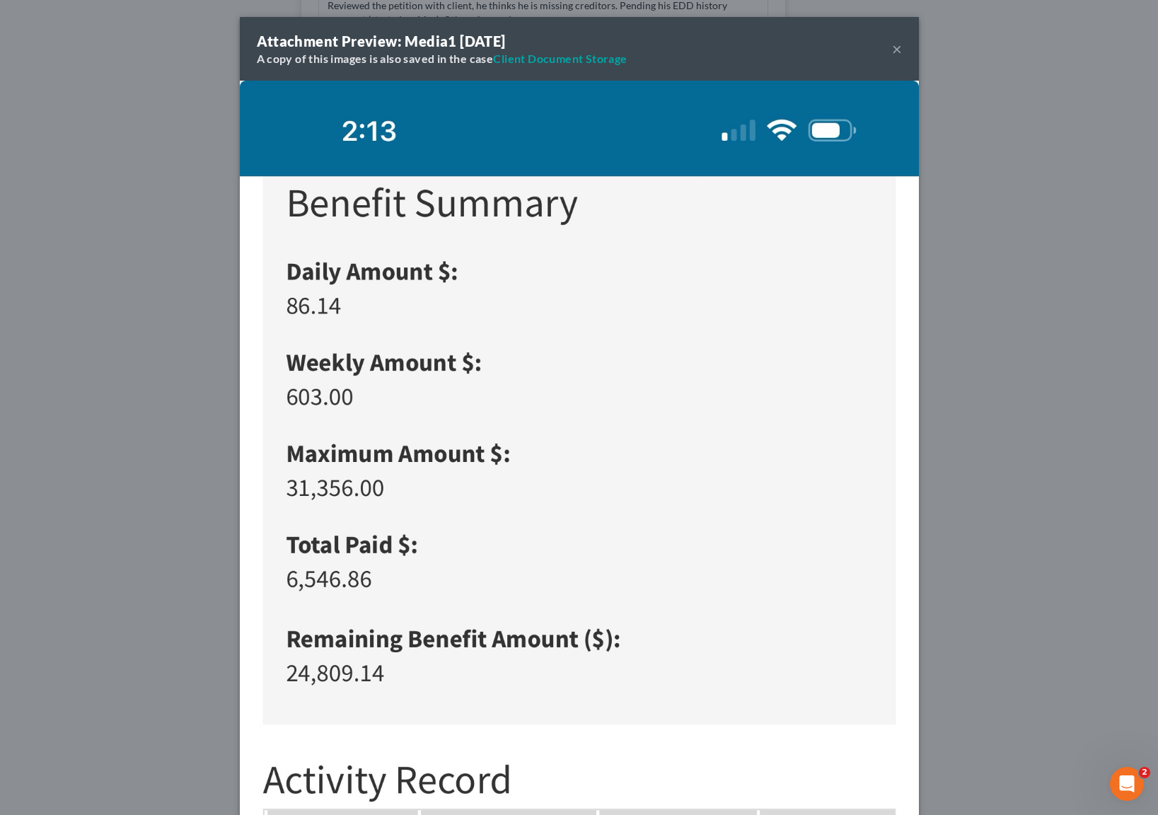
click at [892, 46] on button "×" at bounding box center [897, 48] width 10 height 17
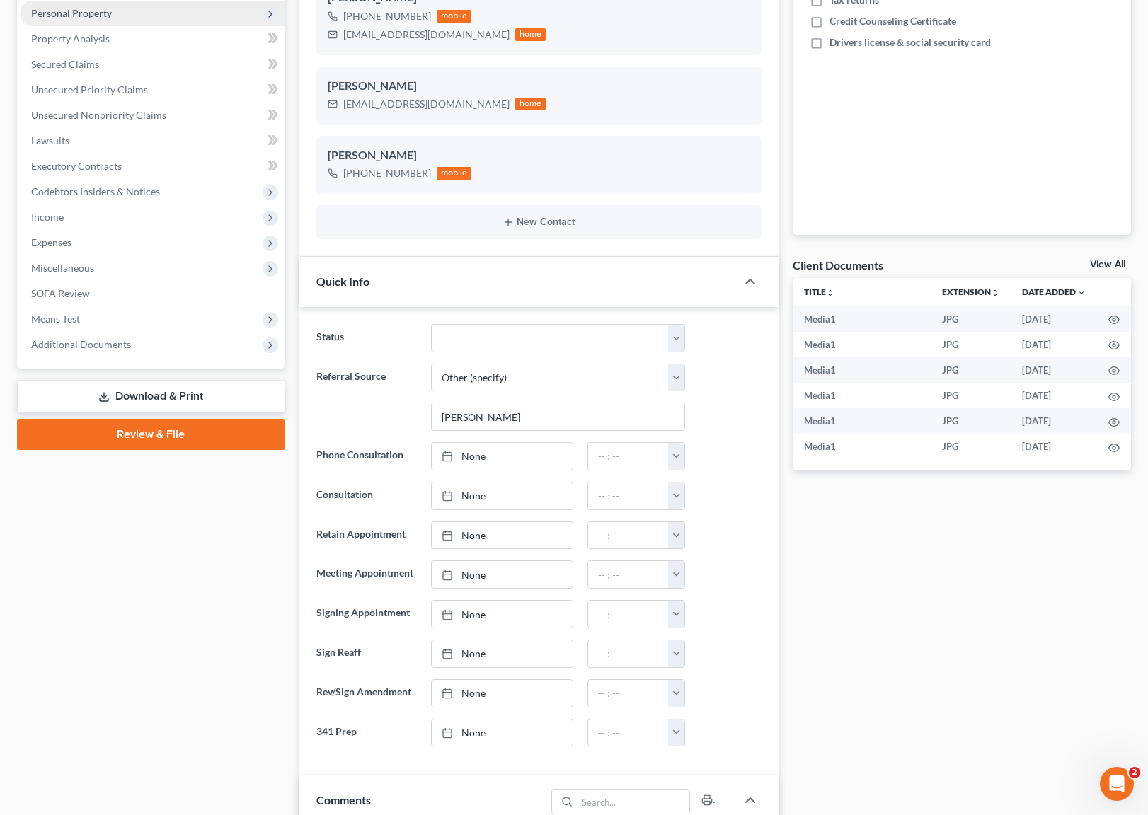
scroll to position [0, 0]
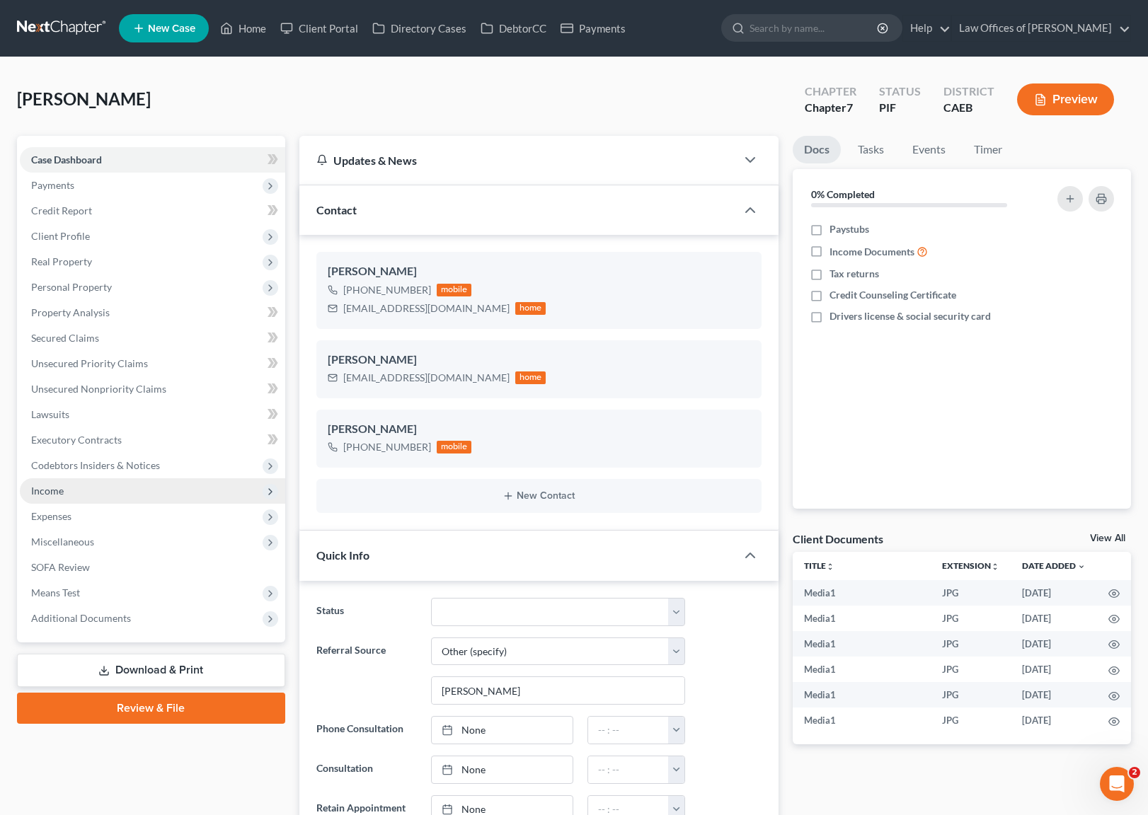
click at [72, 496] on span "Income" at bounding box center [152, 490] width 265 height 25
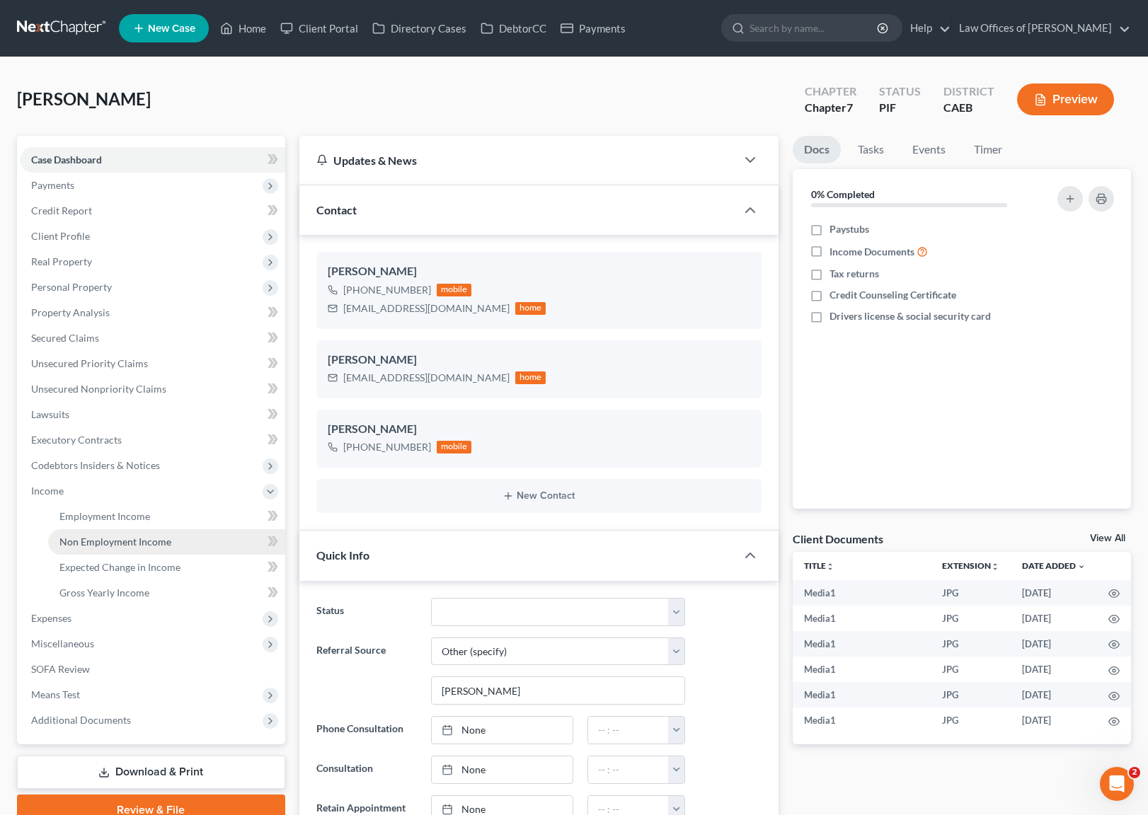
click at [169, 540] on link "Non Employment Income" at bounding box center [166, 541] width 237 height 25
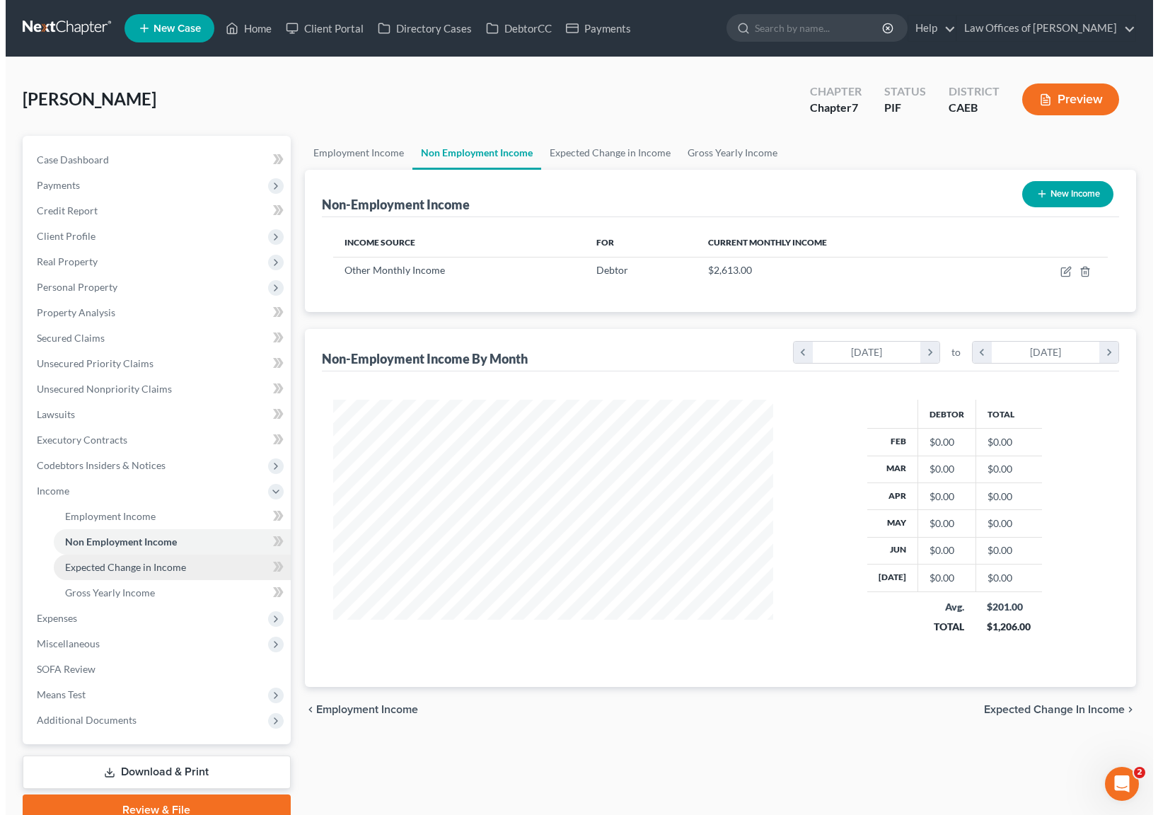
scroll to position [253, 468]
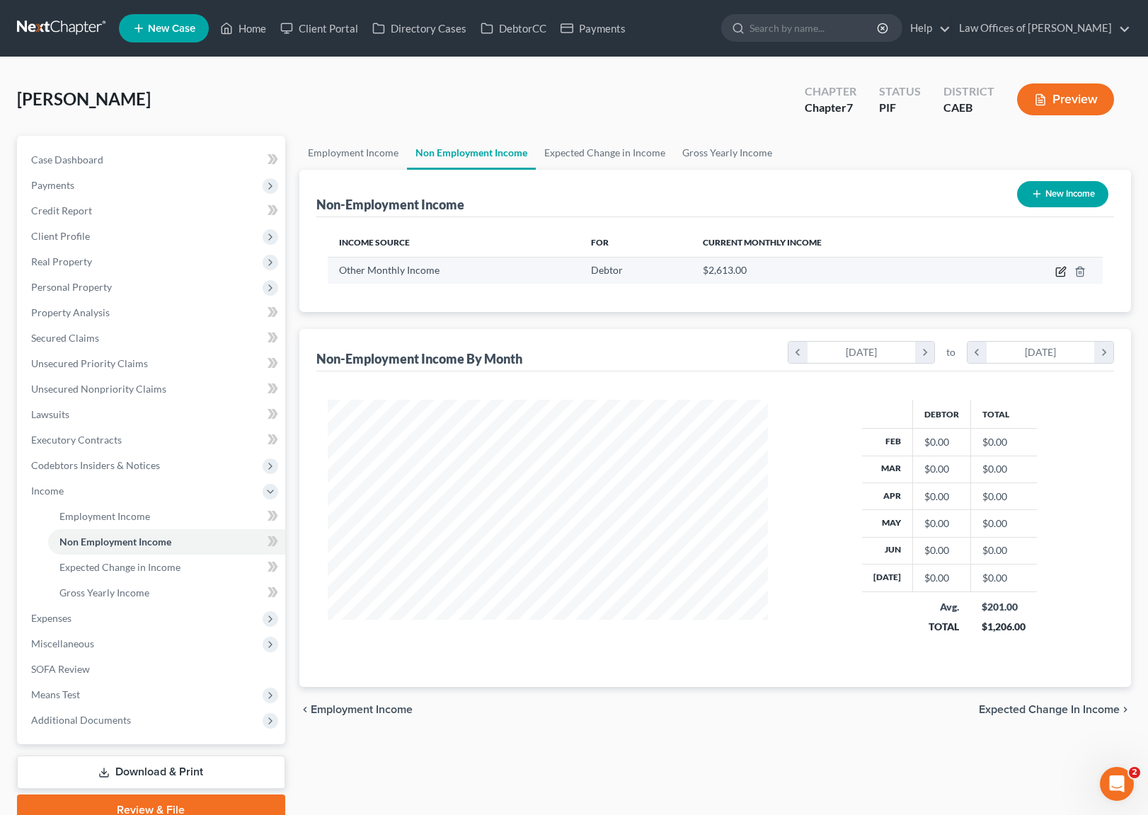
click at [1057, 268] on icon "button" at bounding box center [1060, 272] width 8 height 8
select select "13"
select select "2"
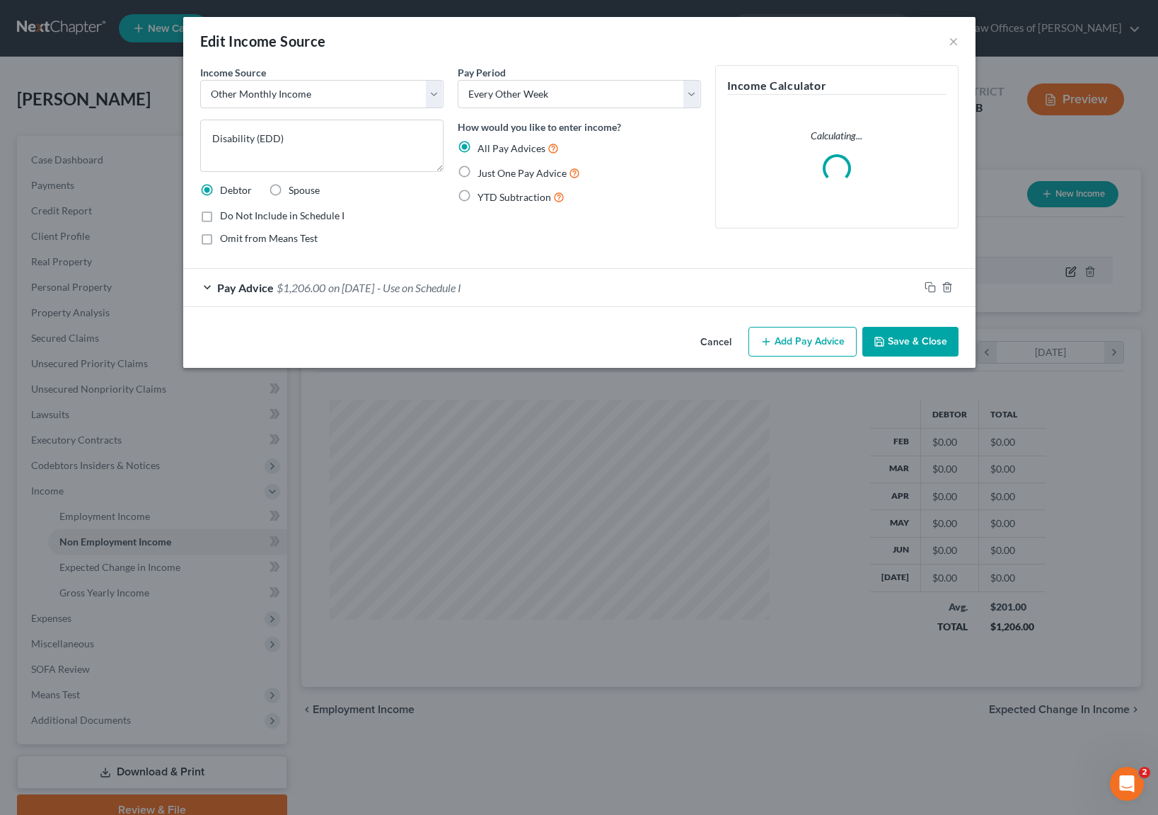
scroll to position [253, 473]
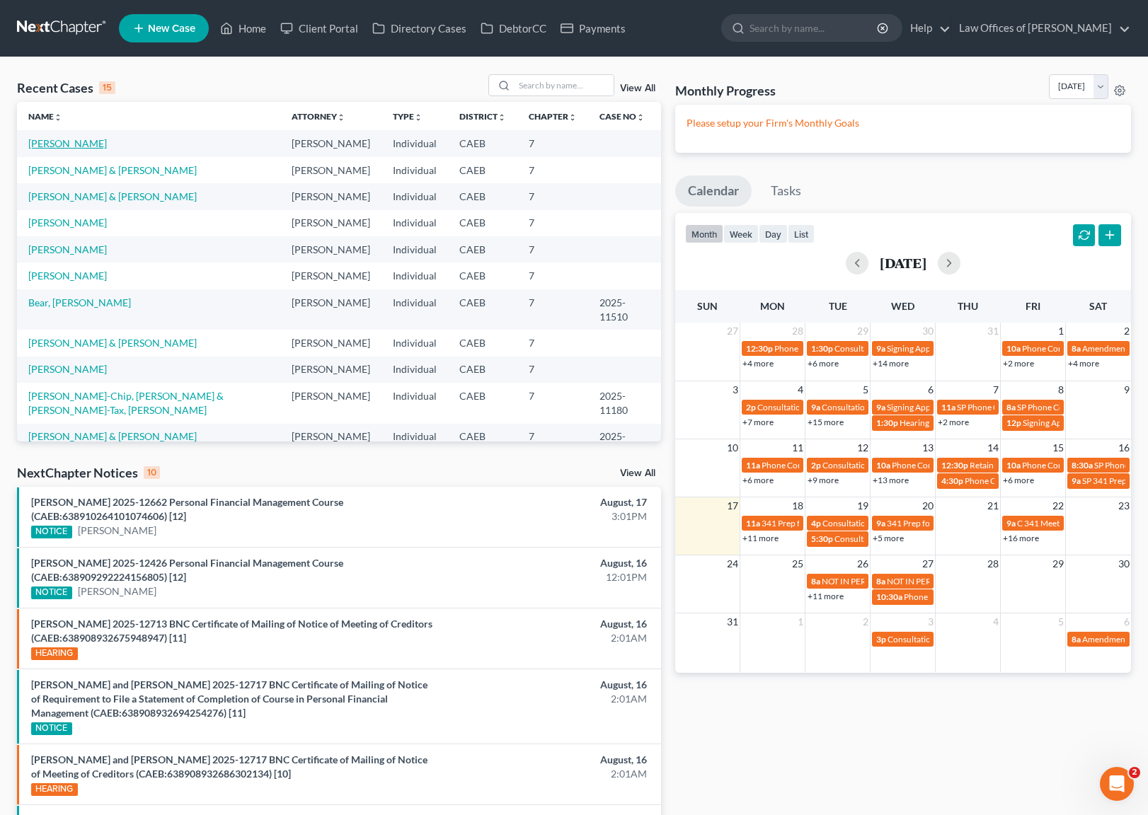
click at [84, 143] on link "[PERSON_NAME]" at bounding box center [67, 143] width 79 height 12
select select "6"
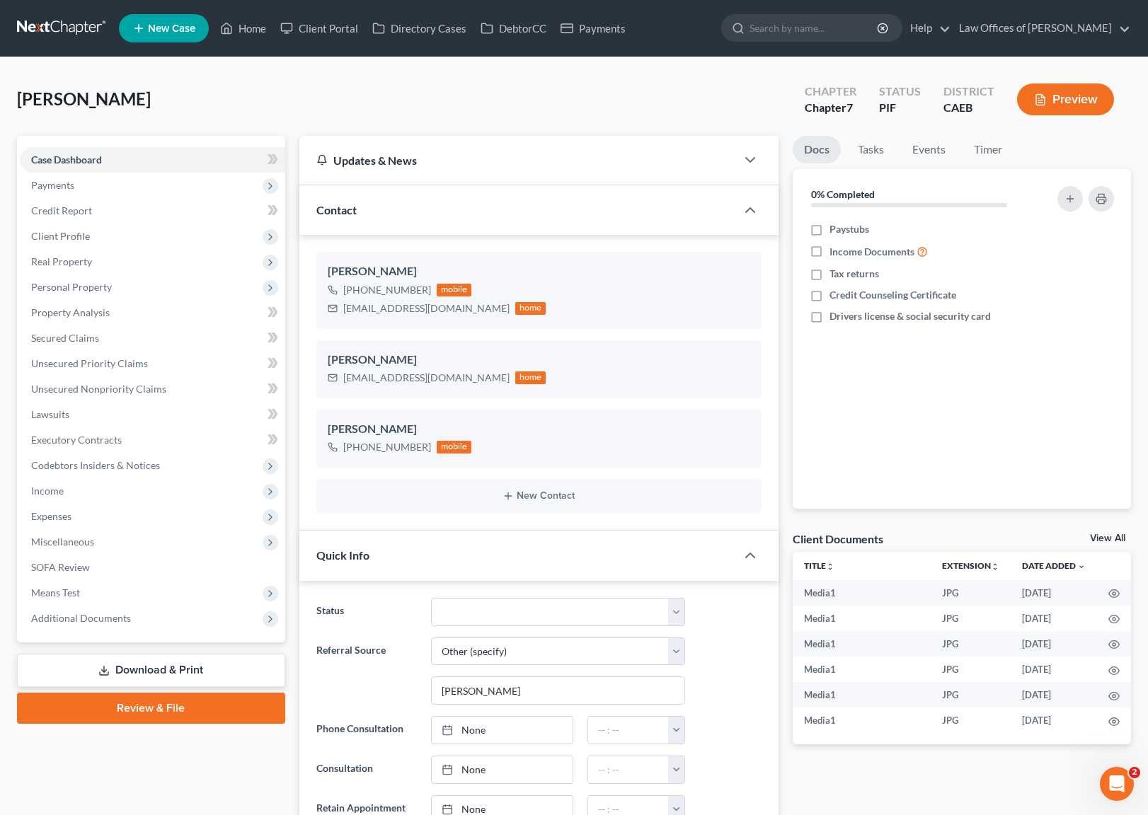
scroll to position [8789, 0]
click at [98, 492] on span "Income" at bounding box center [152, 490] width 265 height 25
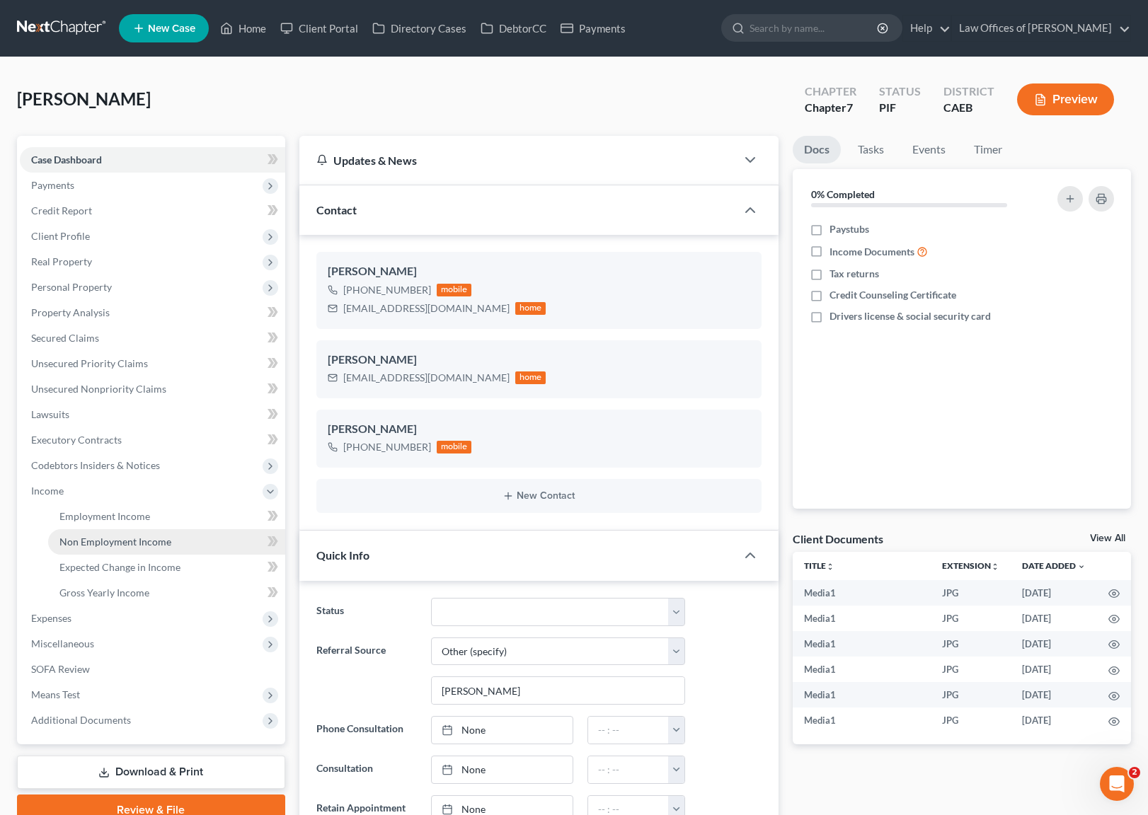
click at [140, 542] on span "Non Employment Income" at bounding box center [115, 542] width 112 height 12
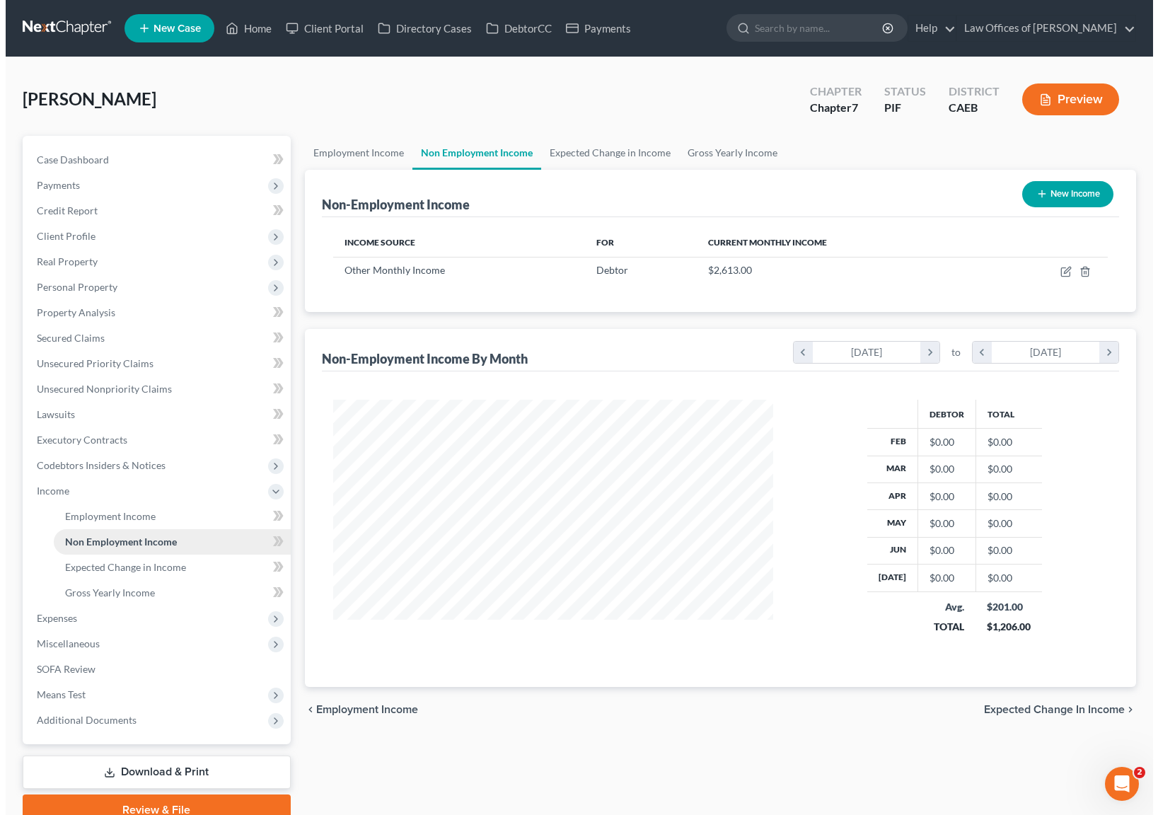
scroll to position [253, 468]
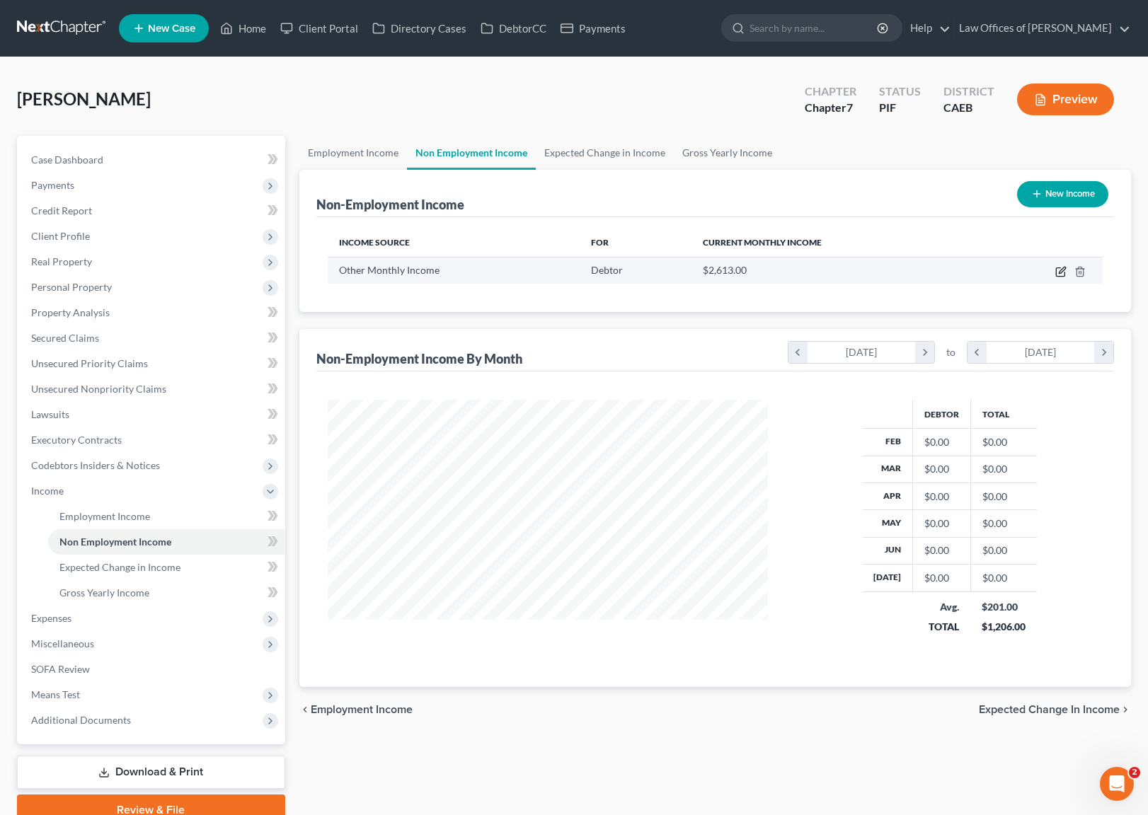
click at [1058, 270] on icon "button" at bounding box center [1060, 271] width 11 height 11
select select "13"
select select "2"
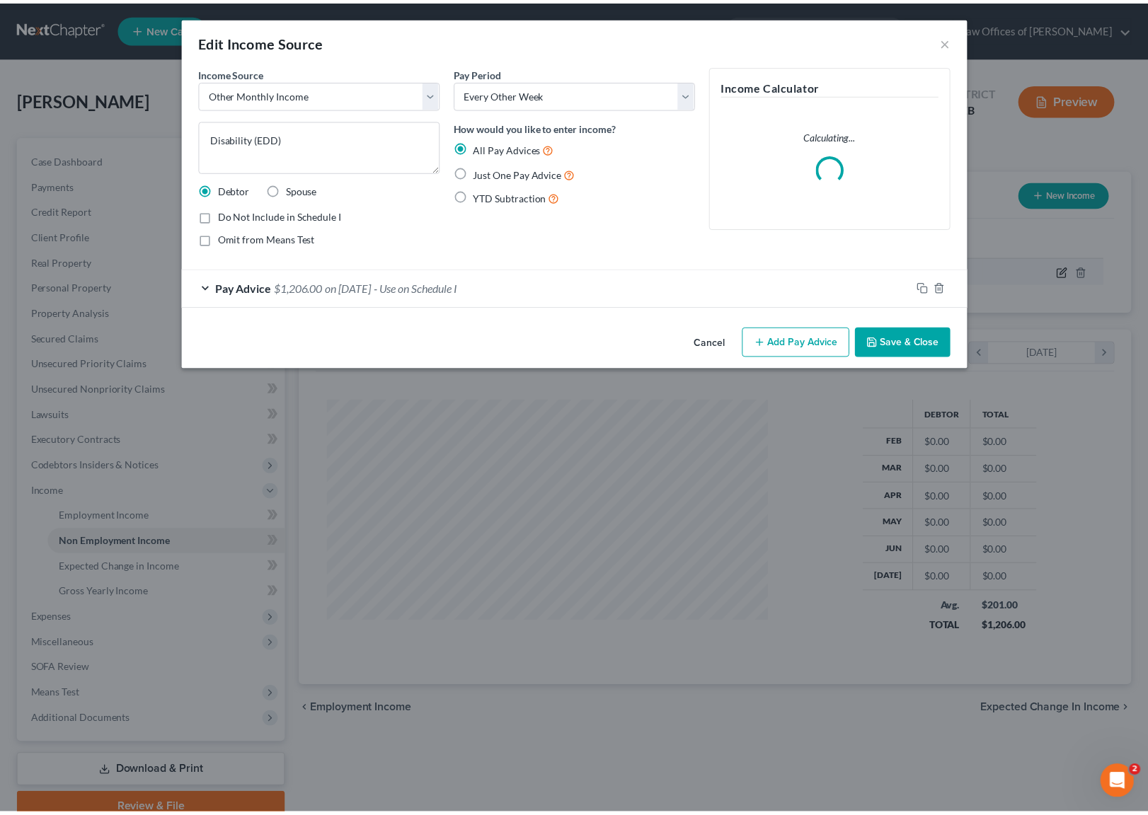
scroll to position [253, 473]
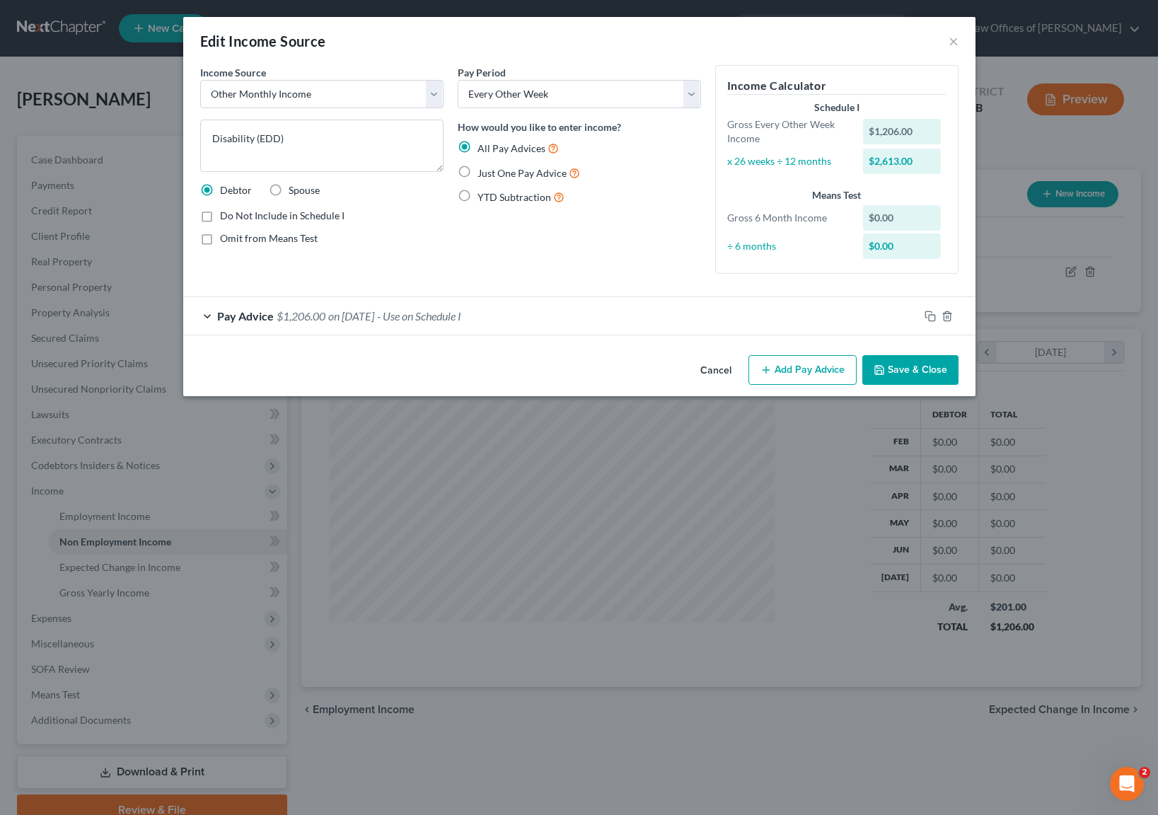
click at [785, 368] on button "Add Pay Advice" at bounding box center [803, 370] width 108 height 30
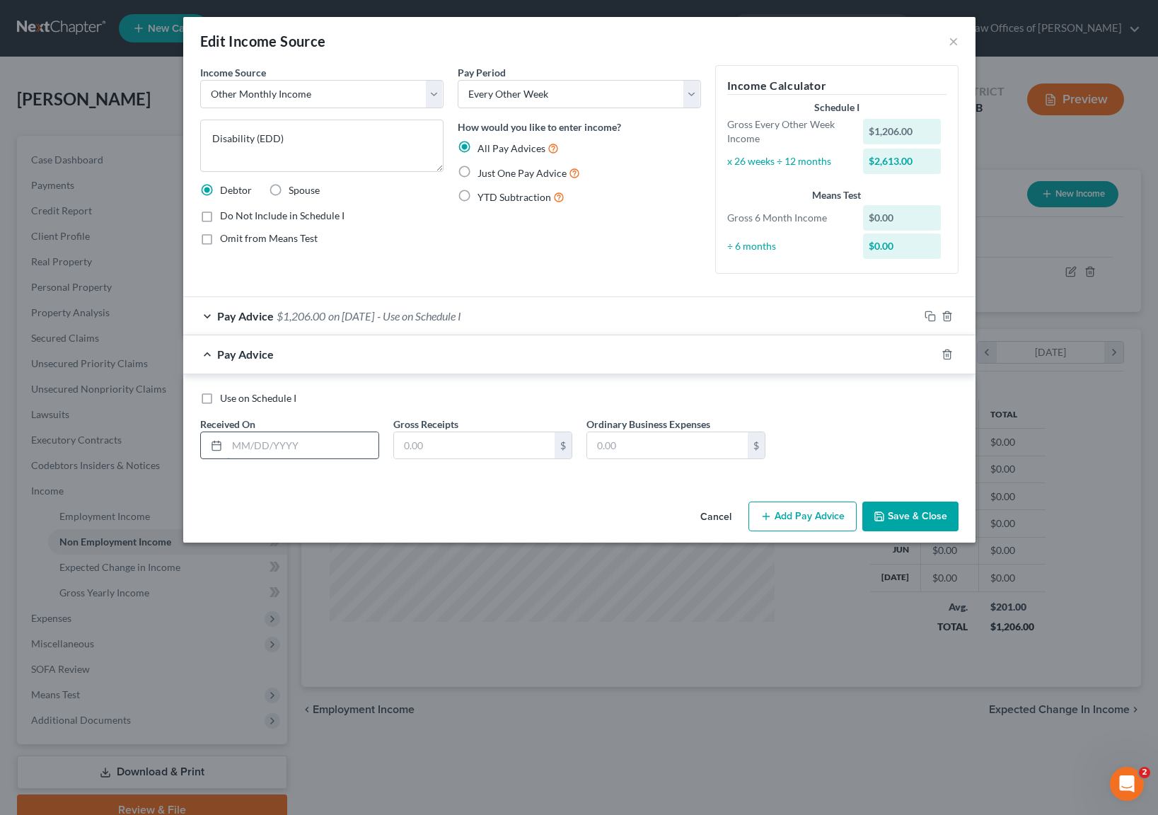
click at [322, 446] on input "text" at bounding box center [302, 445] width 151 height 27
type input "07/24/2025"
type input "1,206"
click at [769, 523] on button "Add Pay Advice" at bounding box center [803, 517] width 108 height 30
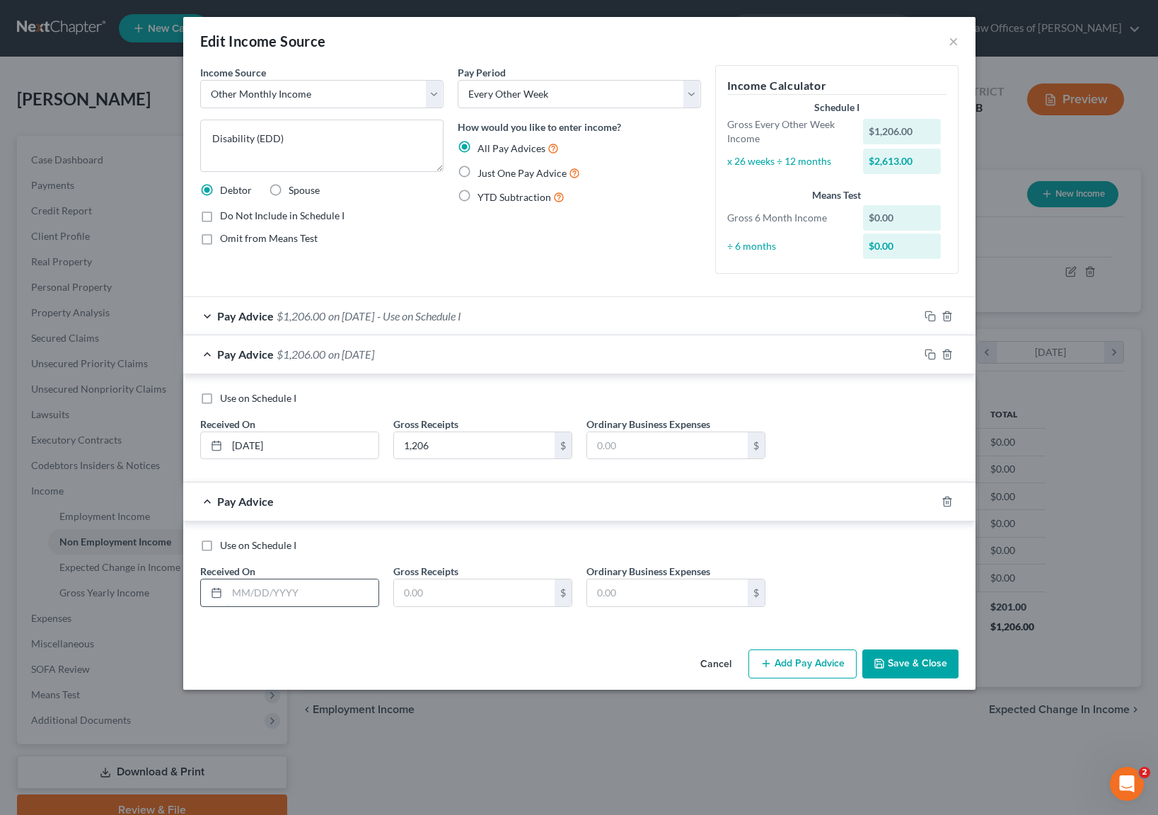
click at [316, 585] on input "text" at bounding box center [302, 592] width 151 height 27
type input "07/10/2025"
type input "4,134.86"
click at [913, 668] on button "Save & Close" at bounding box center [911, 665] width 96 height 30
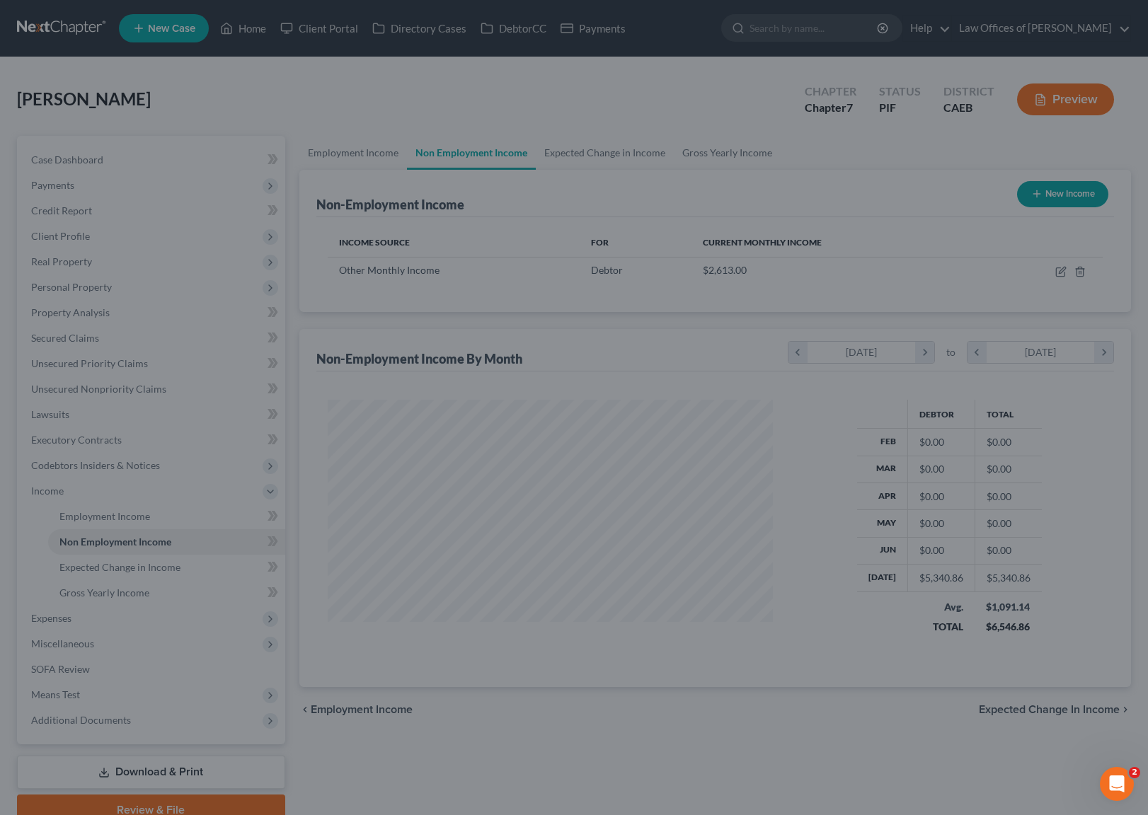
scroll to position [707296, 707081]
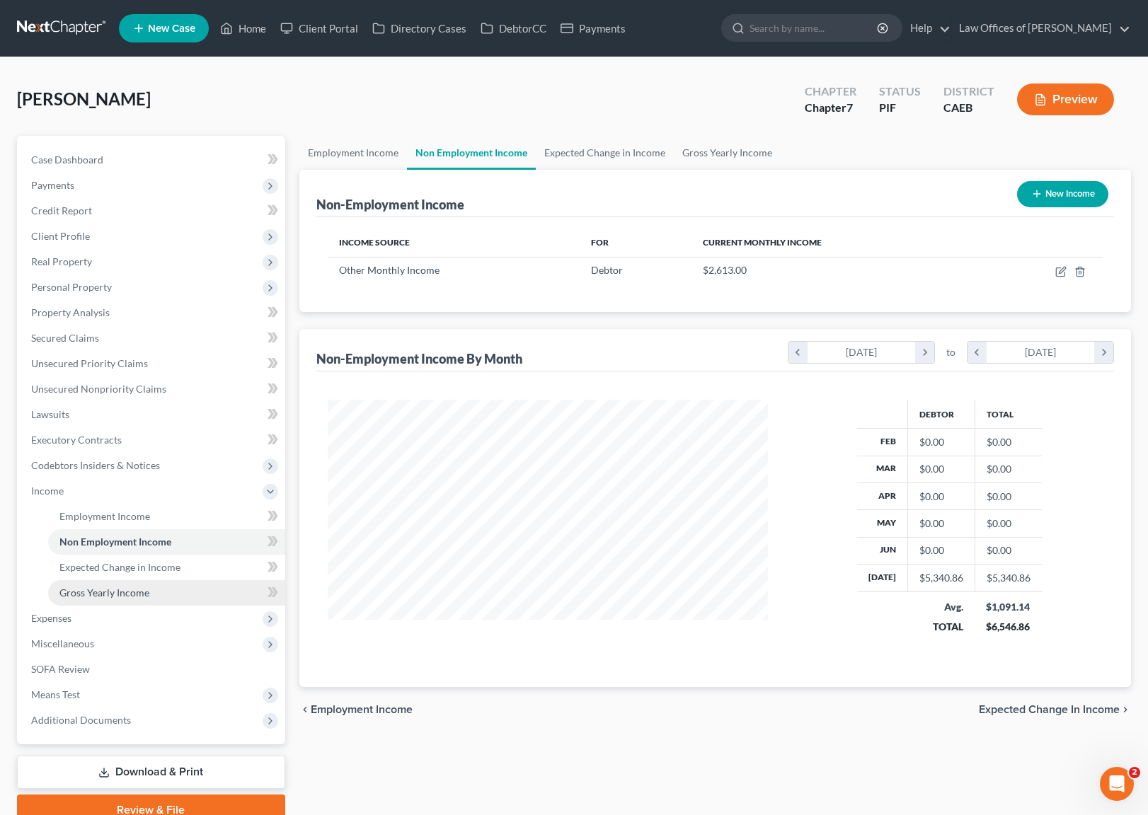
click at [146, 587] on span "Gross Yearly Income" at bounding box center [104, 593] width 90 height 12
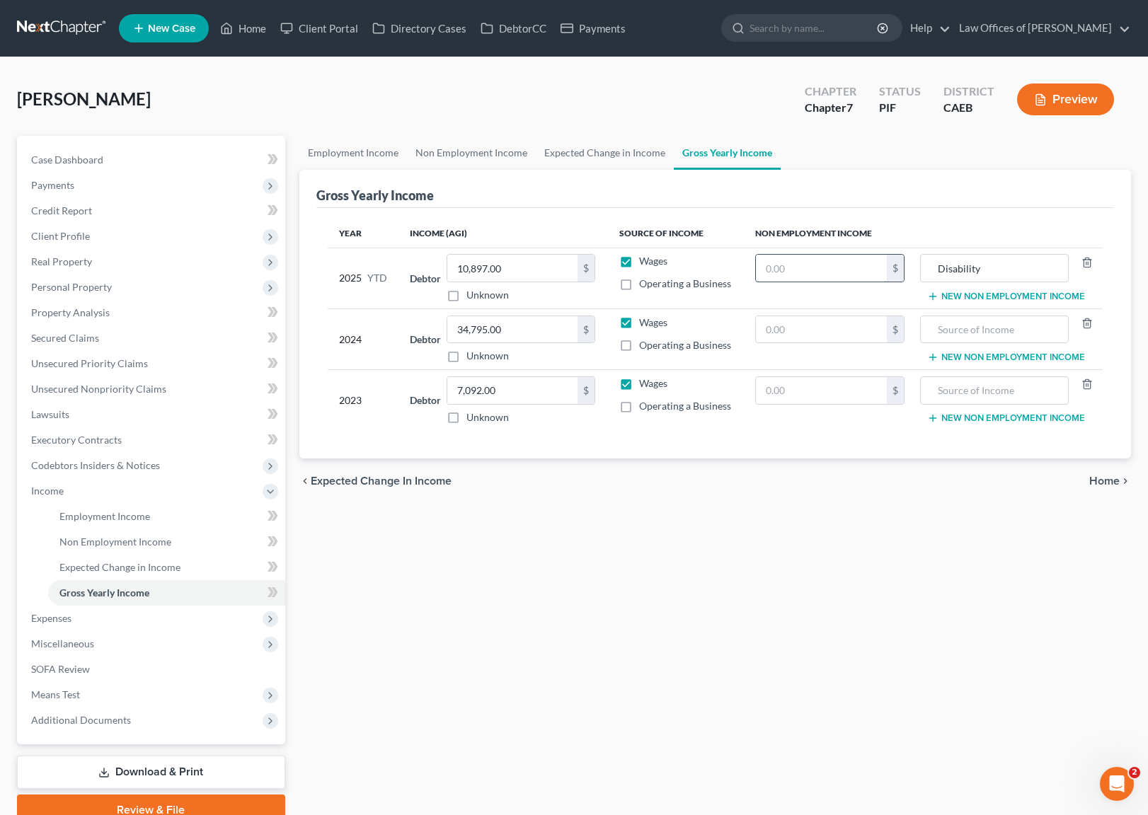
click at [825, 267] on input "text" at bounding box center [822, 268] width 132 height 27
click at [114, 620] on span "Expenses" at bounding box center [152, 618] width 265 height 25
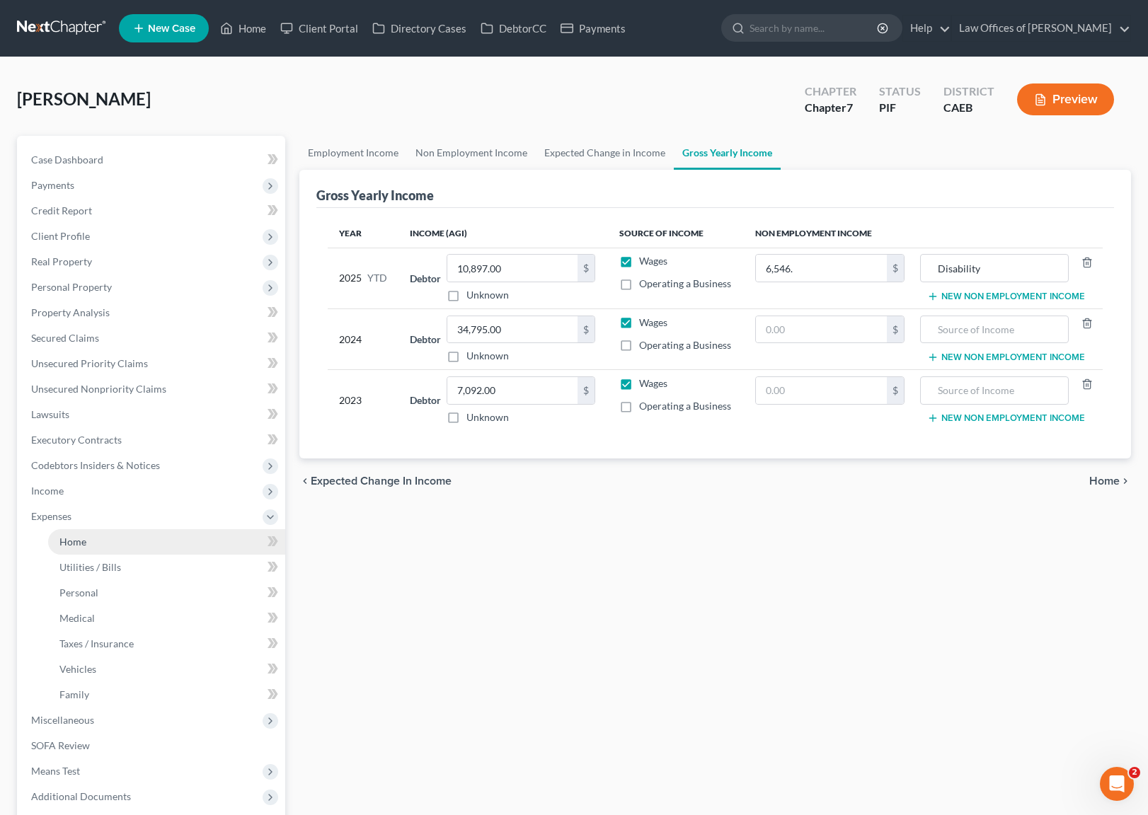
click at [103, 547] on link "Home" at bounding box center [166, 541] width 237 height 25
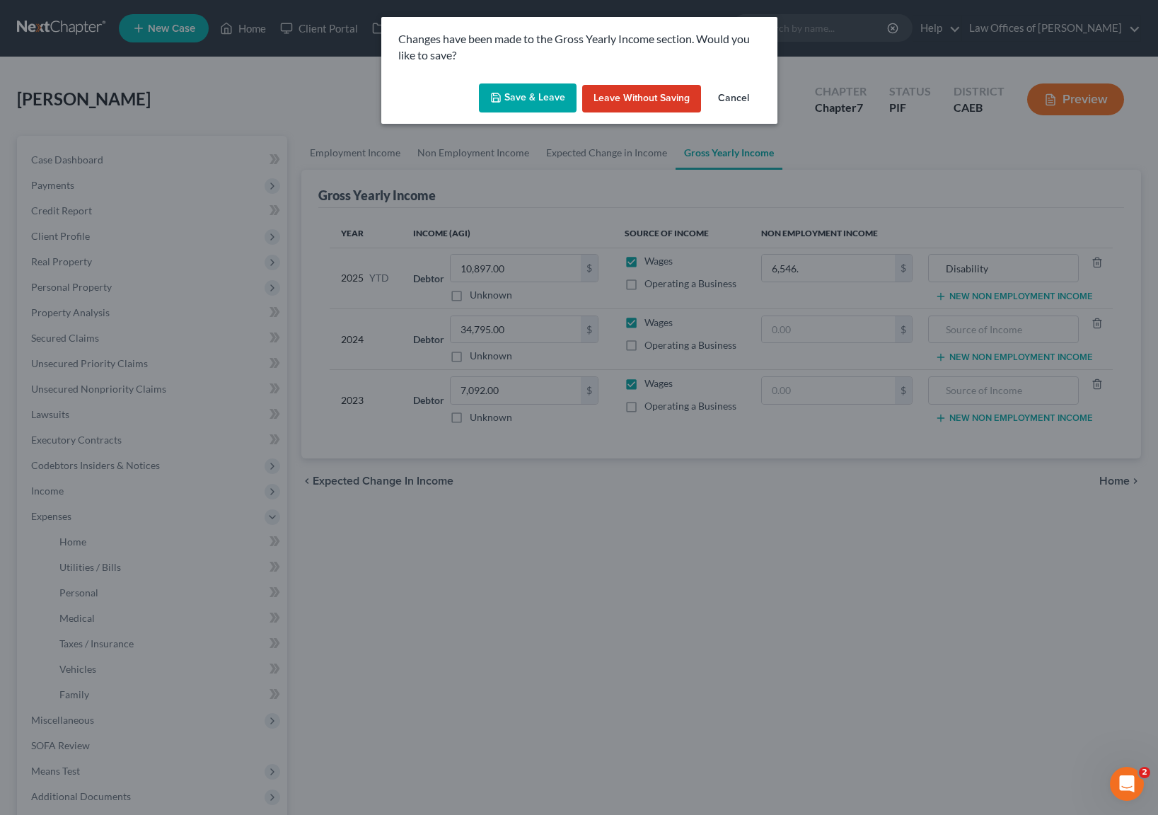
click at [527, 100] on button "Save & Leave" at bounding box center [528, 98] width 98 height 30
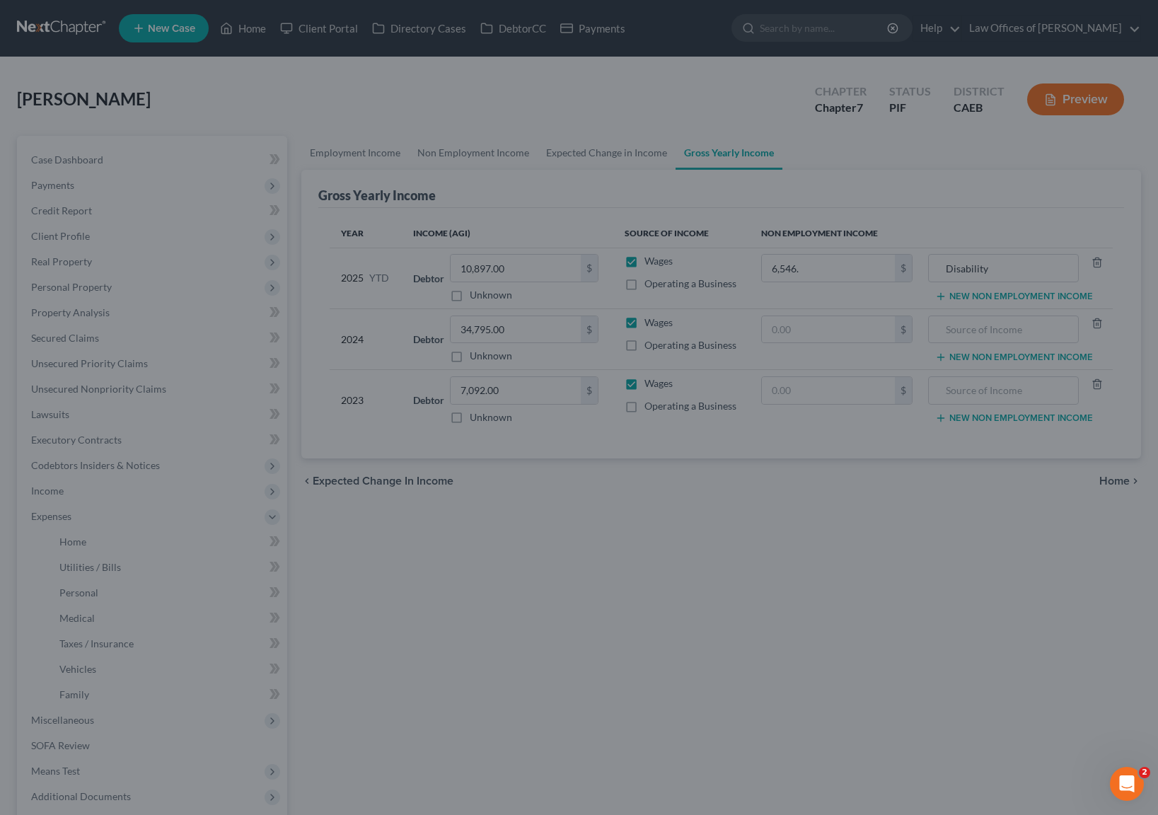
type input "6,546.00"
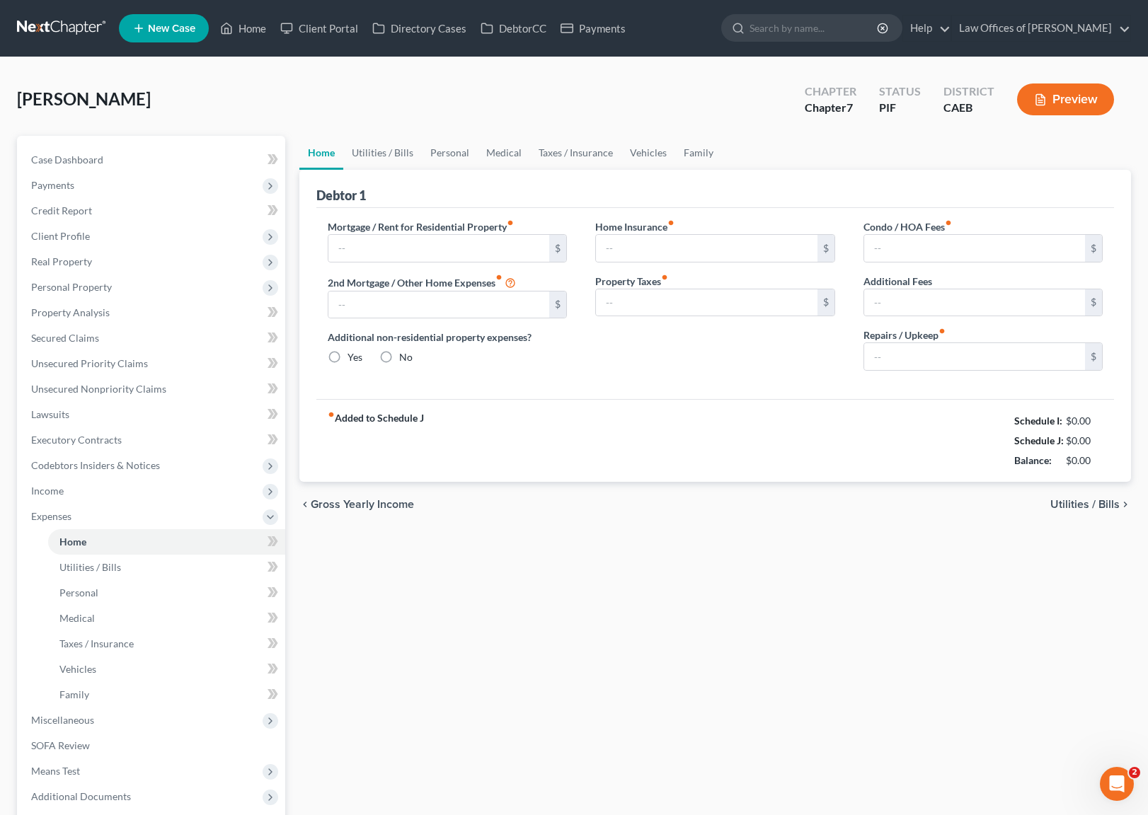
type input "0.00"
radio input "true"
type input "0.00"
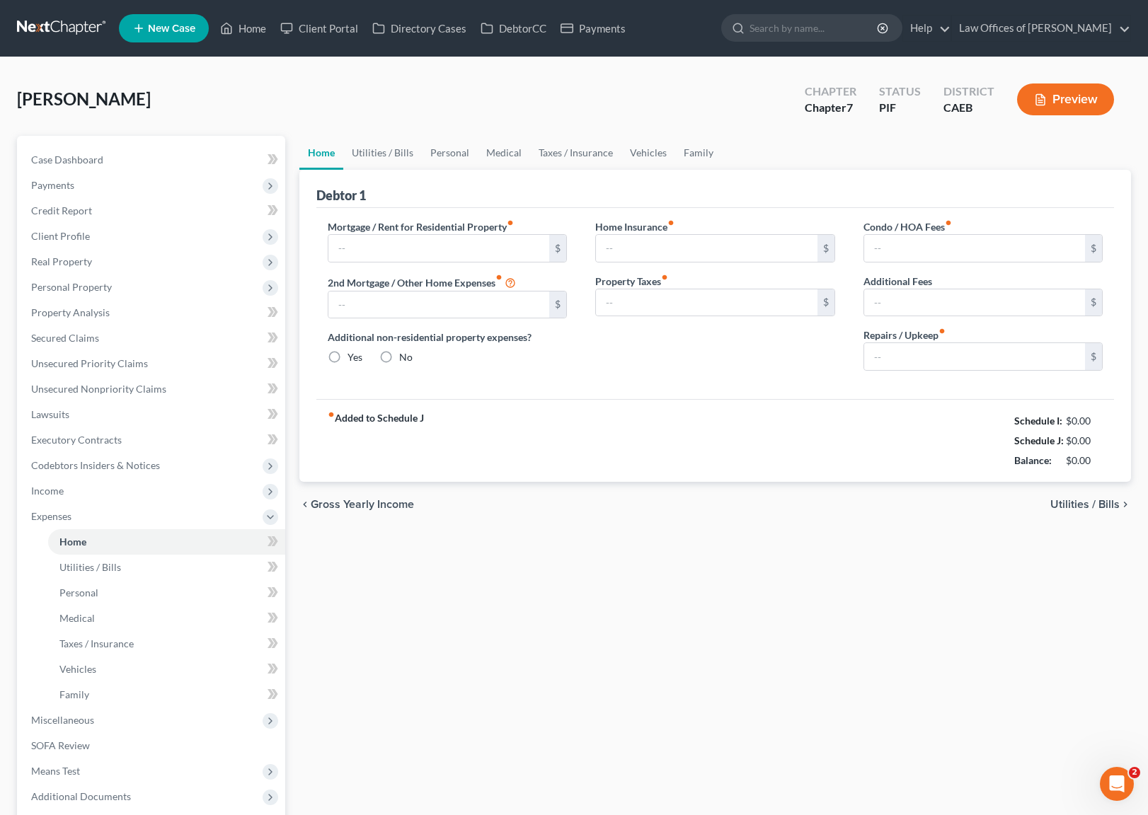
type input "0.00"
click at [388, 156] on link "Utilities / Bills" at bounding box center [382, 153] width 79 height 34
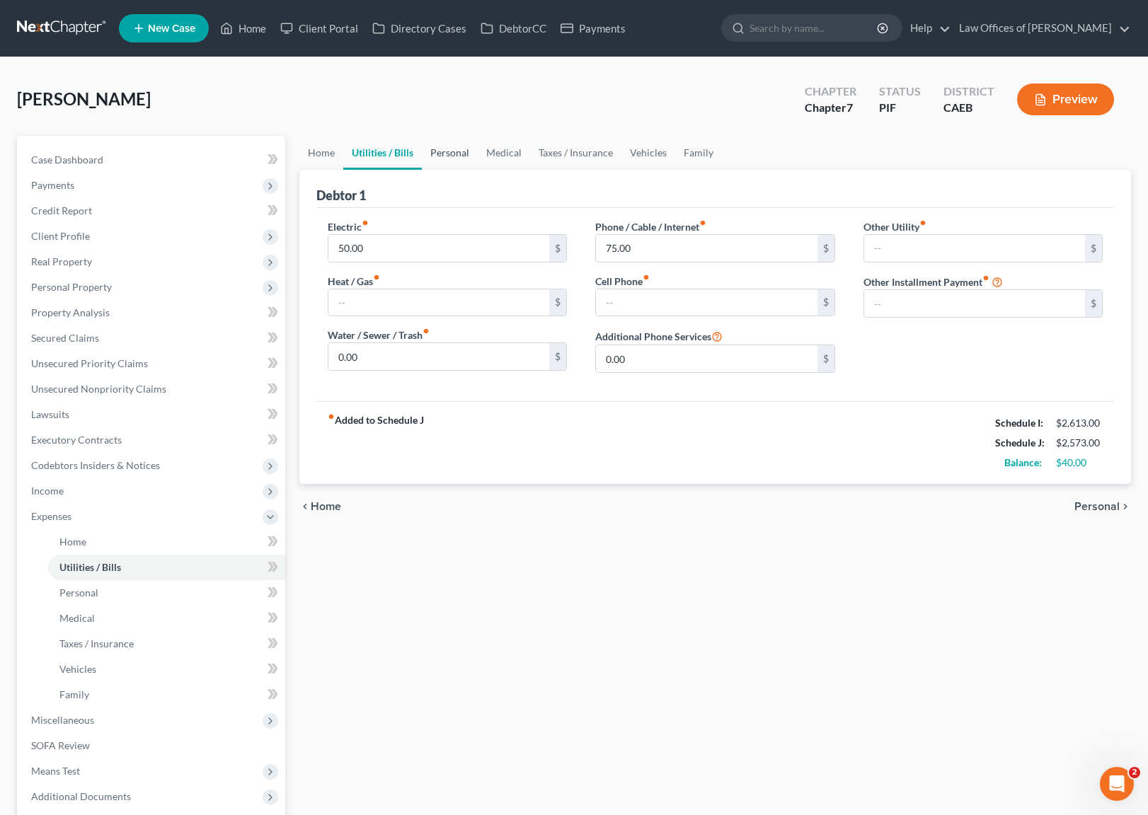
click at [457, 151] on link "Personal" at bounding box center [450, 153] width 56 height 34
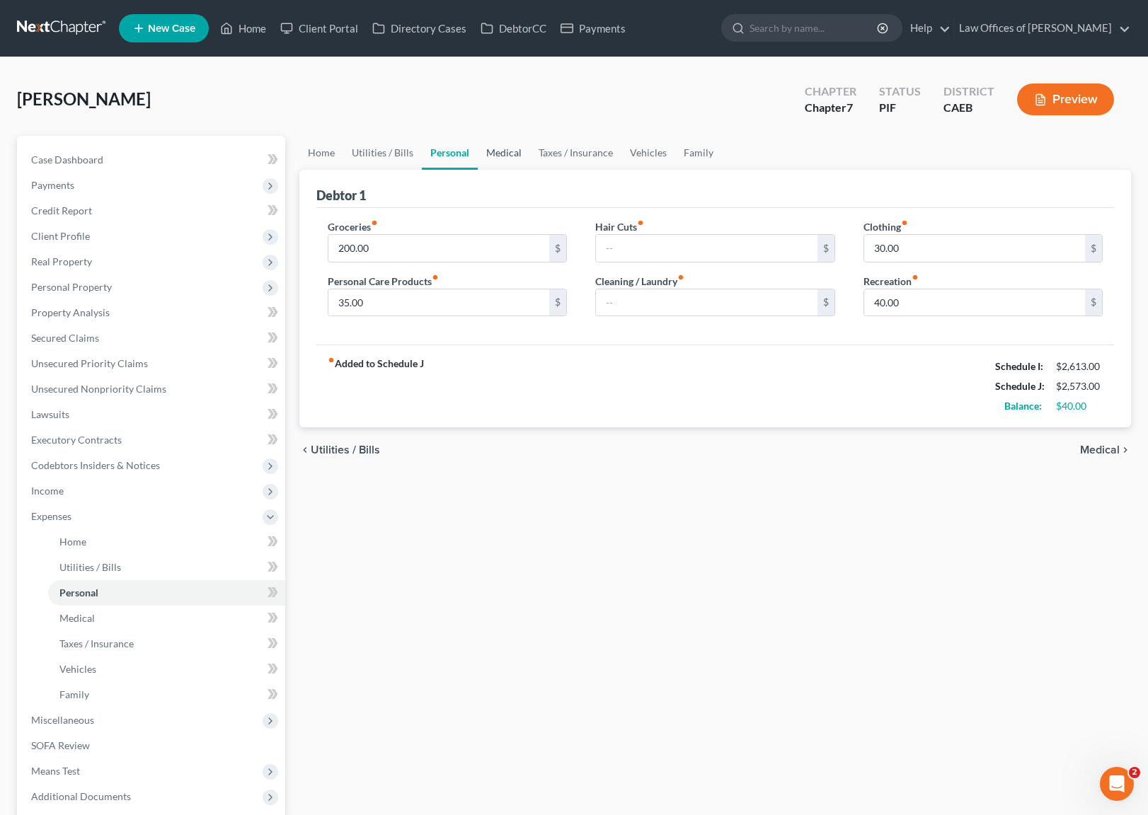
click at [487, 146] on link "Medical" at bounding box center [504, 153] width 52 height 34
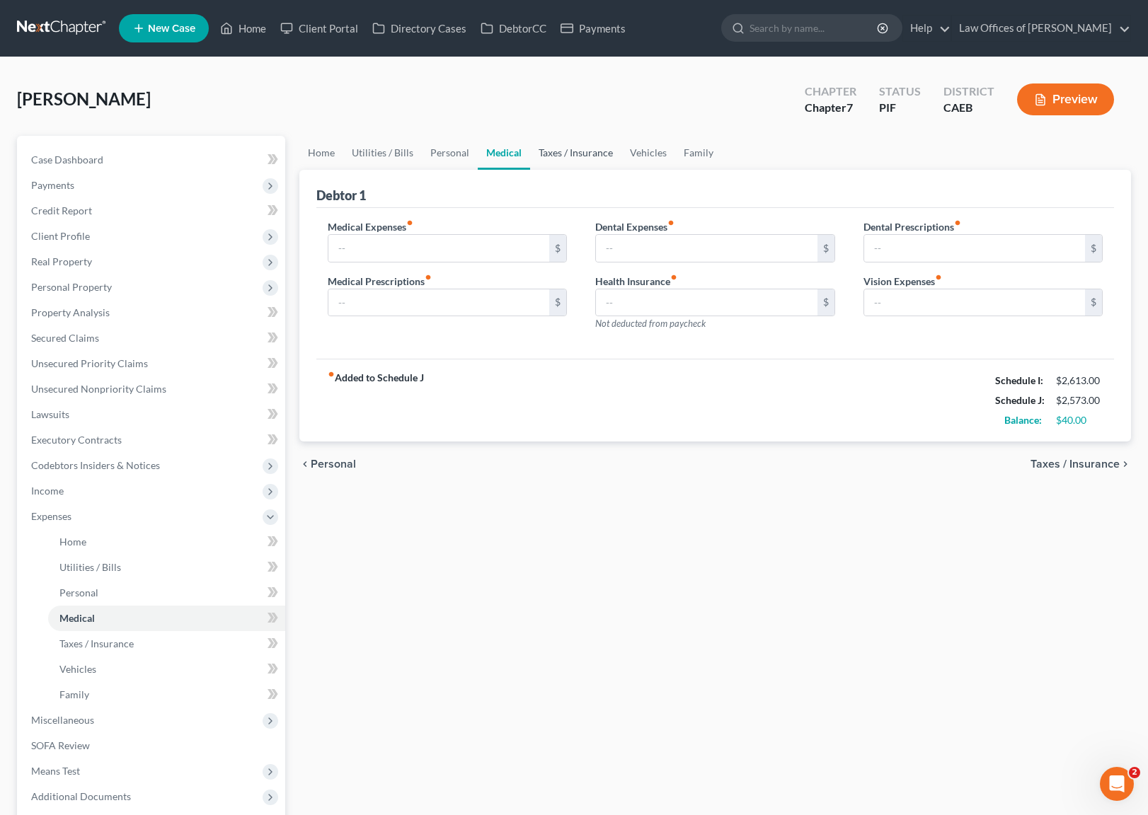
click at [575, 152] on link "Taxes / Insurance" at bounding box center [575, 153] width 91 height 34
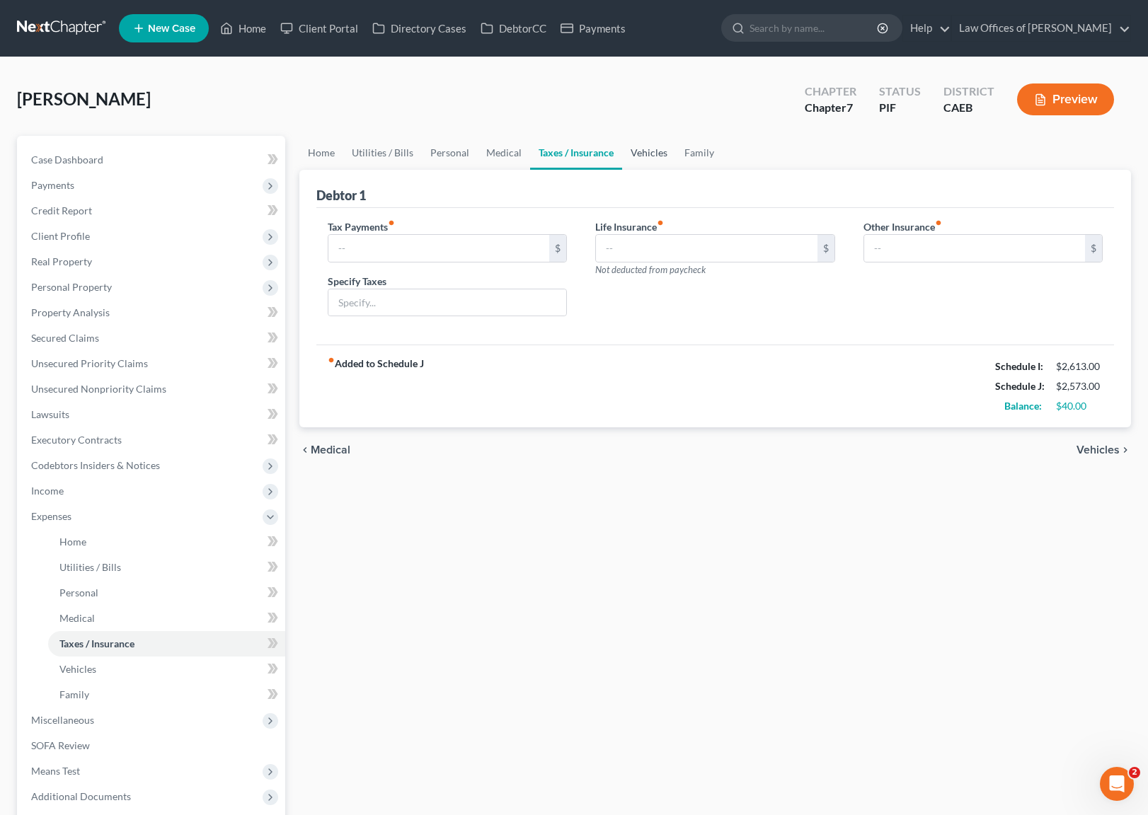
click at [638, 149] on link "Vehicles" at bounding box center [649, 153] width 54 height 34
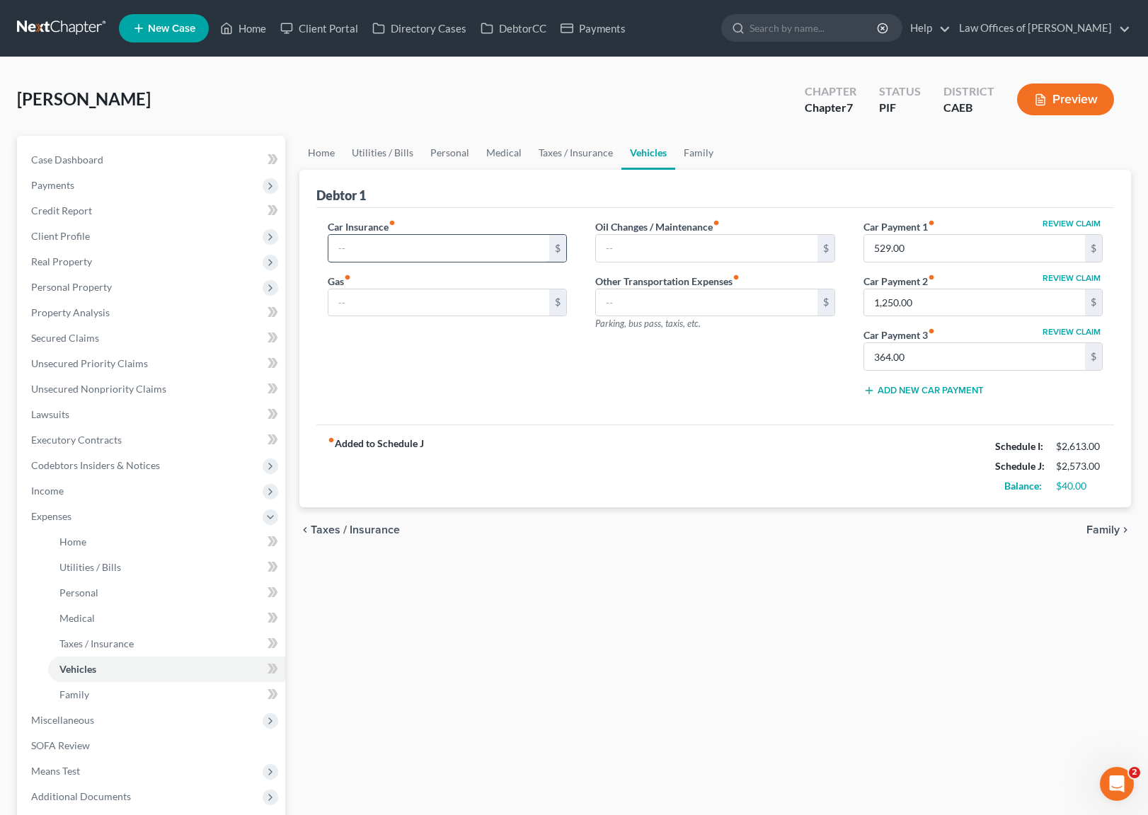
click at [375, 246] on input "text" at bounding box center [438, 248] width 221 height 27
type input "175"
click at [372, 309] on input "text" at bounding box center [438, 302] width 221 height 27
type input "100."
click at [310, 147] on link "Home" at bounding box center [321, 153] width 44 height 34
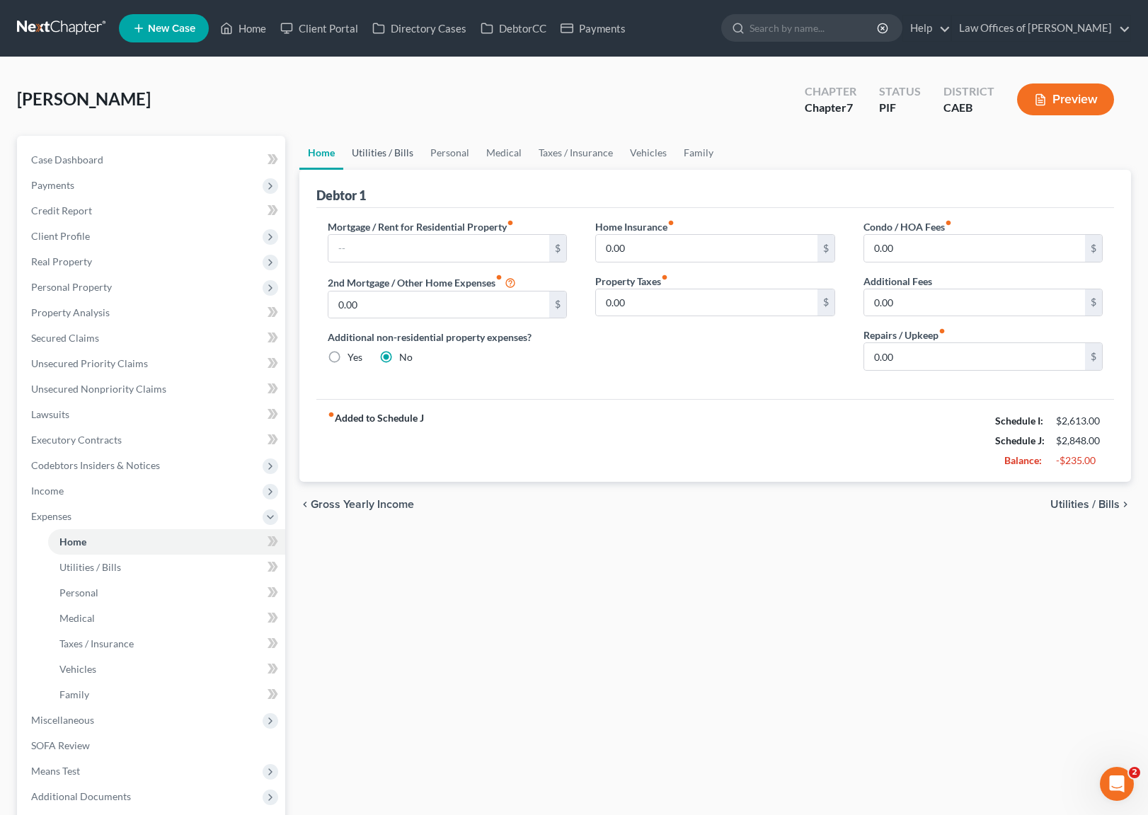
click at [386, 146] on link "Utilities / Bills" at bounding box center [382, 153] width 79 height 34
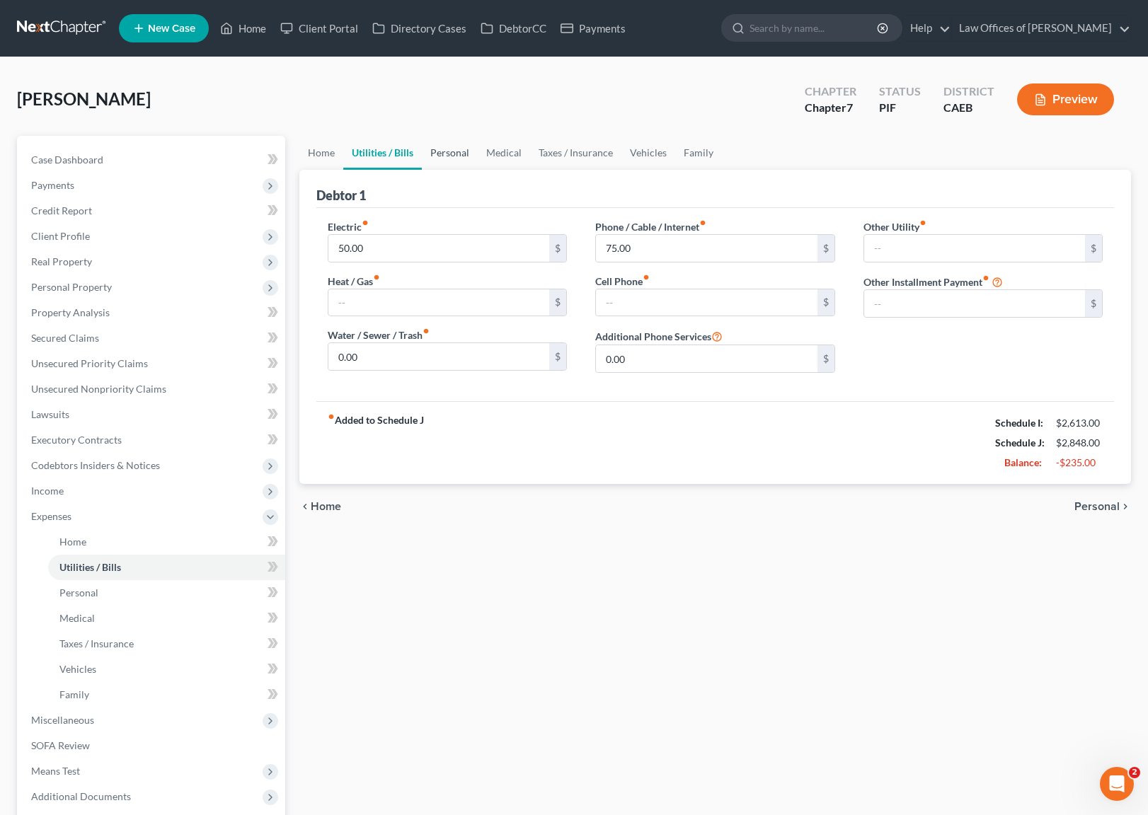
click at [431, 149] on link "Personal" at bounding box center [450, 153] width 56 height 34
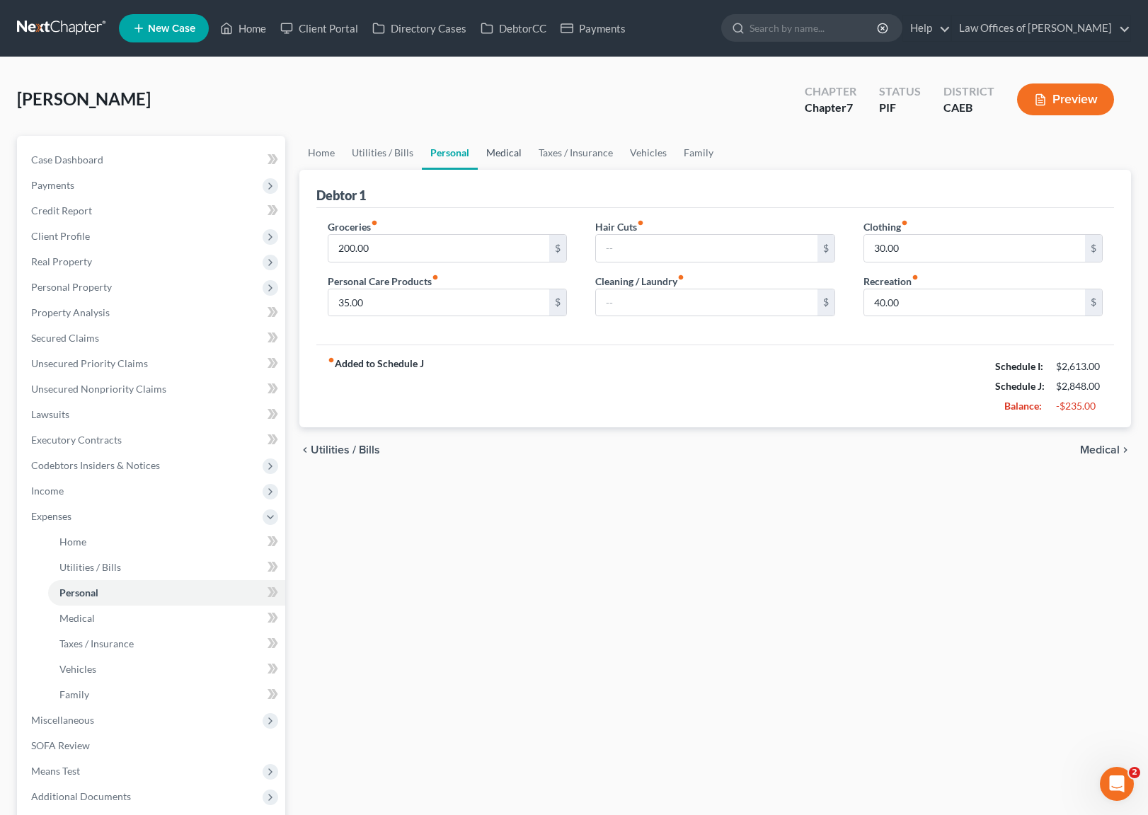
click at [496, 151] on link "Medical" at bounding box center [504, 153] width 52 height 34
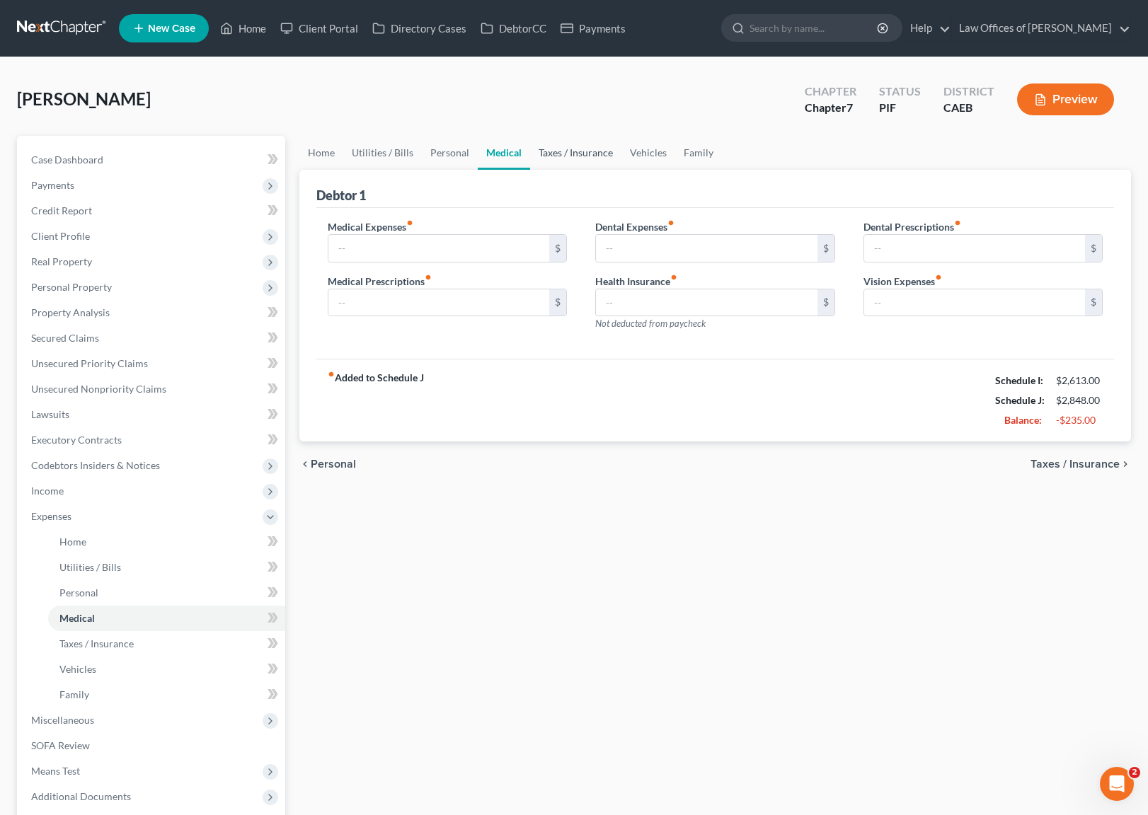
click at [572, 154] on link "Taxes / Insurance" at bounding box center [575, 153] width 91 height 34
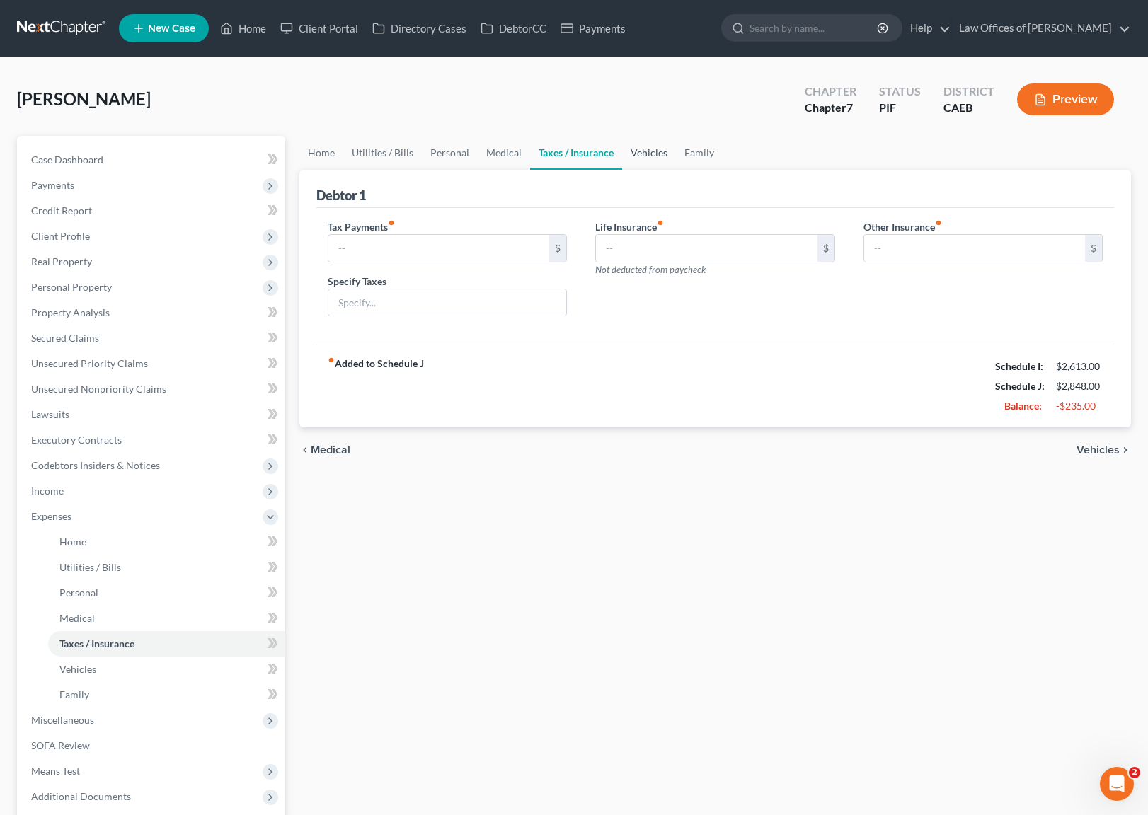
click at [641, 153] on link "Vehicles" at bounding box center [649, 153] width 54 height 34
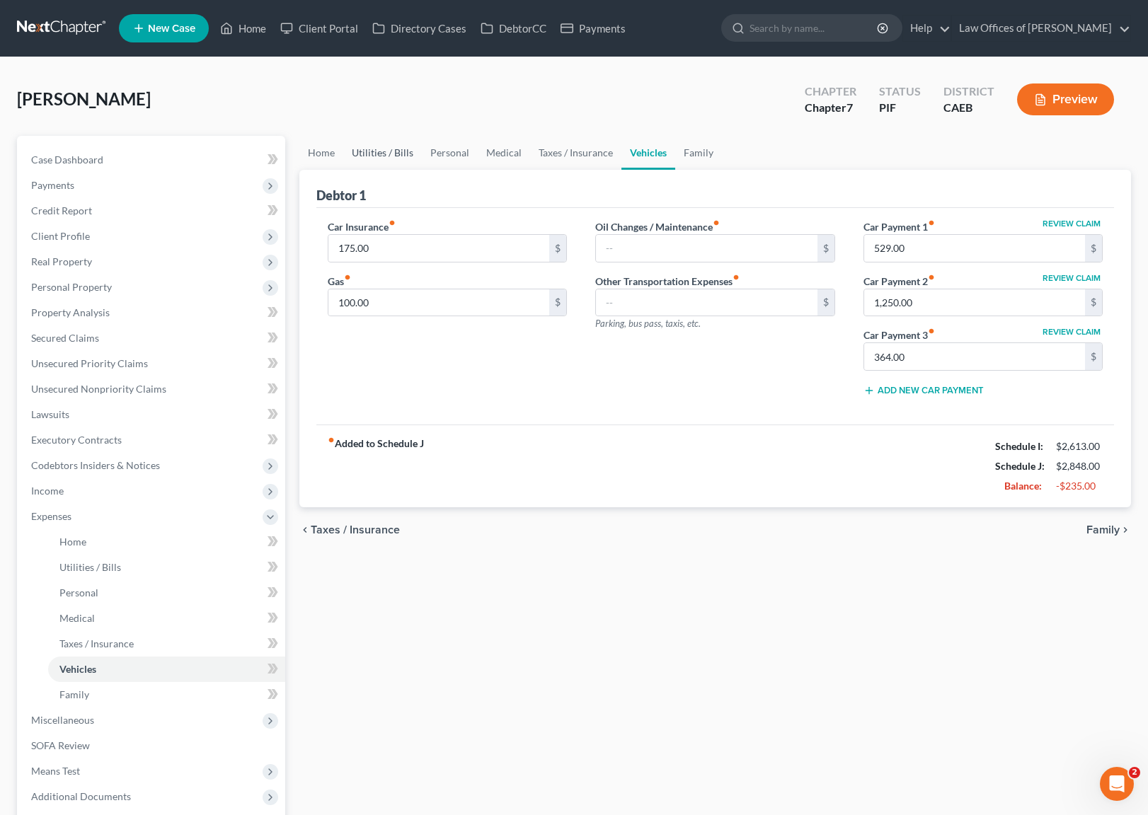
click at [391, 144] on link "Utilities / Bills" at bounding box center [382, 153] width 79 height 34
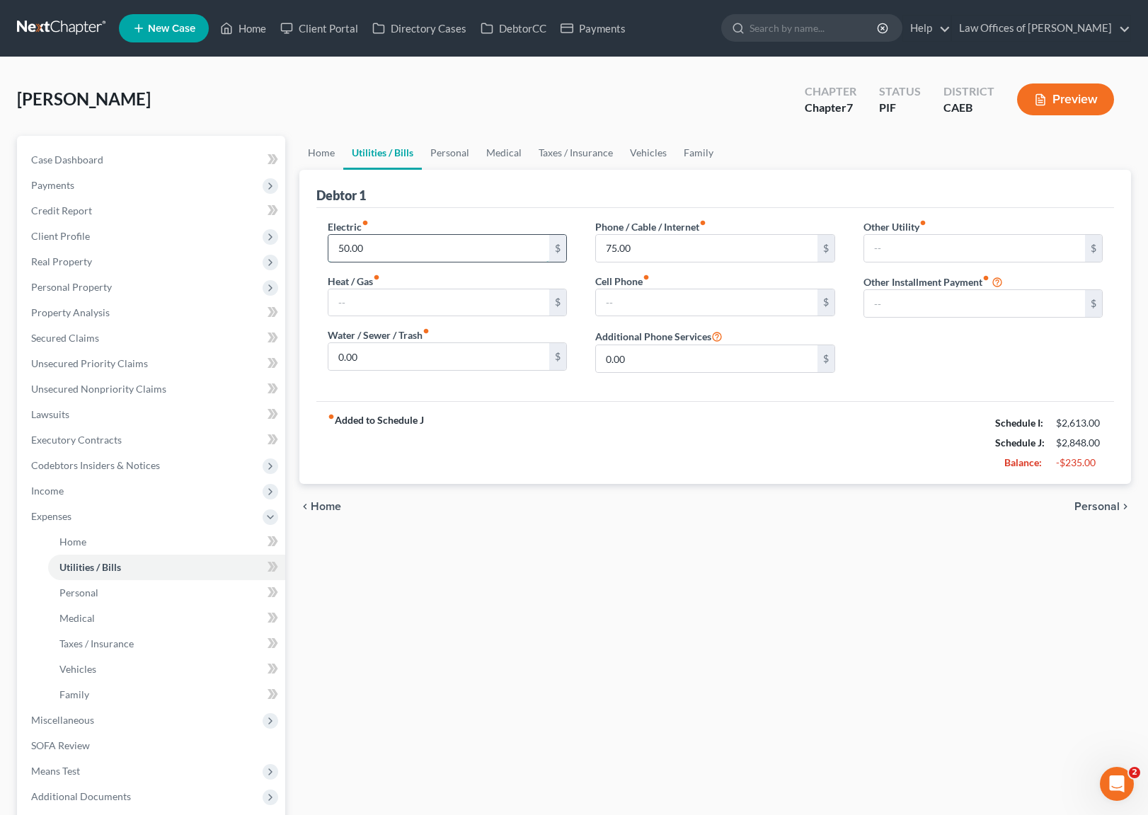
click at [400, 253] on input "50.00" at bounding box center [438, 248] width 221 height 27
click at [455, 154] on link "Personal" at bounding box center [450, 153] width 56 height 34
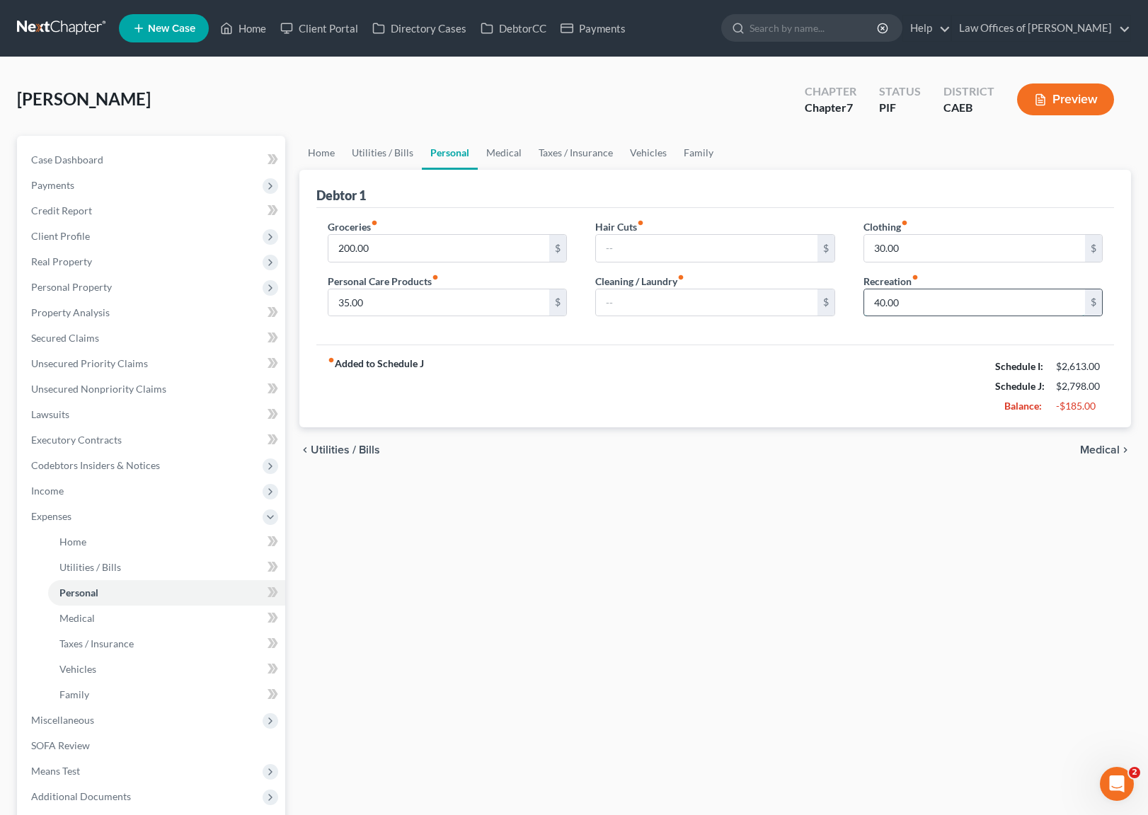
click at [921, 299] on input "40.00" at bounding box center [974, 302] width 221 height 27
click at [630, 154] on link "Vehicles" at bounding box center [648, 153] width 54 height 34
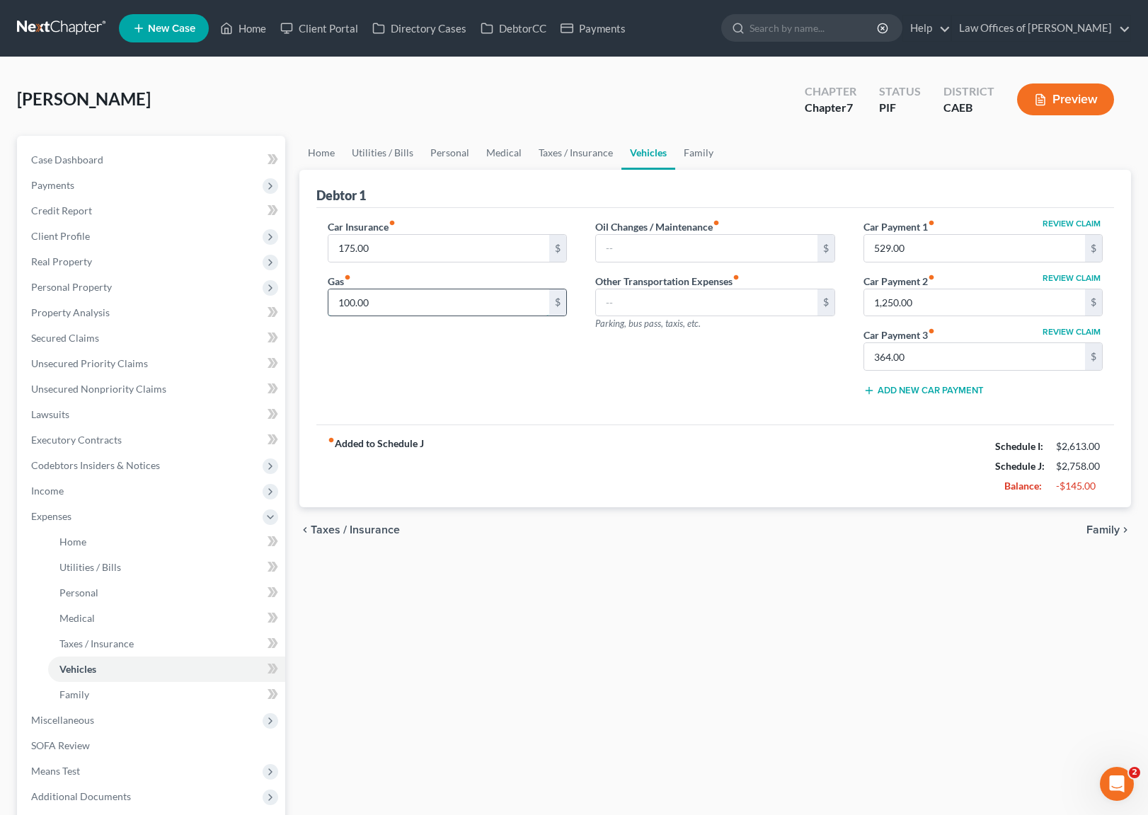
click at [395, 308] on input "100.00" at bounding box center [438, 302] width 221 height 27
type input "50."
click at [315, 154] on link "Home" at bounding box center [321, 153] width 44 height 34
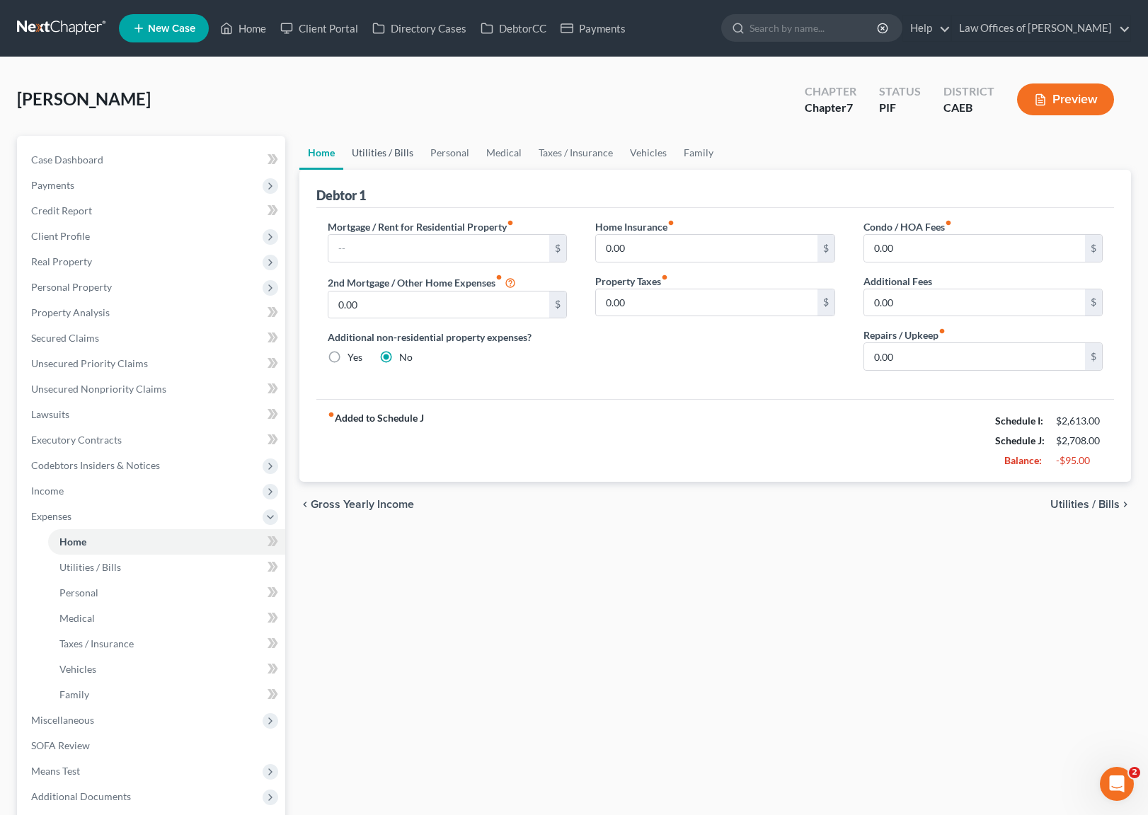
click at [401, 157] on link "Utilities / Bills" at bounding box center [382, 153] width 79 height 34
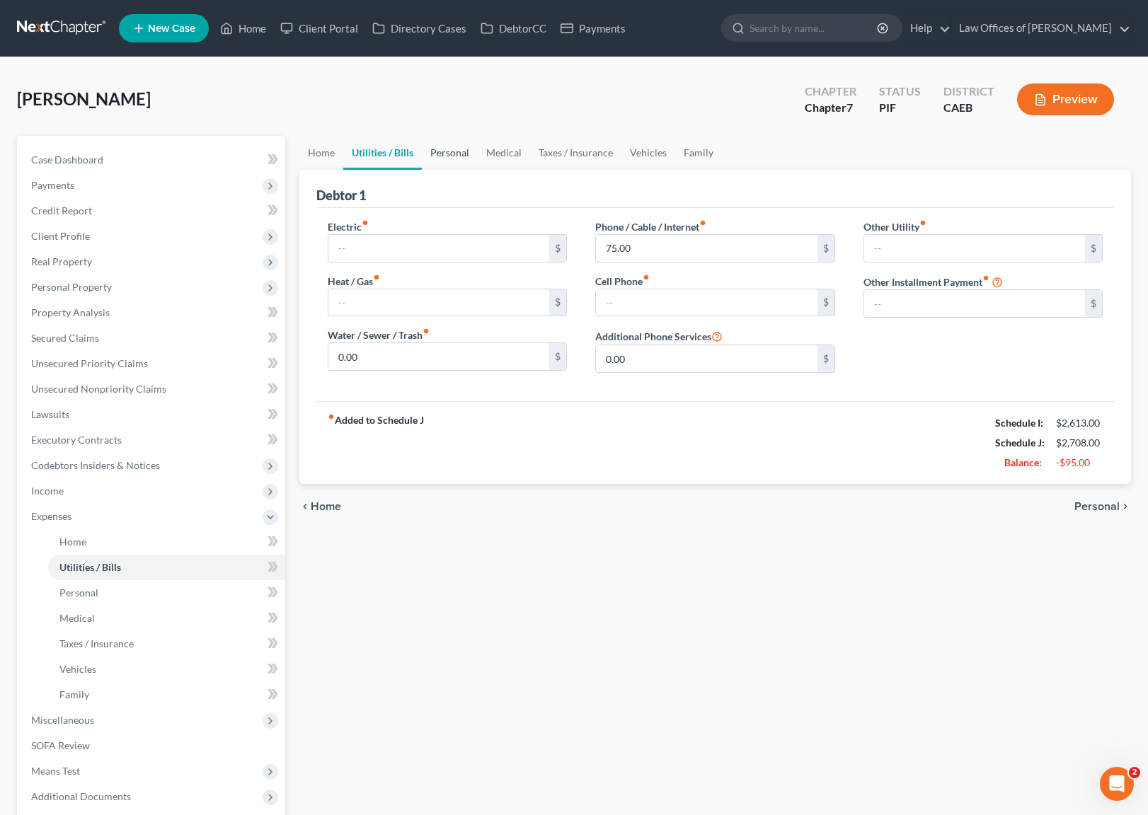
click at [453, 144] on link "Personal" at bounding box center [450, 153] width 56 height 34
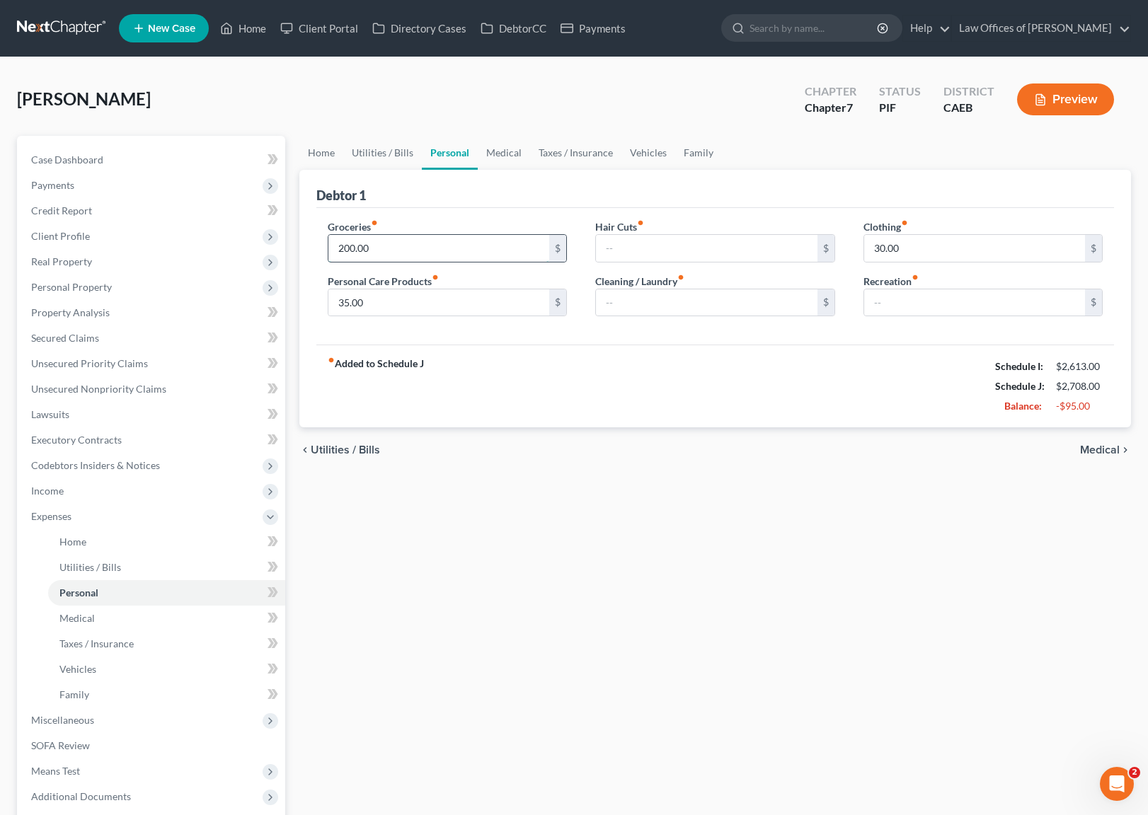
click at [416, 250] on input "200.00" at bounding box center [438, 248] width 221 height 27
click at [628, 251] on input "text" at bounding box center [706, 248] width 221 height 27
click at [1058, 103] on button "Preview" at bounding box center [1065, 99] width 97 height 32
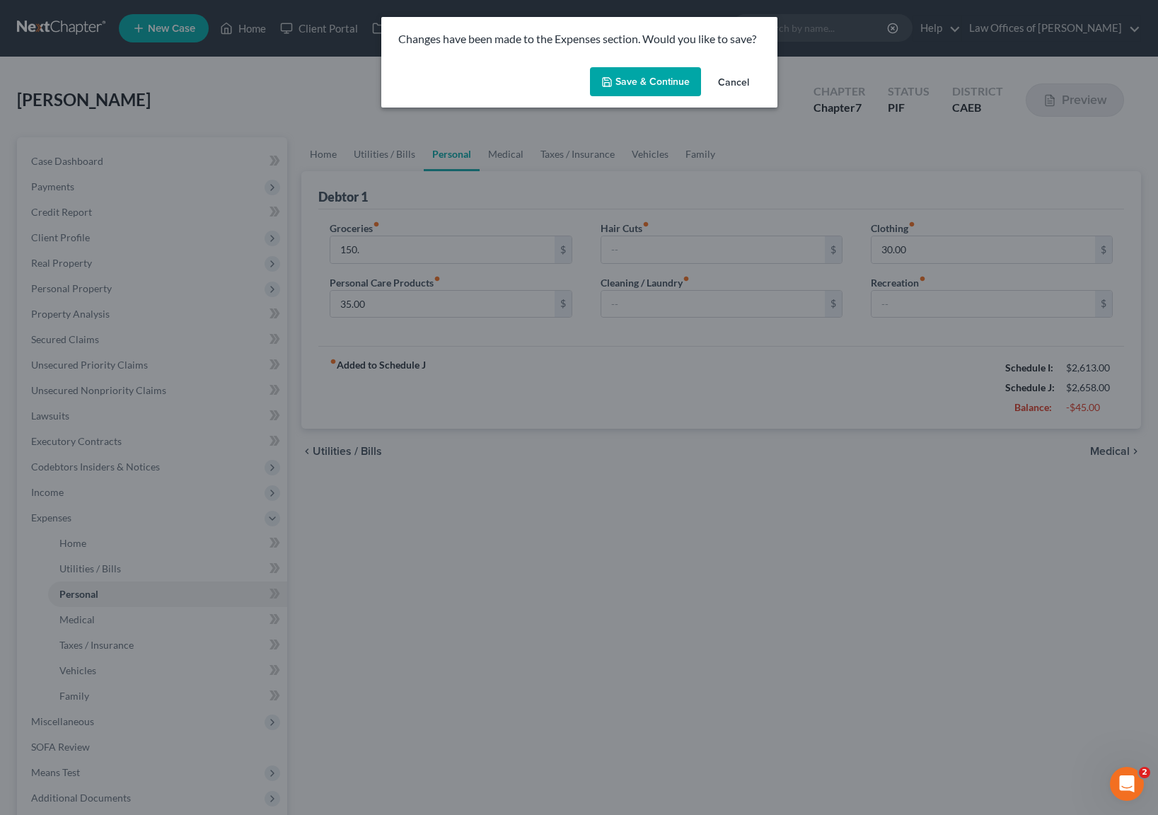
click at [655, 75] on button "Save & Continue" at bounding box center [645, 82] width 111 height 30
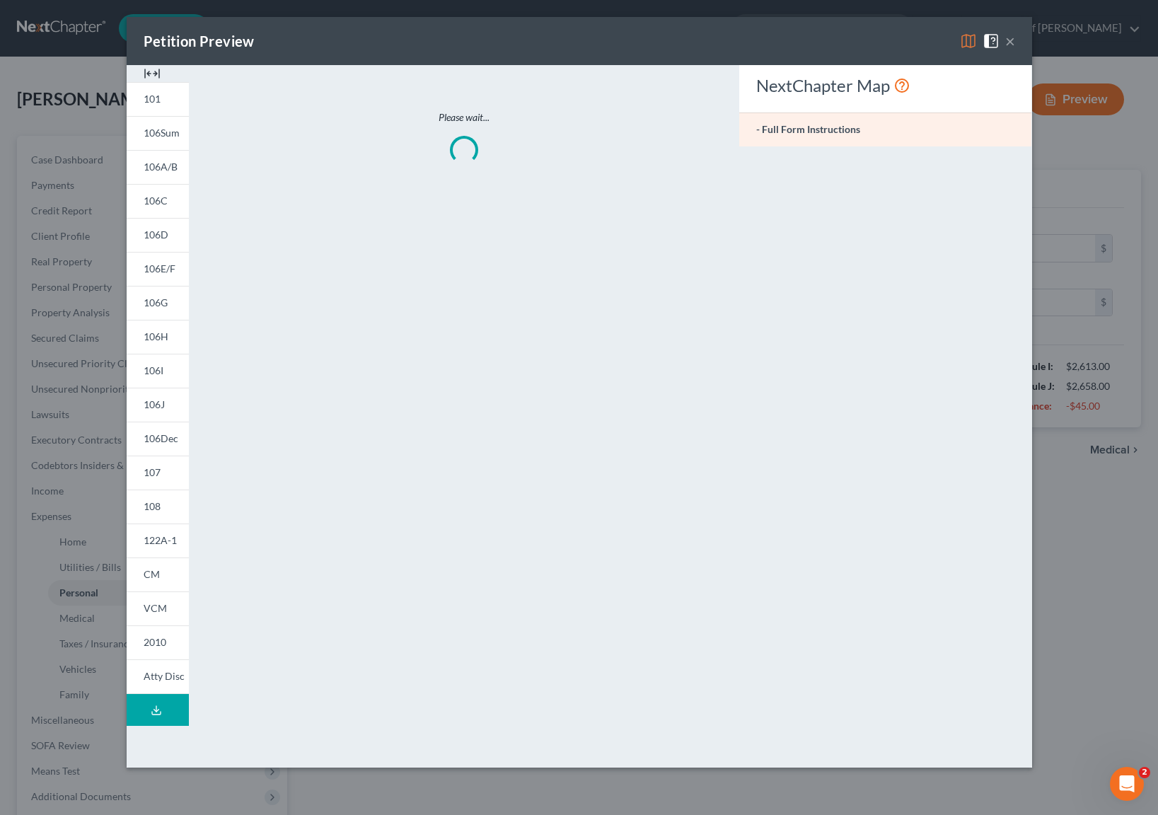
type input "150.00"
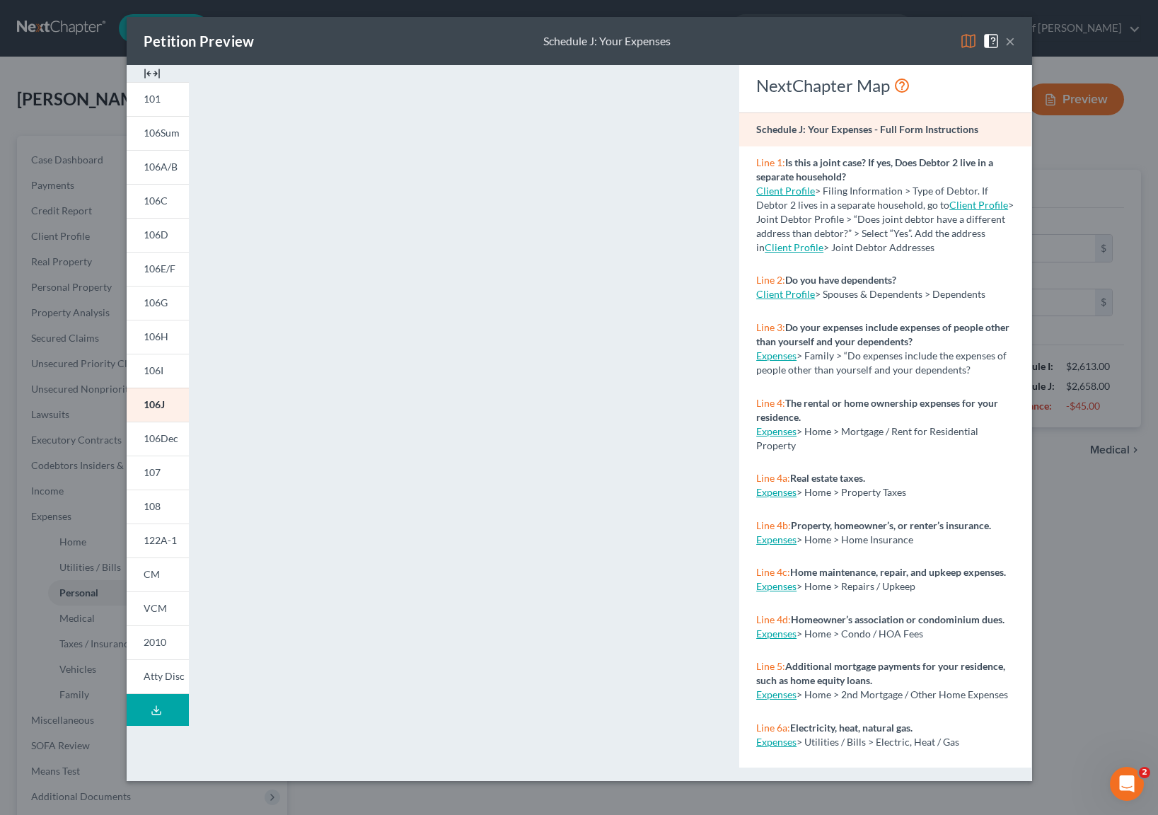
click at [1009, 45] on button "×" at bounding box center [1010, 41] width 10 height 17
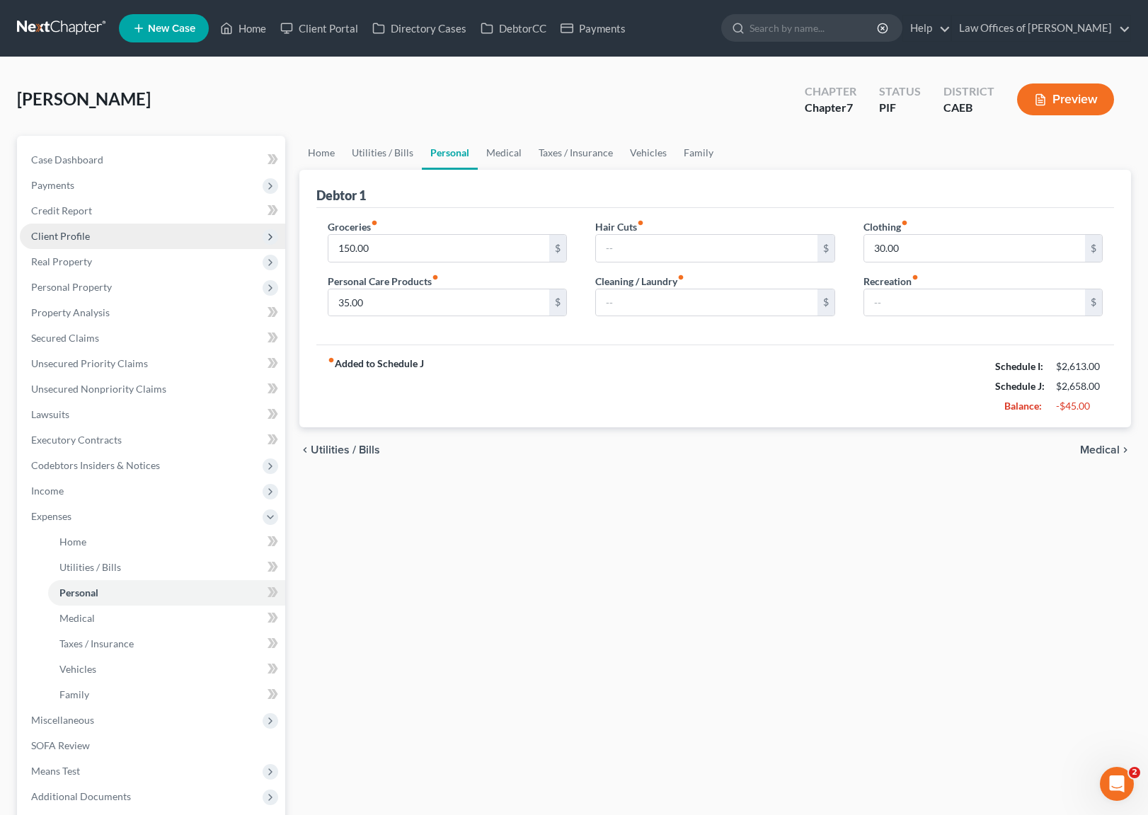
click at [118, 244] on span "Client Profile" at bounding box center [152, 236] width 265 height 25
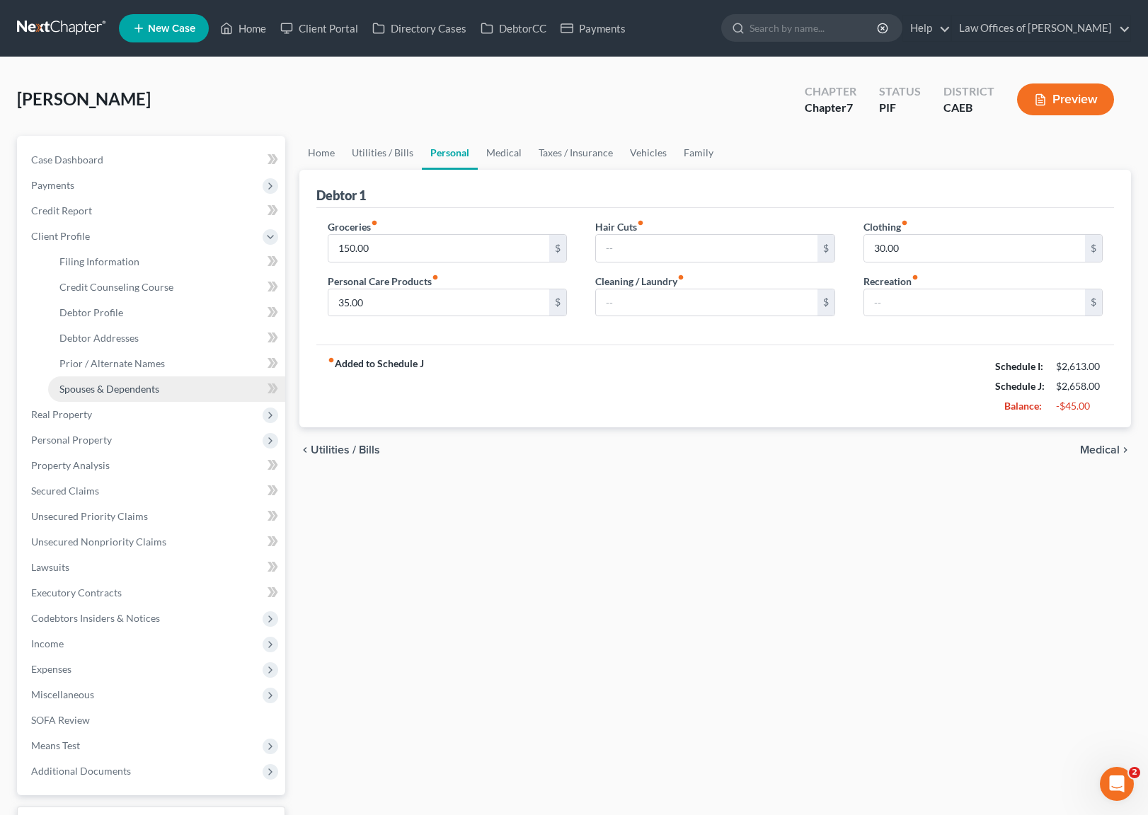
click at [144, 388] on span "Spouses & Dependents" at bounding box center [109, 389] width 100 height 12
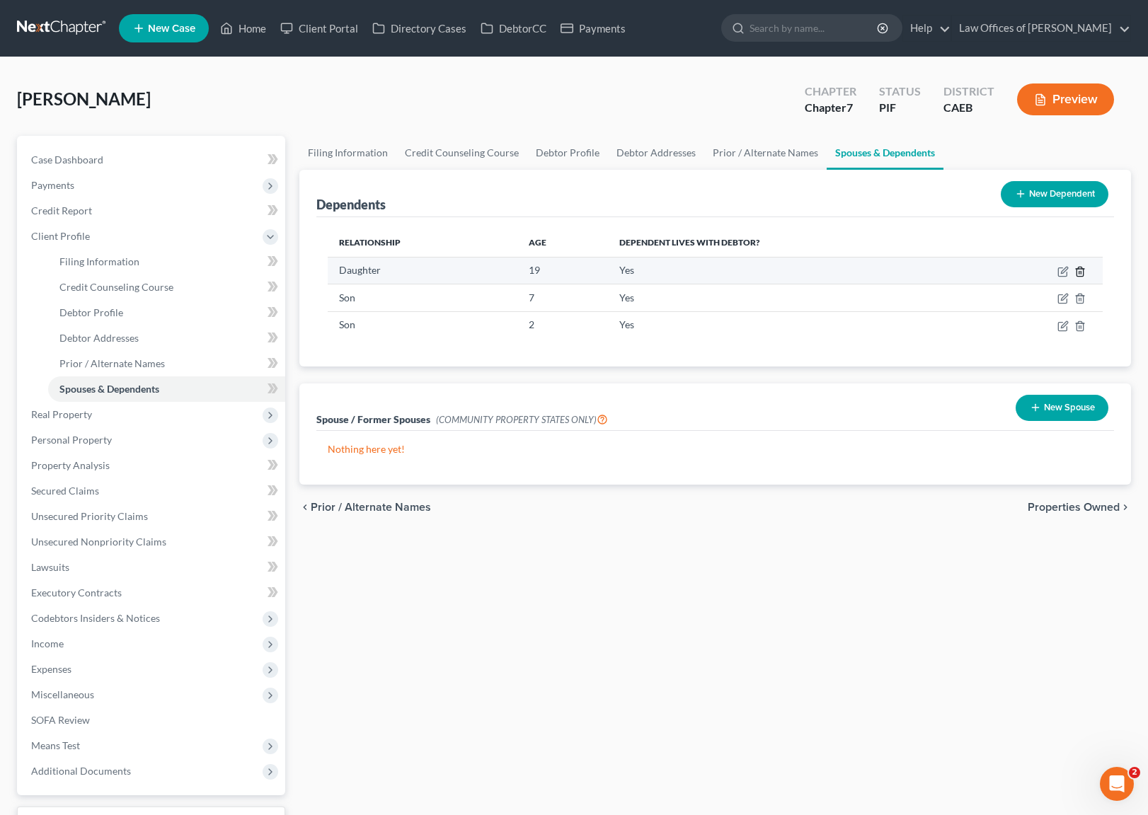
click at [1079, 273] on icon "button" at bounding box center [1079, 271] width 11 height 11
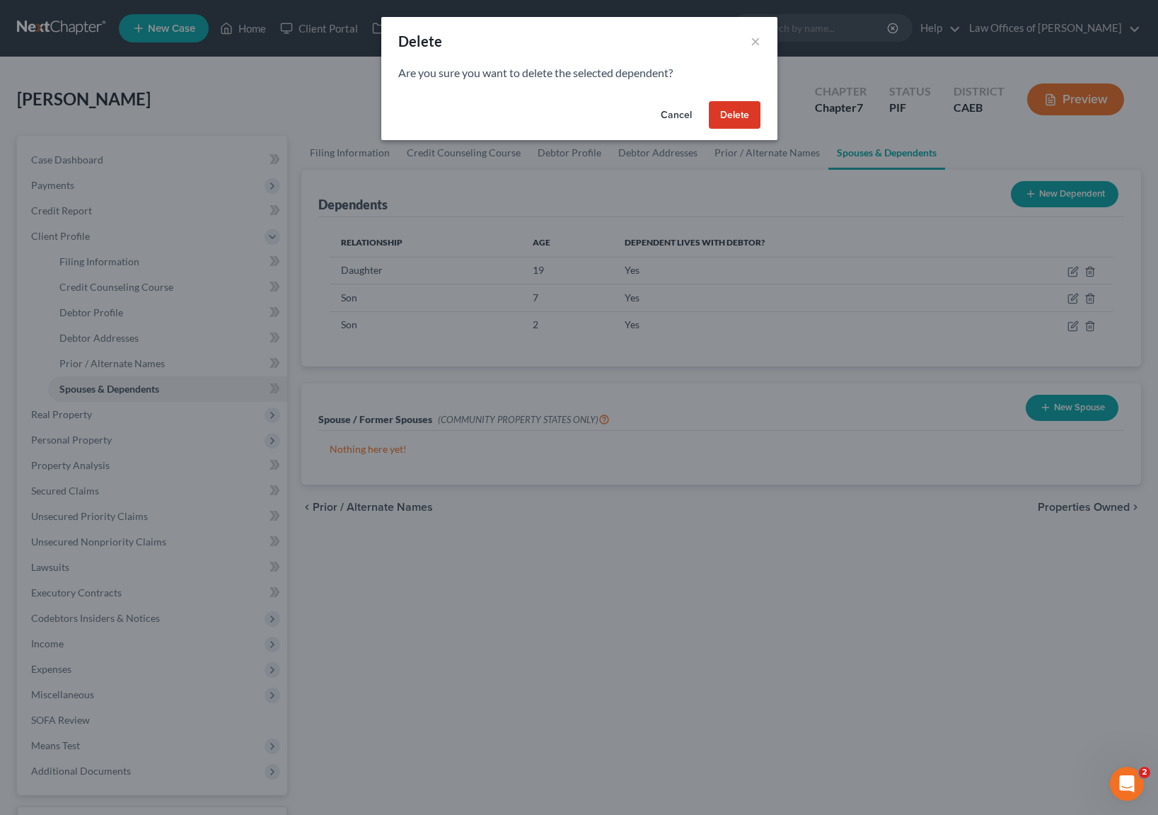
click at [727, 118] on button "Delete" at bounding box center [735, 115] width 52 height 28
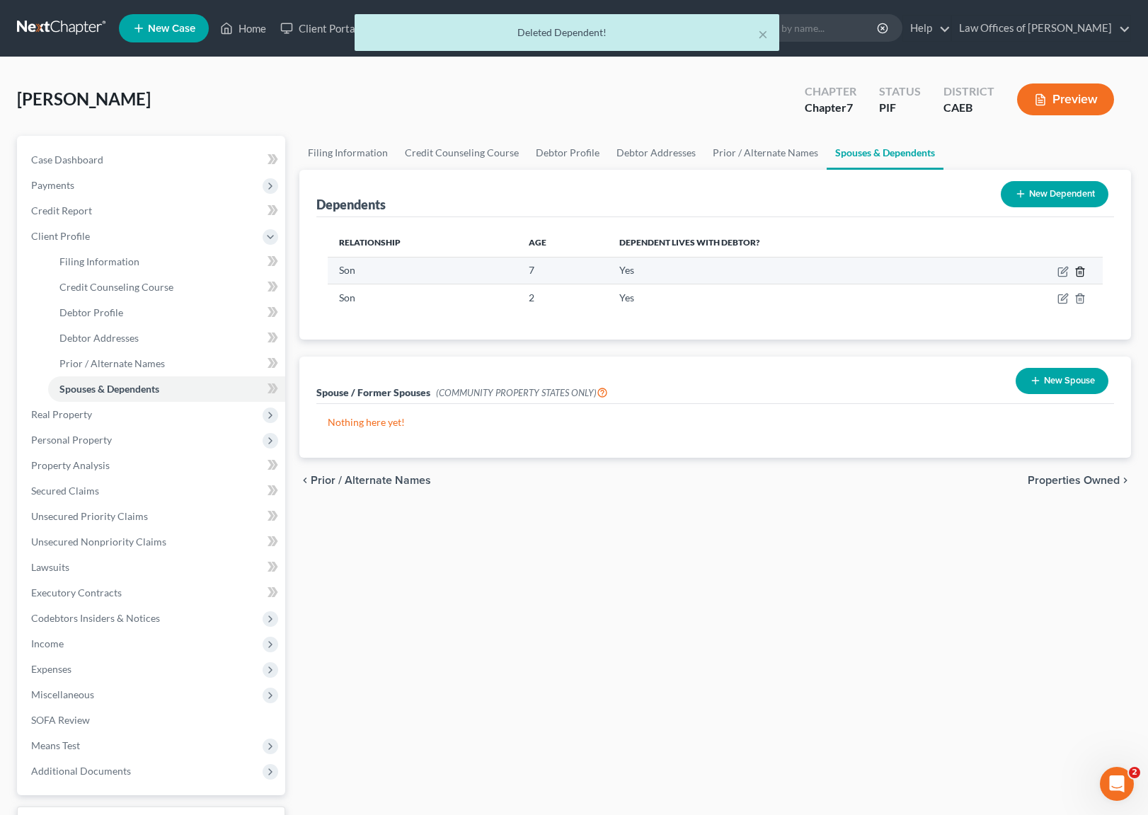
click at [1075, 266] on icon "button" at bounding box center [1079, 271] width 11 height 11
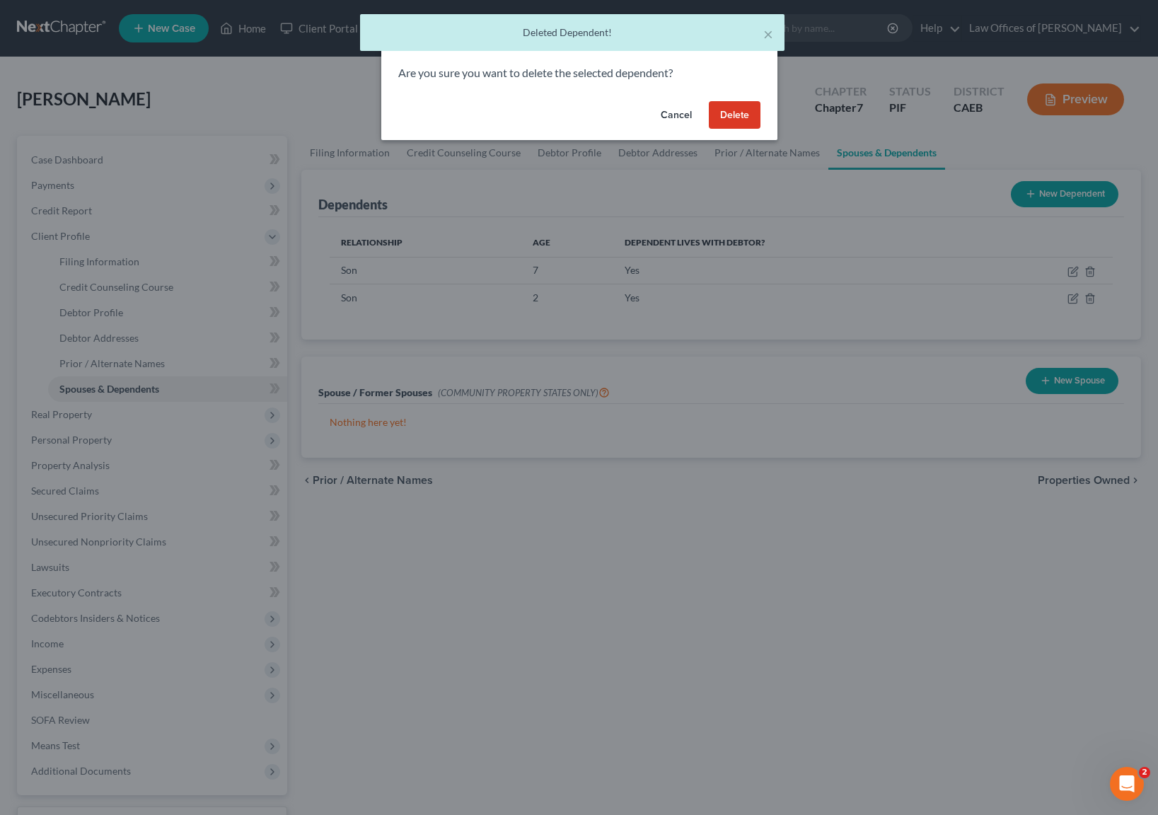
click at [756, 118] on button "Delete" at bounding box center [735, 115] width 52 height 28
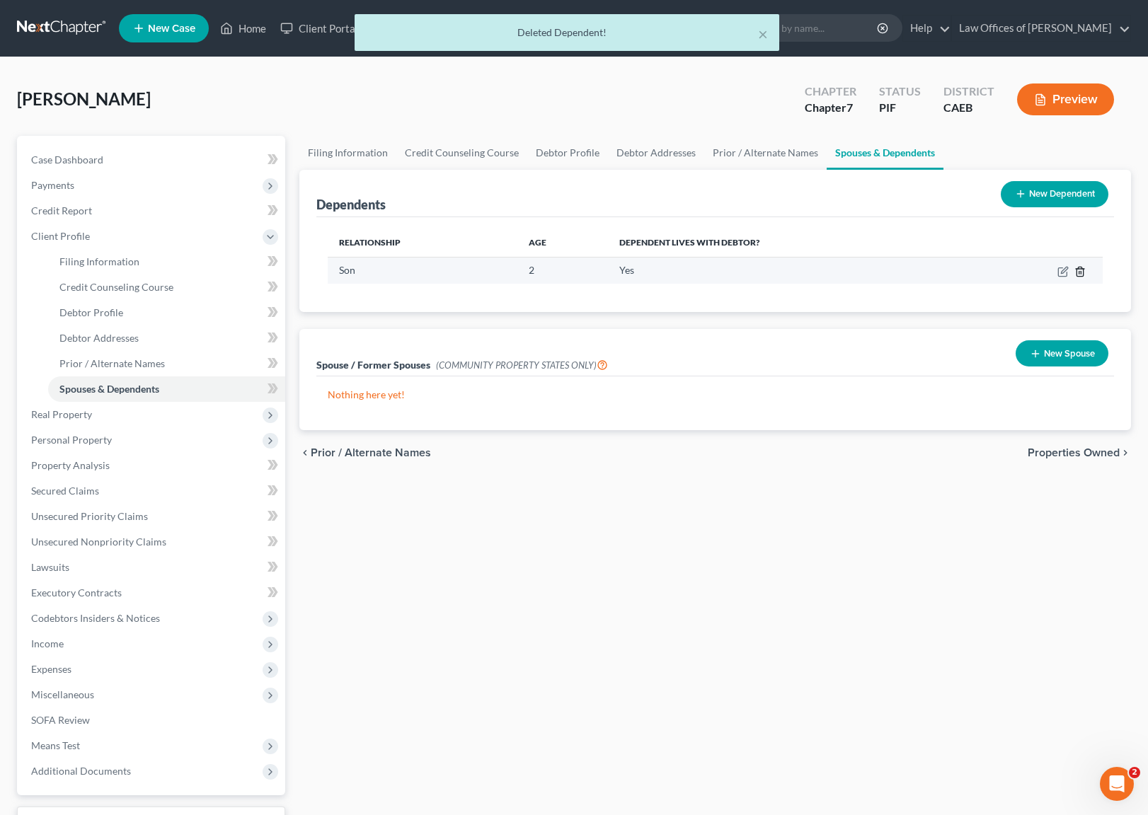
click at [1082, 269] on polyline "button" at bounding box center [1079, 269] width 8 height 0
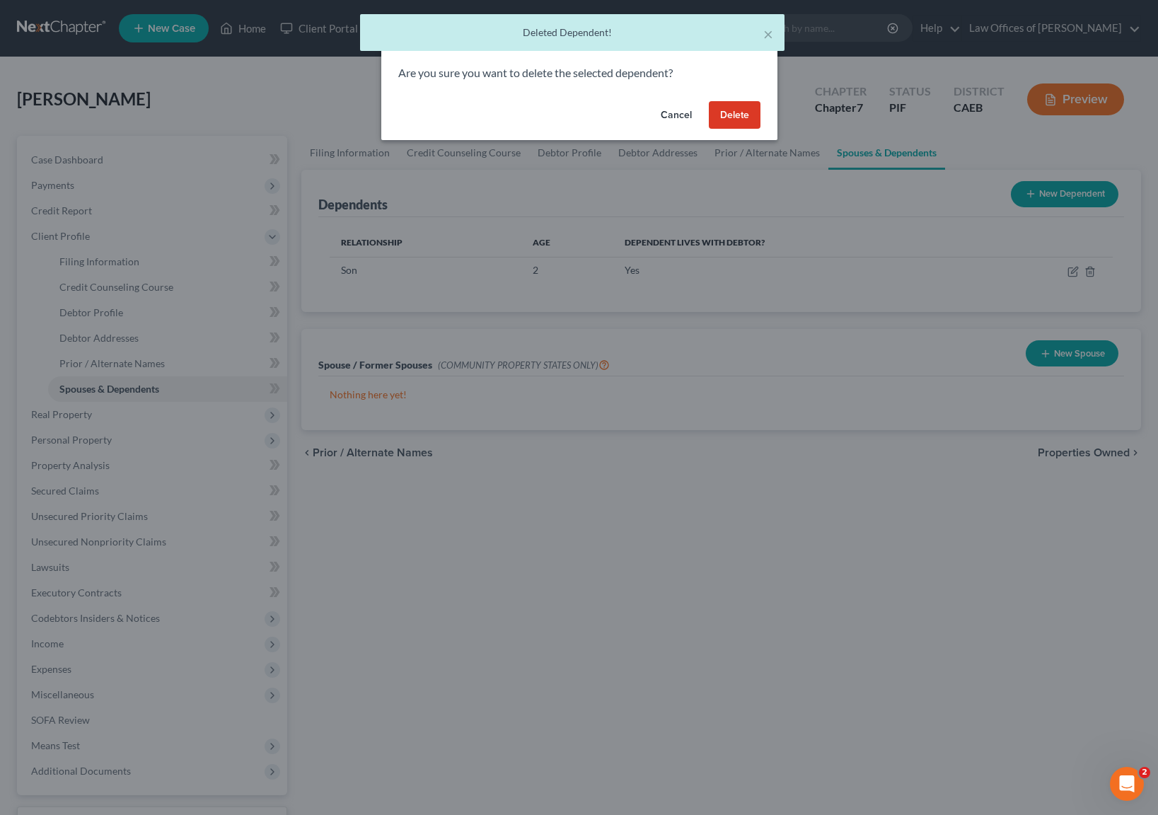
click at [734, 118] on button "Delete" at bounding box center [735, 115] width 52 height 28
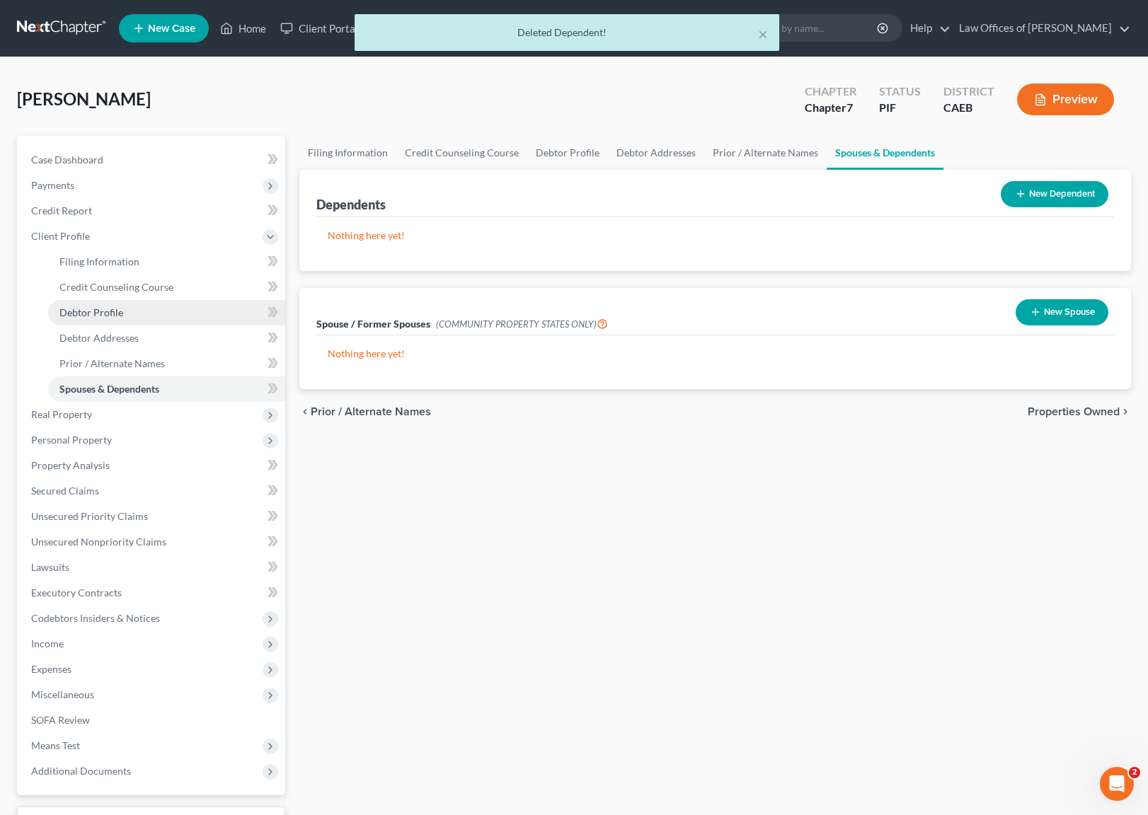
click at [124, 308] on link "Debtor Profile" at bounding box center [166, 312] width 237 height 25
select select "0"
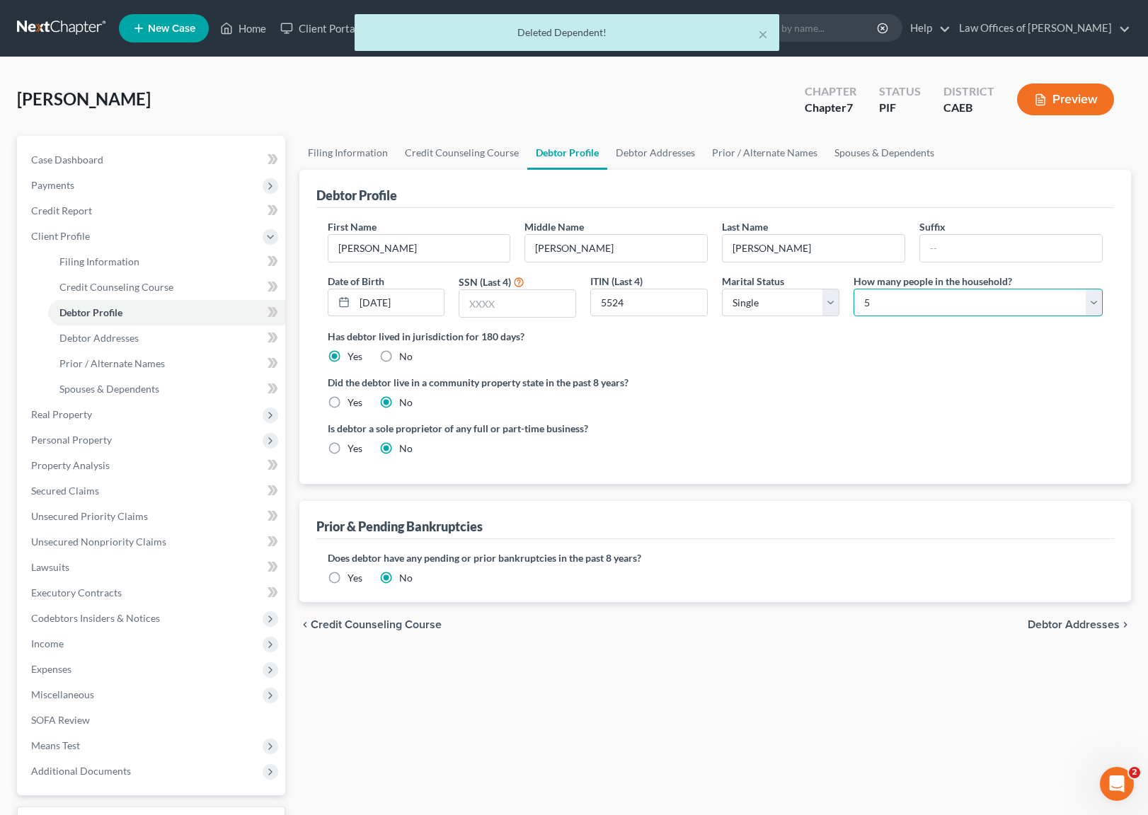
click at [1087, 299] on select "Select 1 2 3 4 5 6 7 8 9 10 11 12 13 14 15 16 17 18 19 20" at bounding box center [977, 303] width 249 height 28
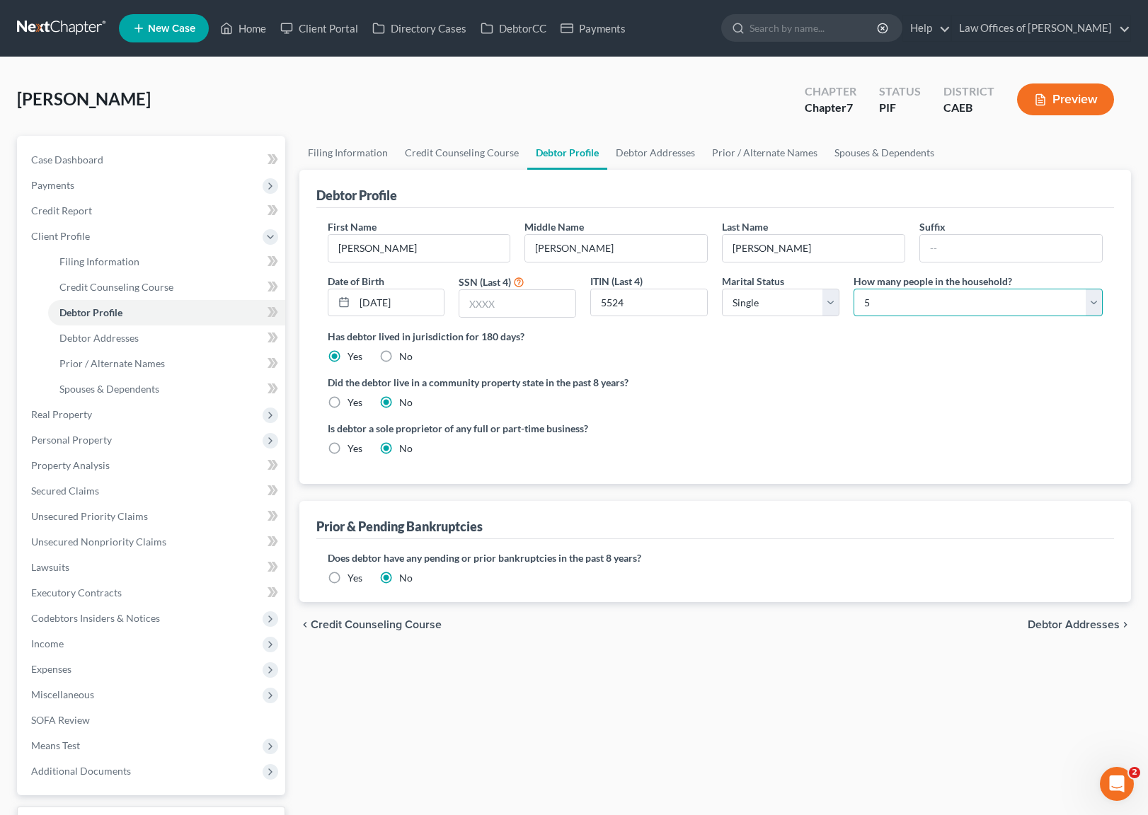
select select "0"
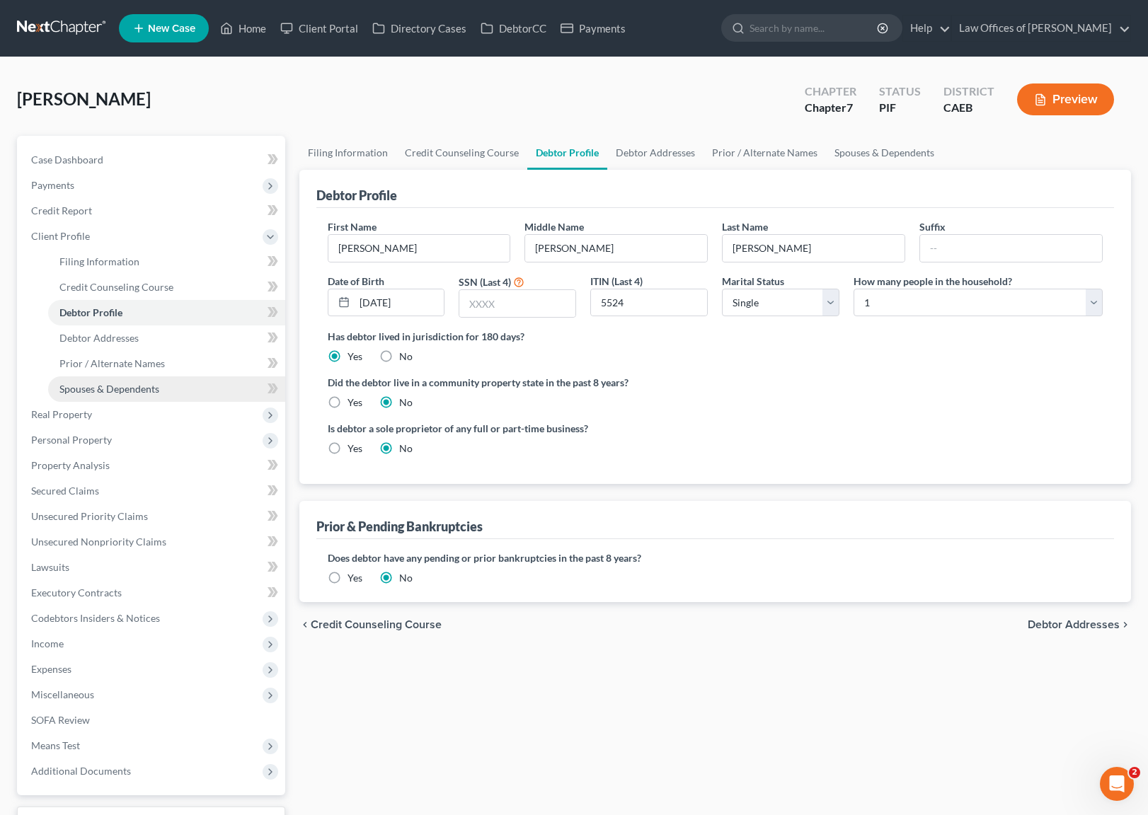
click at [134, 385] on span "Spouses & Dependents" at bounding box center [109, 389] width 100 height 12
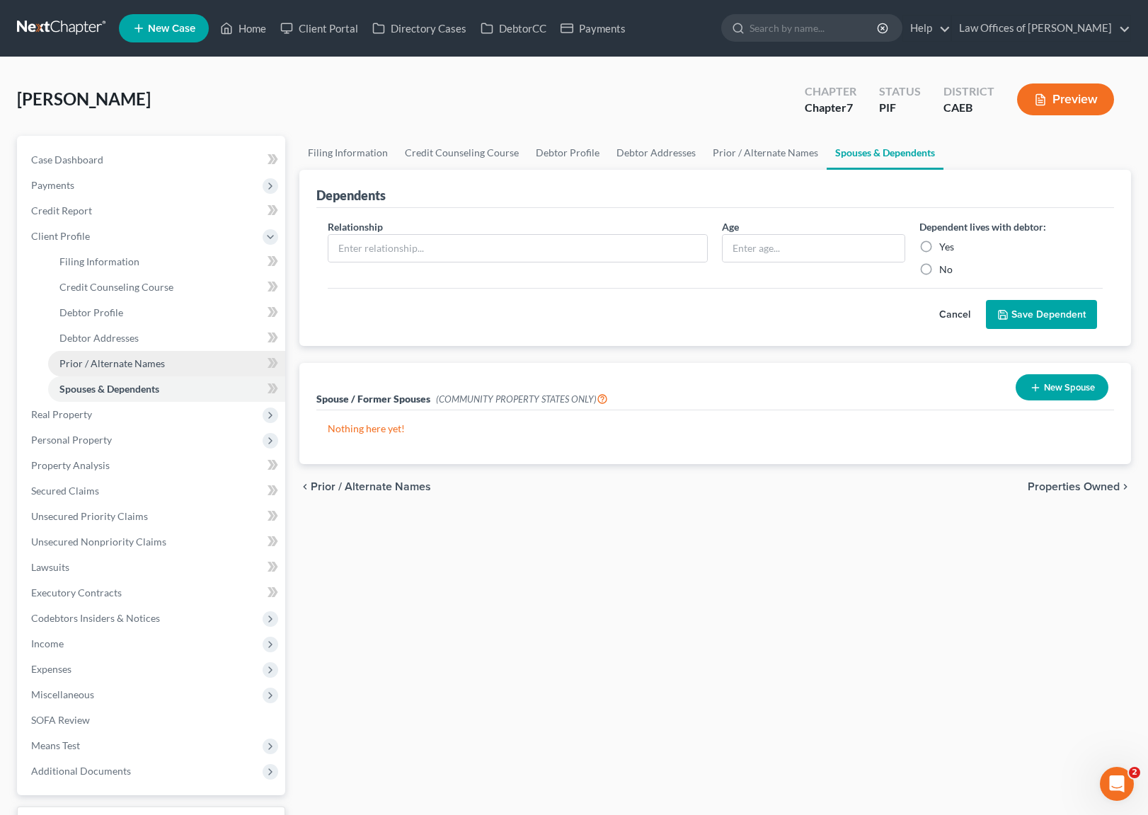
click at [121, 367] on span "Prior / Alternate Names" at bounding box center [111, 363] width 105 height 12
